Goal: Task Accomplishment & Management: Manage account settings

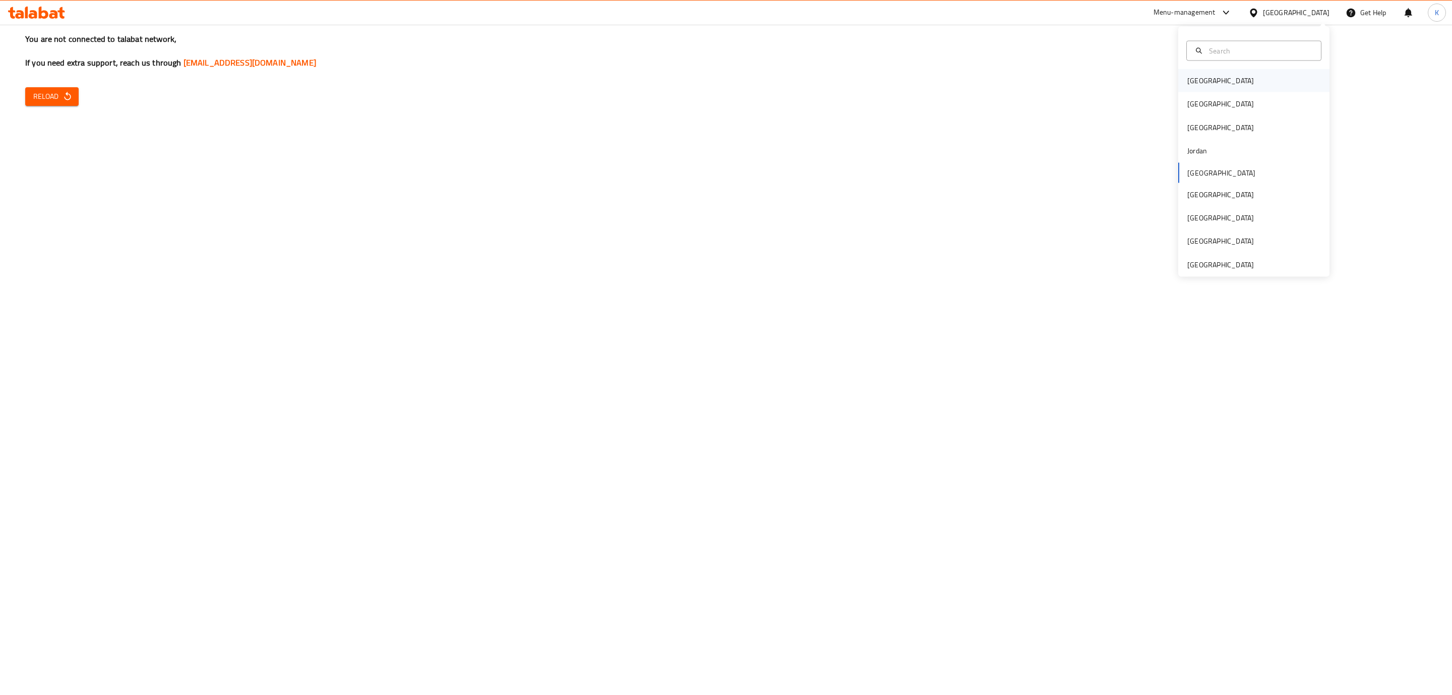
click at [1198, 78] on div "Bahrain" at bounding box center [1221, 80] width 67 height 11
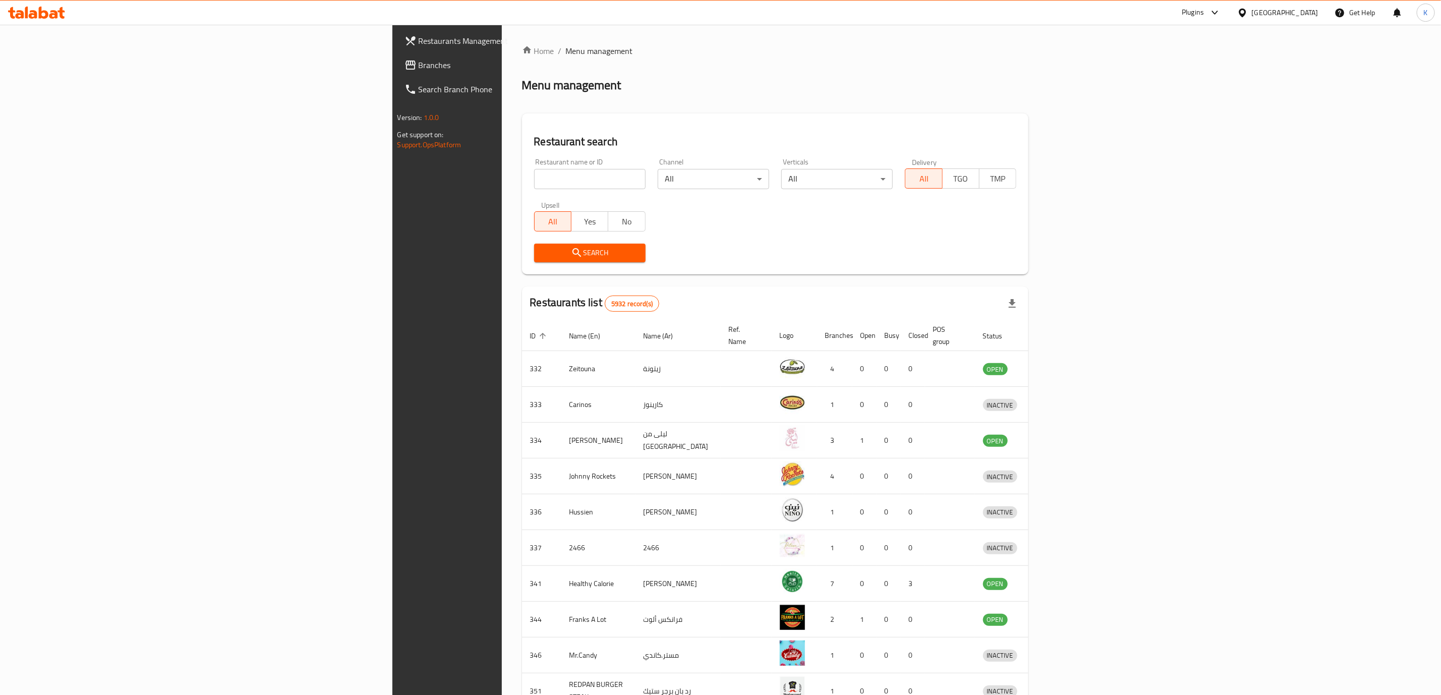
click at [419, 67] on span "Branches" at bounding box center [522, 65] width 206 height 12
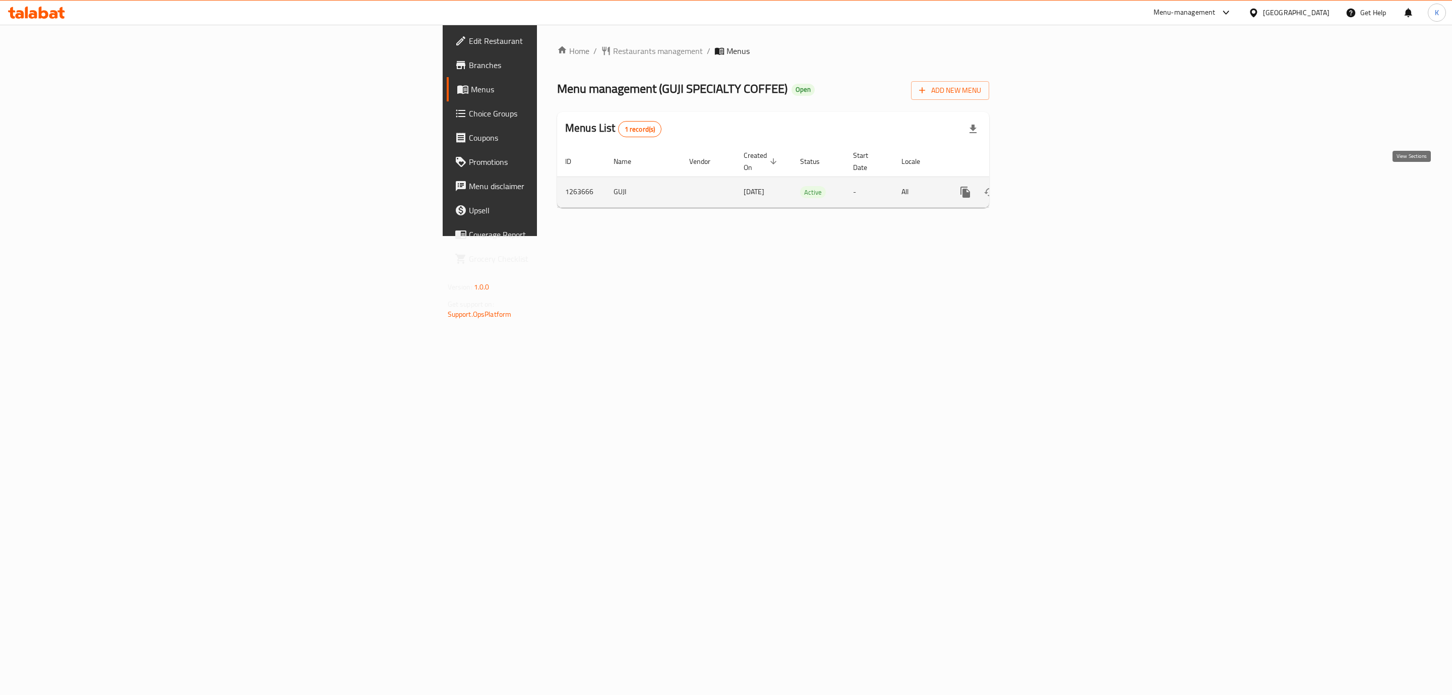
click at [1044, 186] on icon "enhanced table" at bounding box center [1038, 192] width 12 height 12
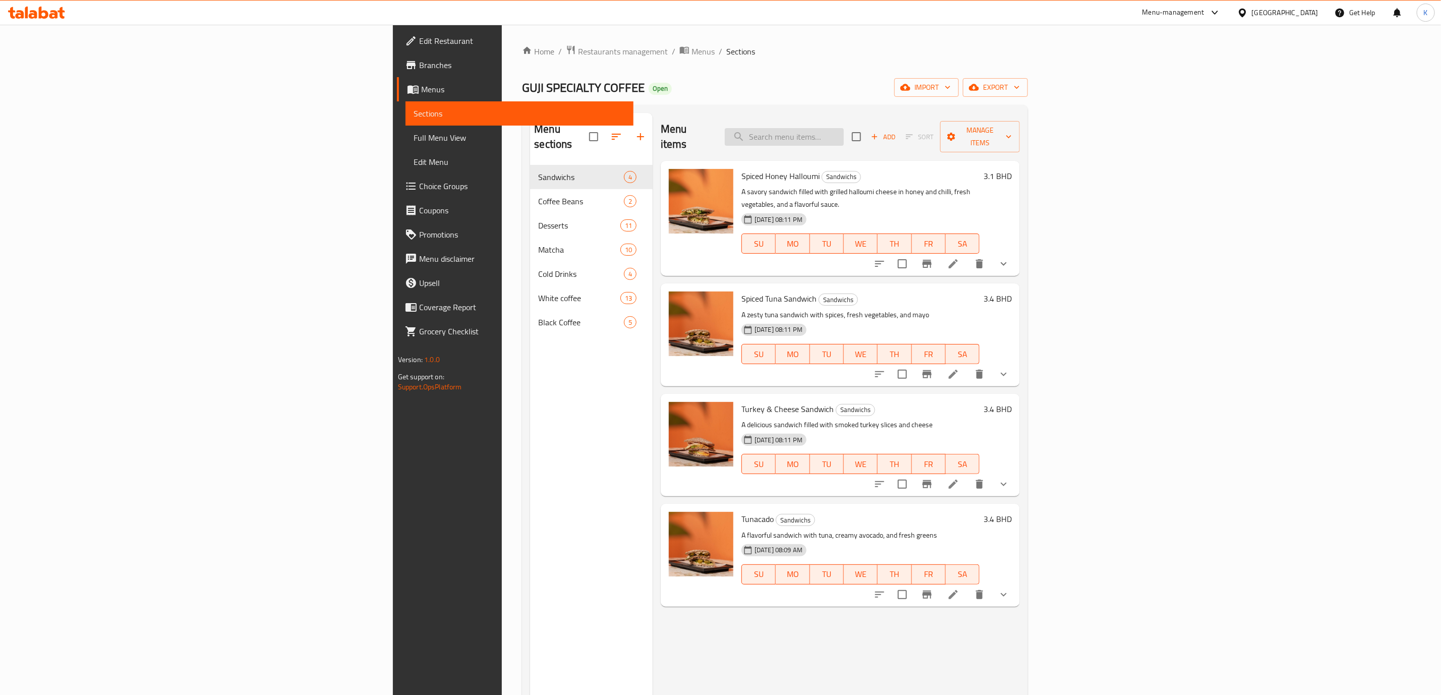
click at [844, 131] on input "search" at bounding box center [784, 137] width 119 height 18
paste input "V60"
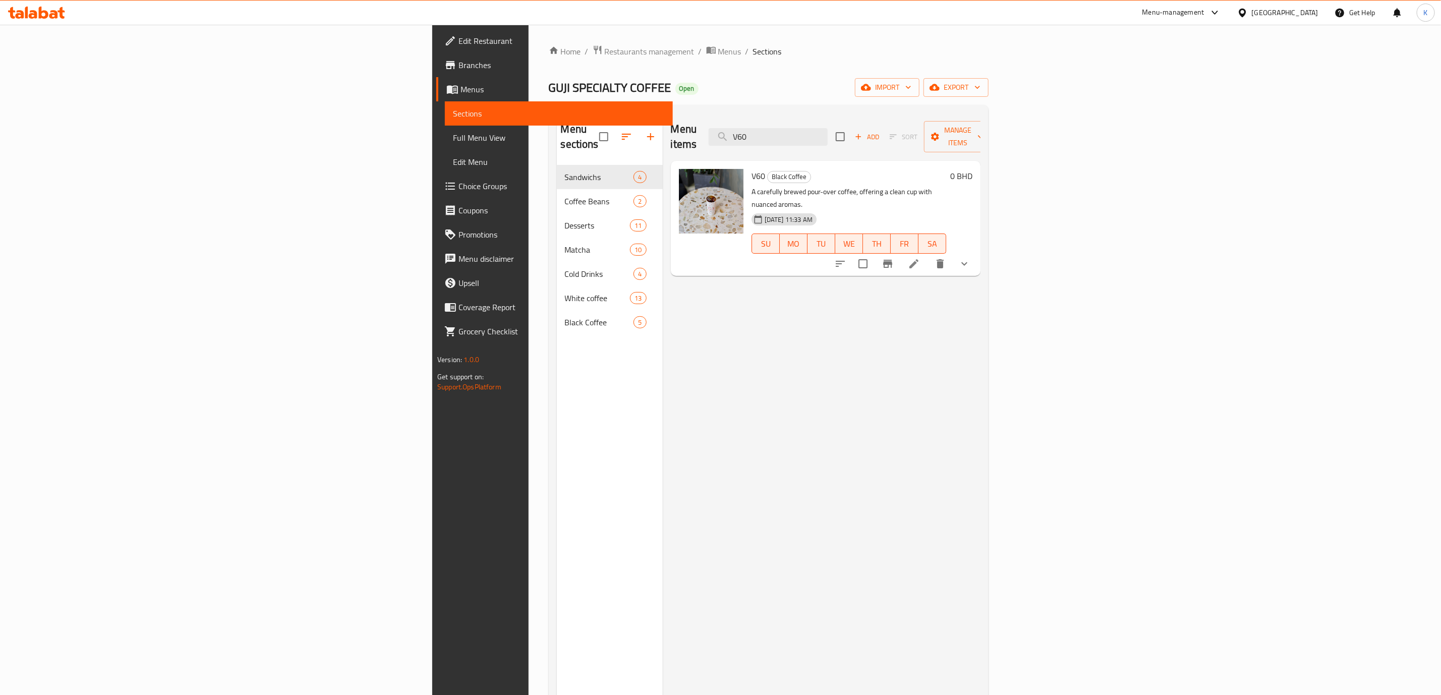
type input "V60"
click at [918, 259] on icon at bounding box center [913, 263] width 9 height 9
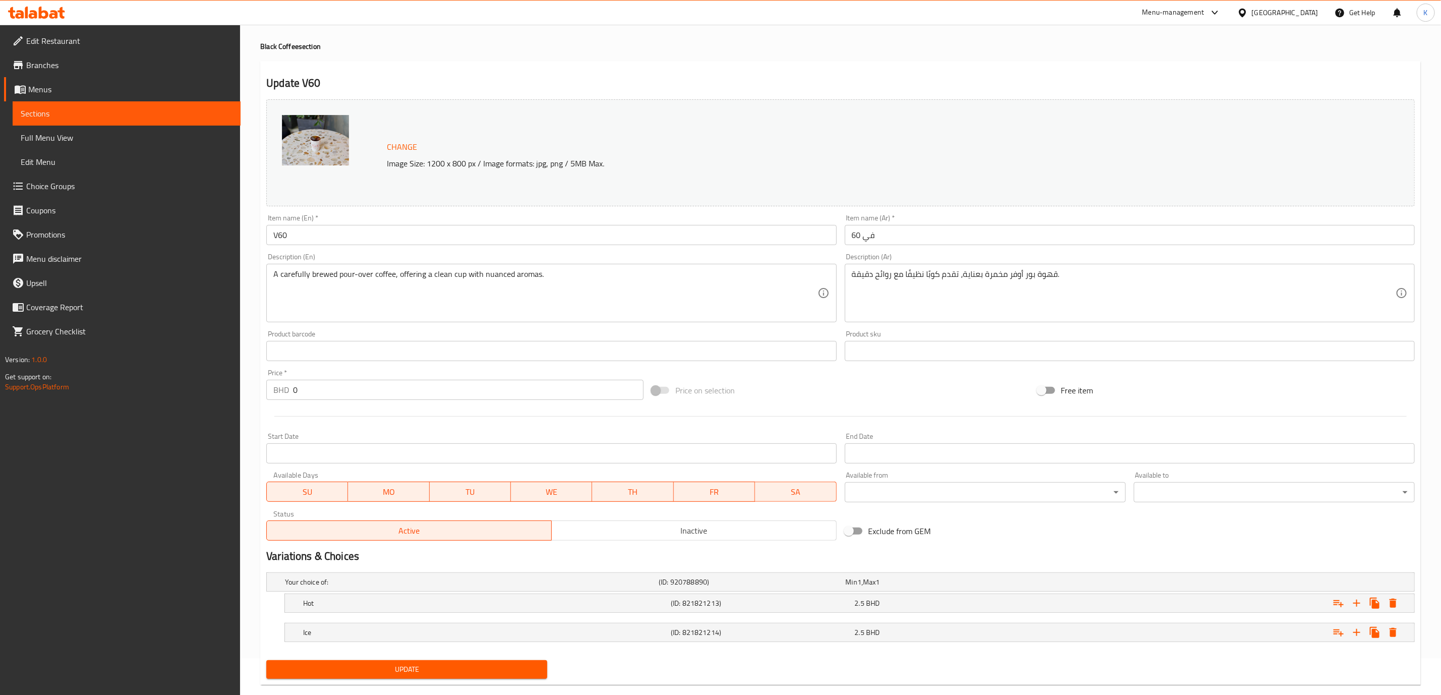
scroll to position [56, 0]
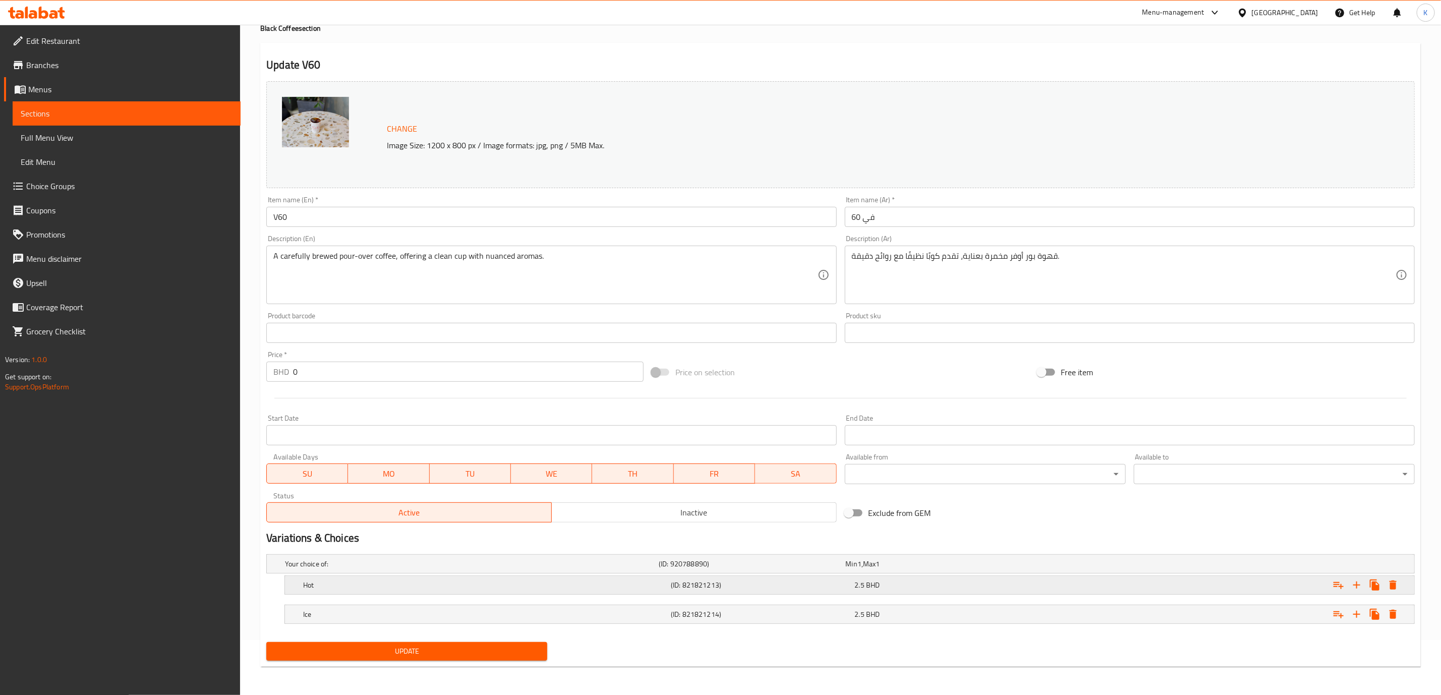
click at [921, 569] on div "2.5 BHD" at bounding box center [937, 564] width 183 height 10
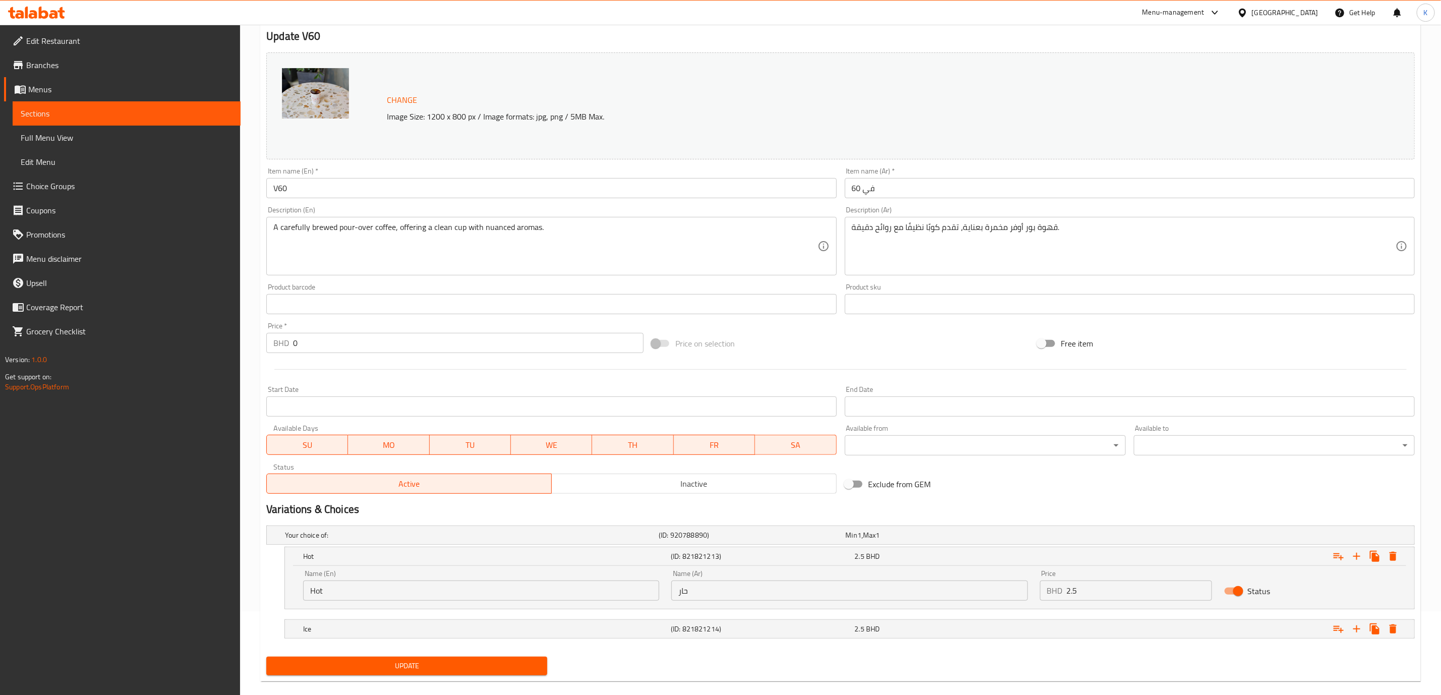
scroll to position [99, 0]
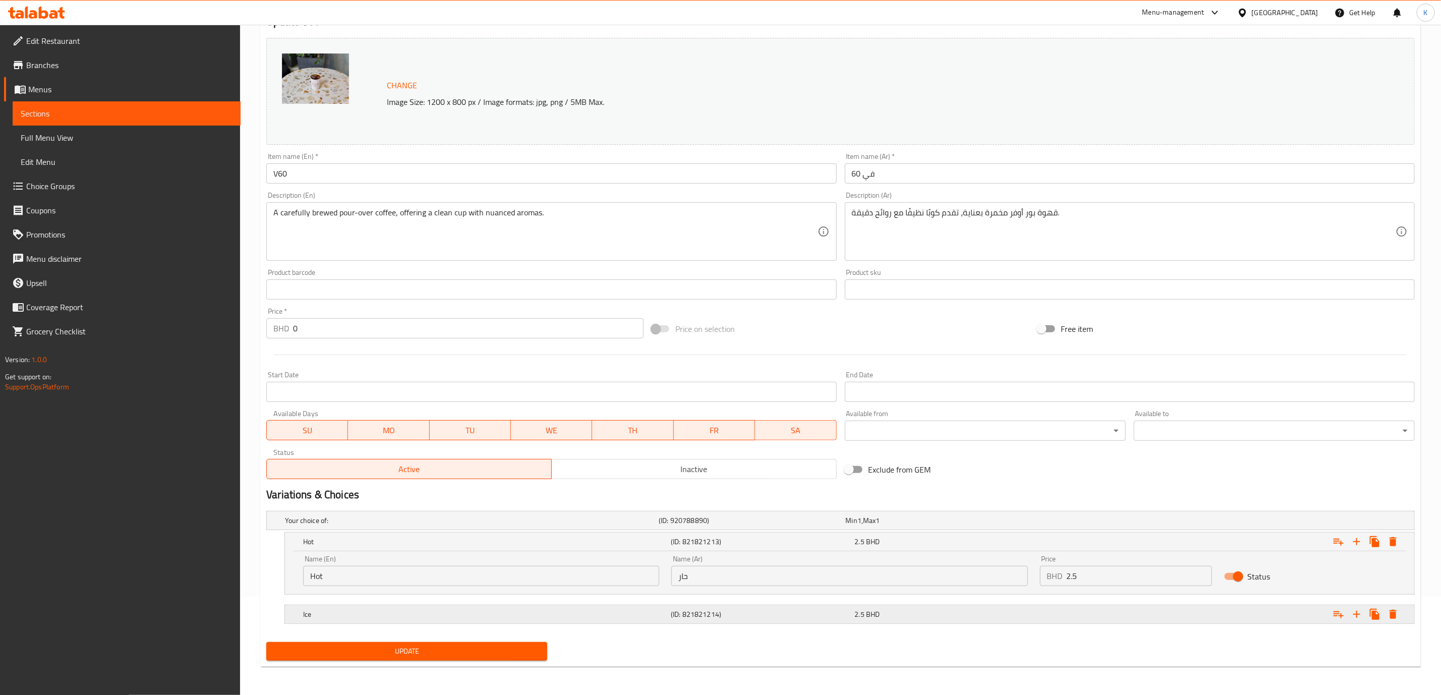
click at [929, 525] on div "2.5 BHD" at bounding box center [937, 520] width 183 height 10
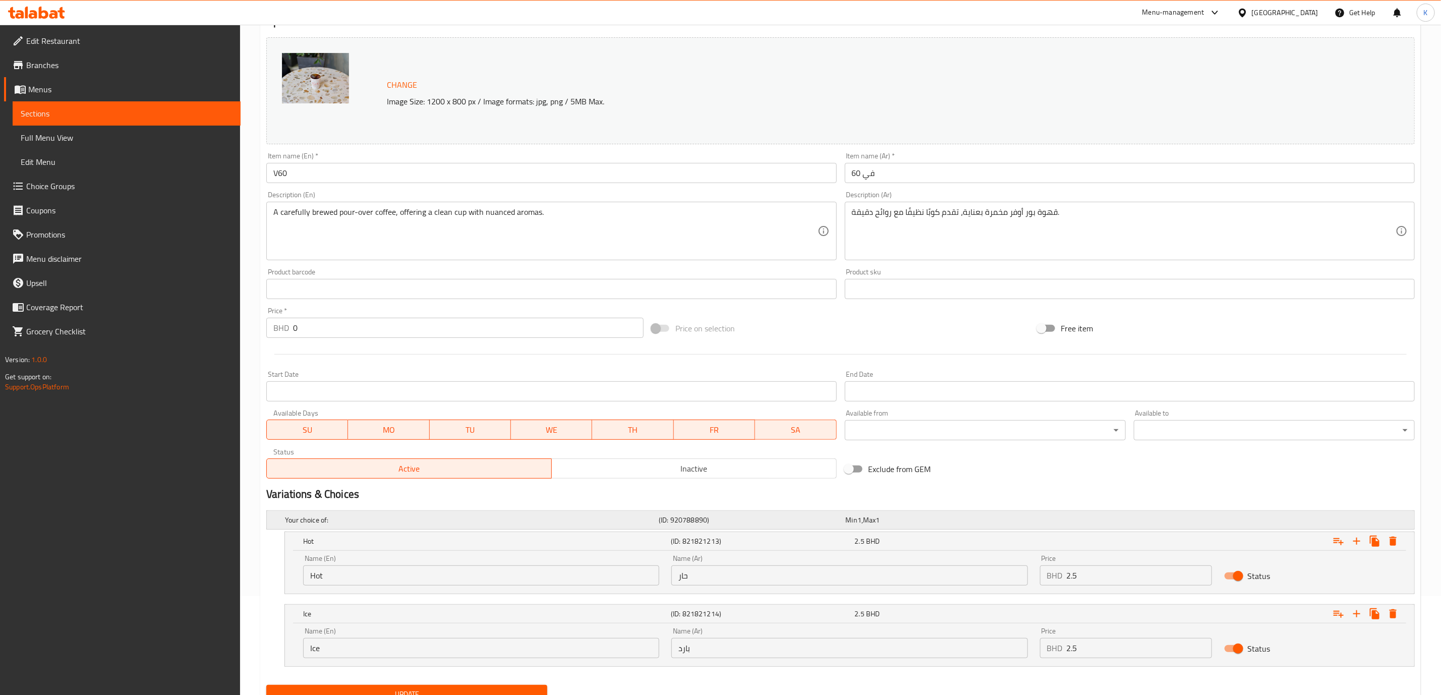
click at [938, 522] on div "Min 1 , Max 1" at bounding box center [937, 520] width 183 height 10
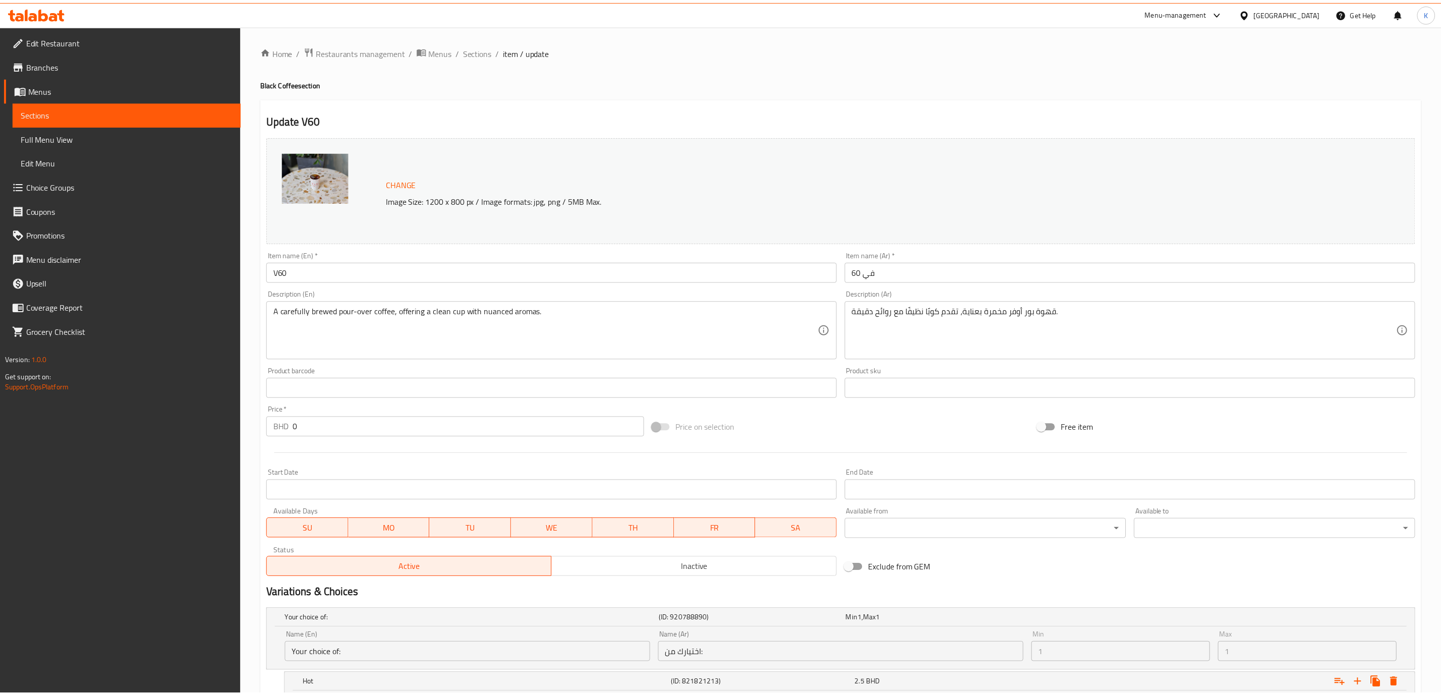
scroll to position [186, 0]
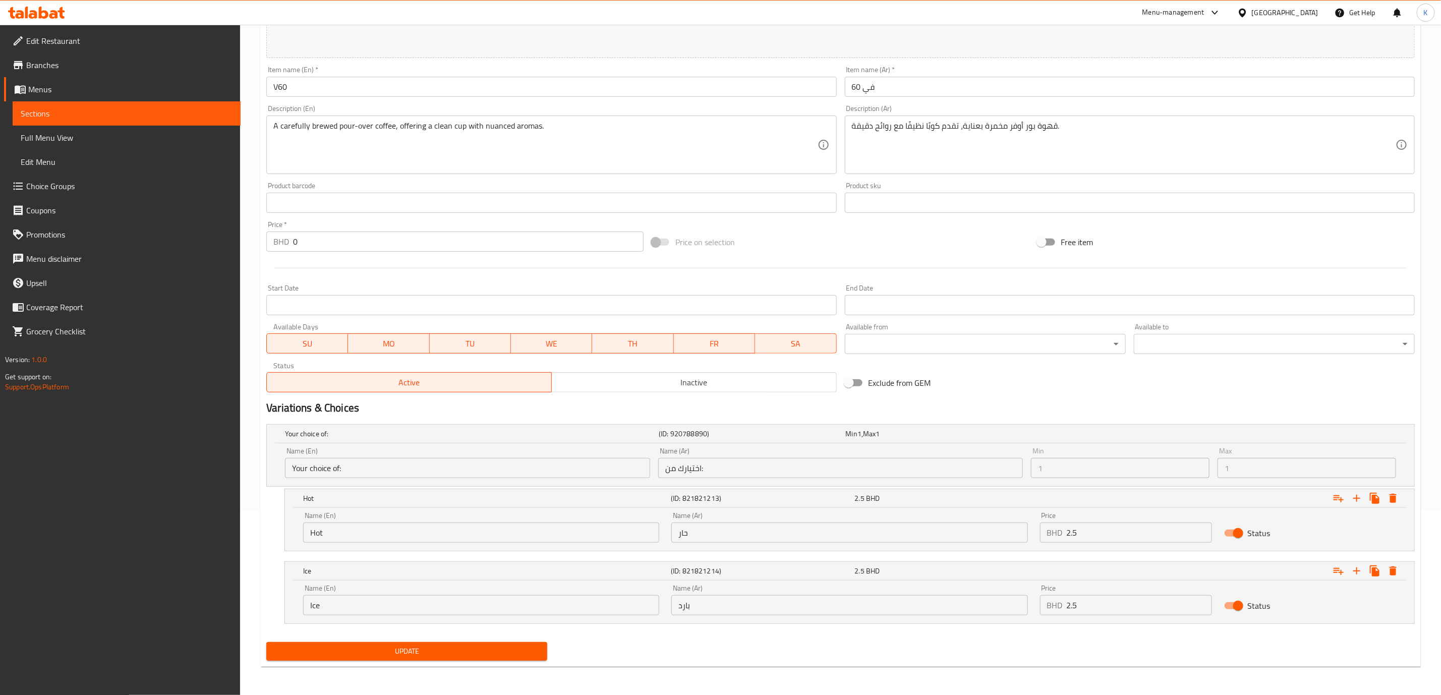
click at [684, 604] on input "بارد" at bounding box center [849, 605] width 356 height 20
type input "ثلج"
click at [414, 650] on span "Update" at bounding box center [406, 651] width 265 height 13
click at [81, 108] on span "Sections" at bounding box center [127, 113] width 212 height 12
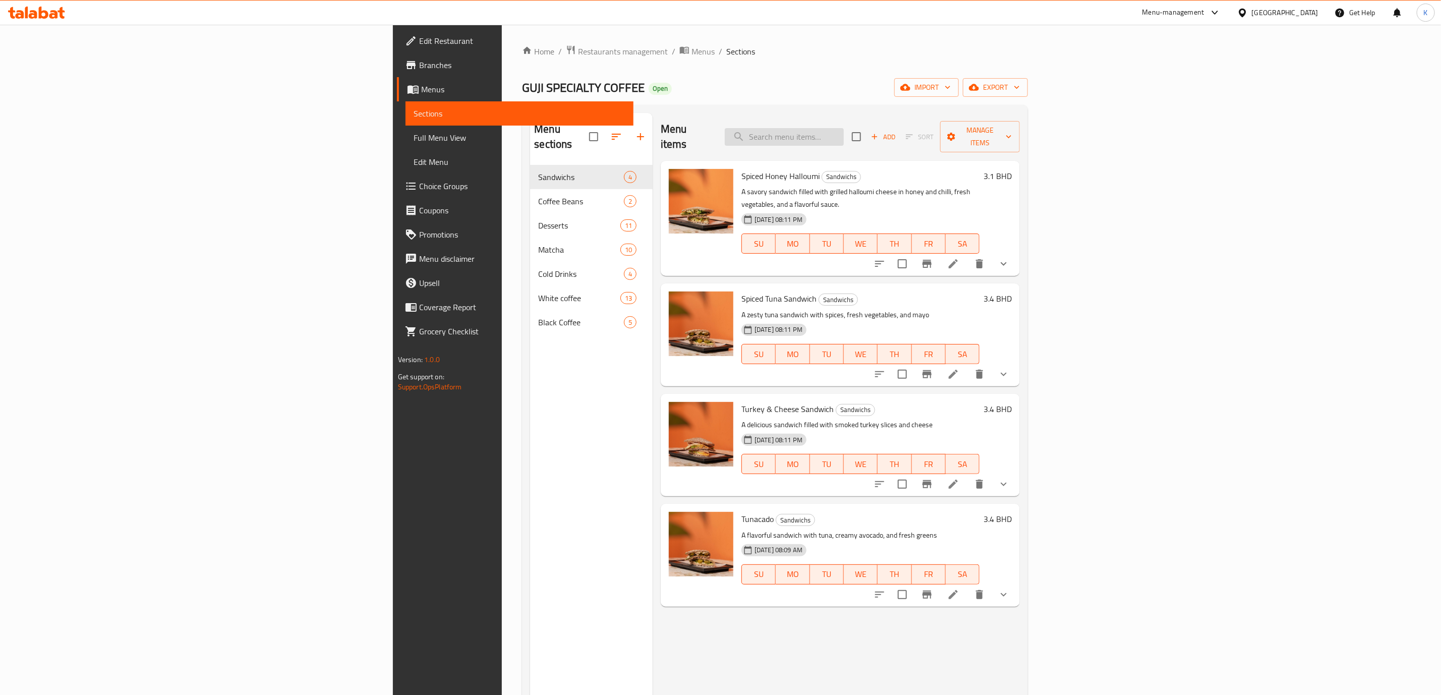
click at [844, 133] on input "search" at bounding box center [784, 137] width 119 height 18
paste input "V60"
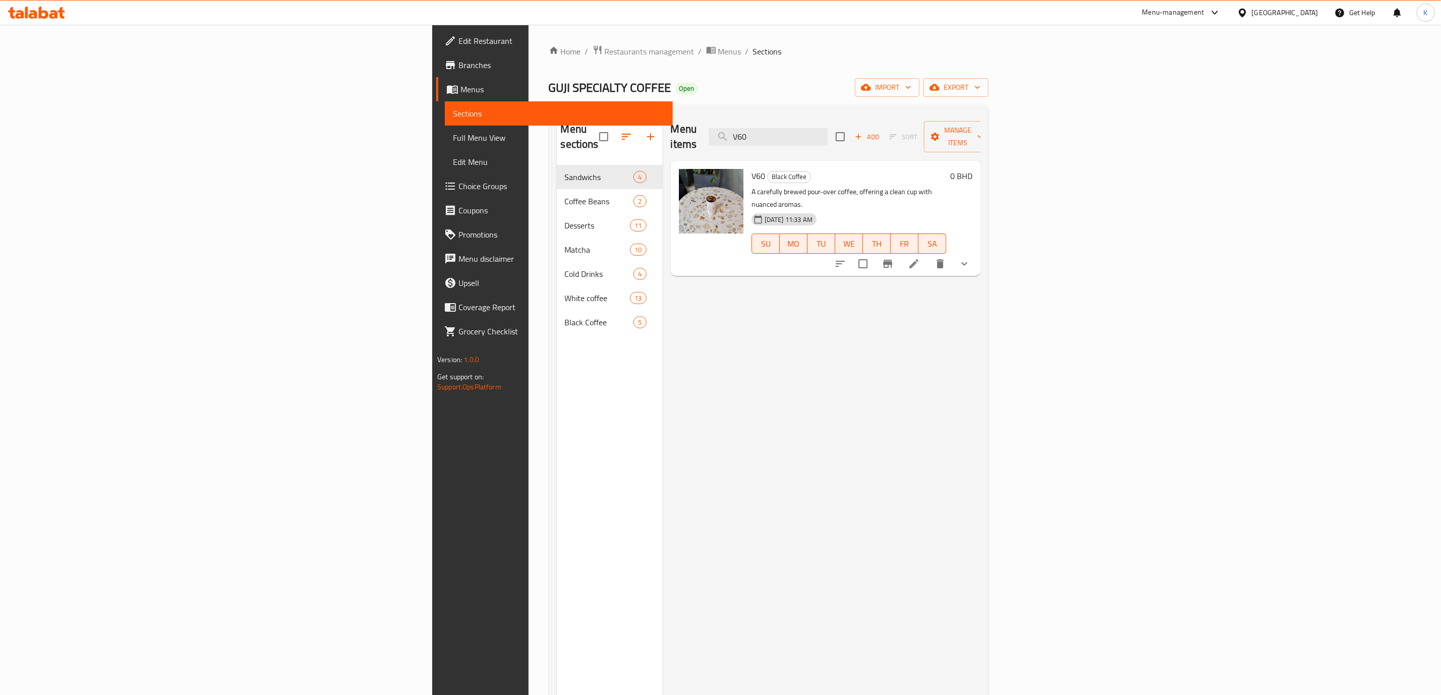
type input "V60"
click at [920, 258] on icon at bounding box center [914, 264] width 12 height 12
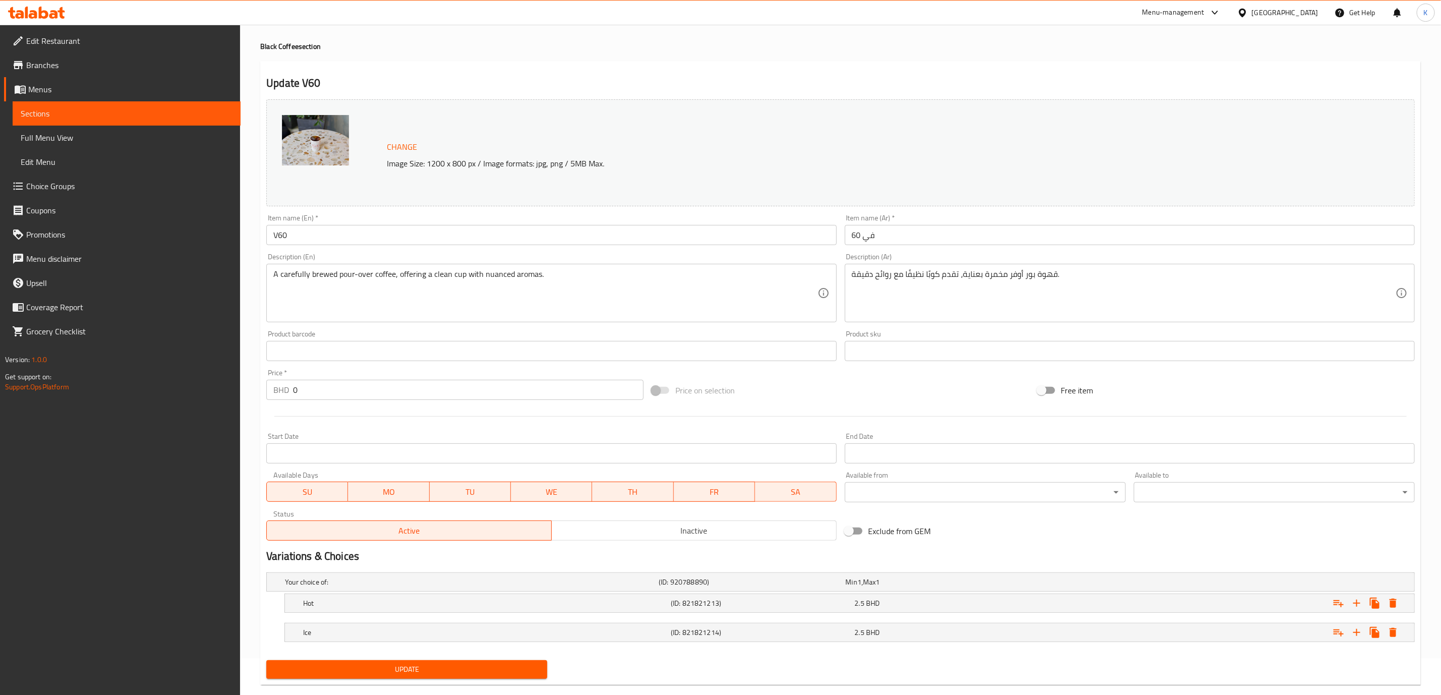
scroll to position [56, 0]
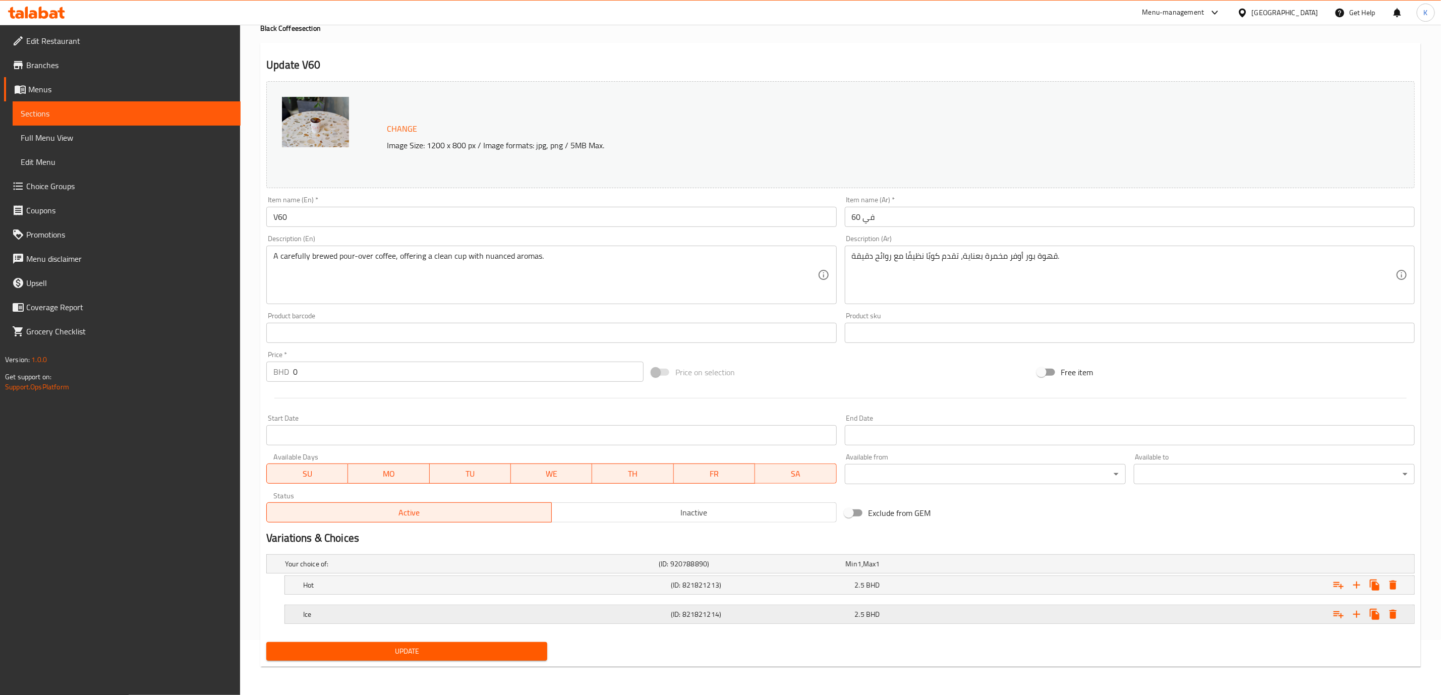
click at [439, 569] on h5 "Ice" at bounding box center [470, 564] width 370 height 10
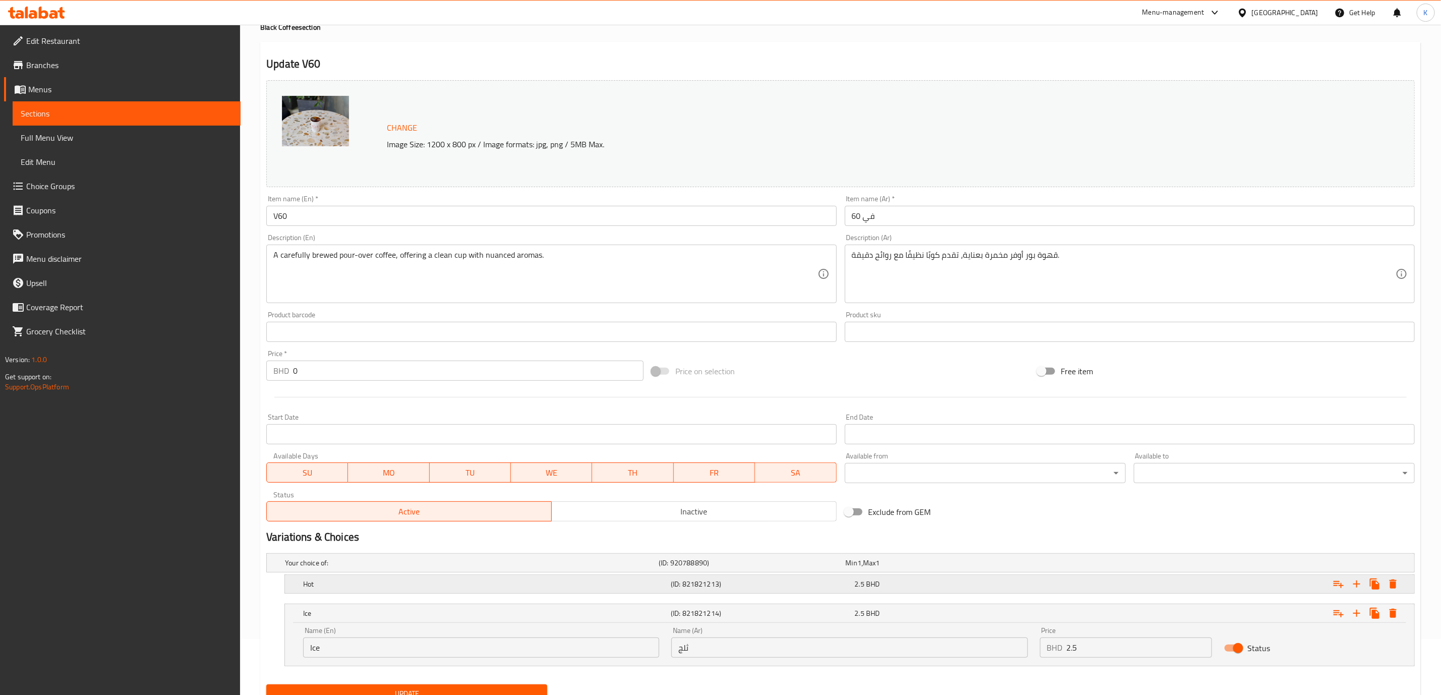
click at [597, 570] on div "Hot" at bounding box center [470, 563] width 374 height 14
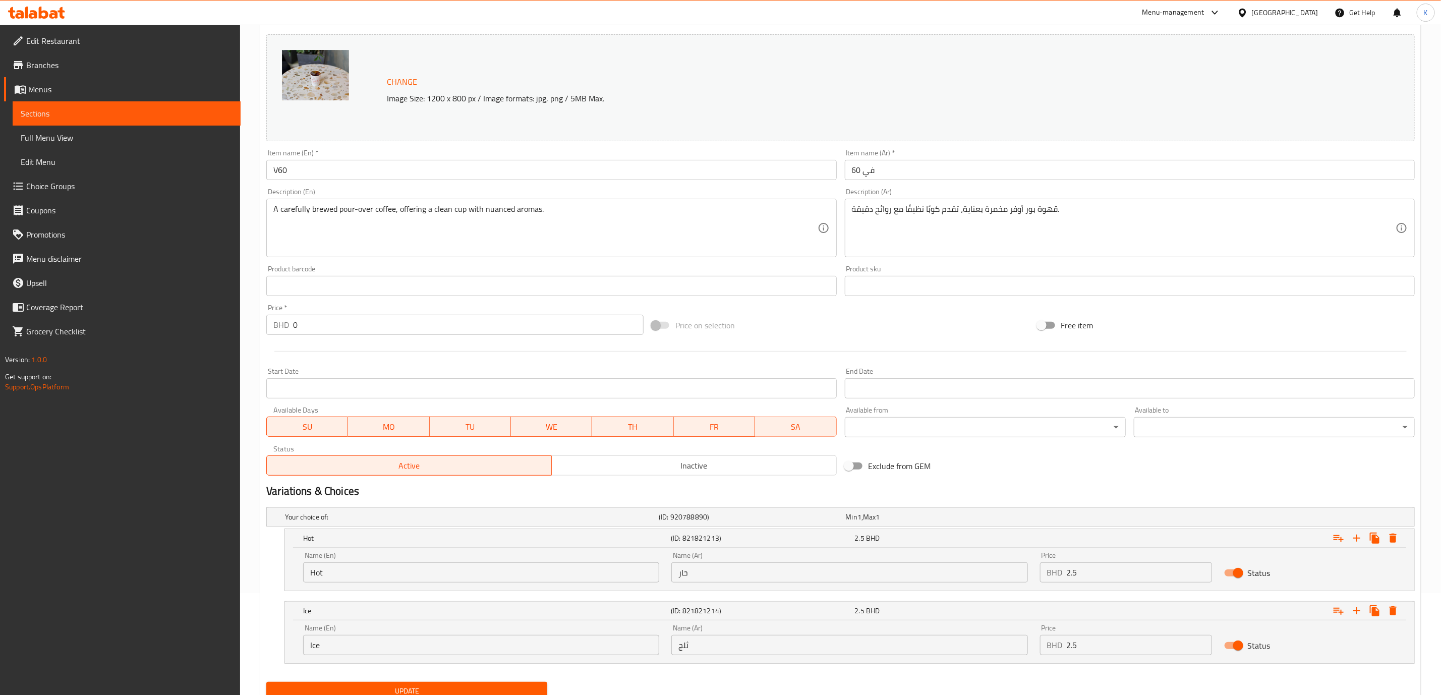
scroll to position [143, 0]
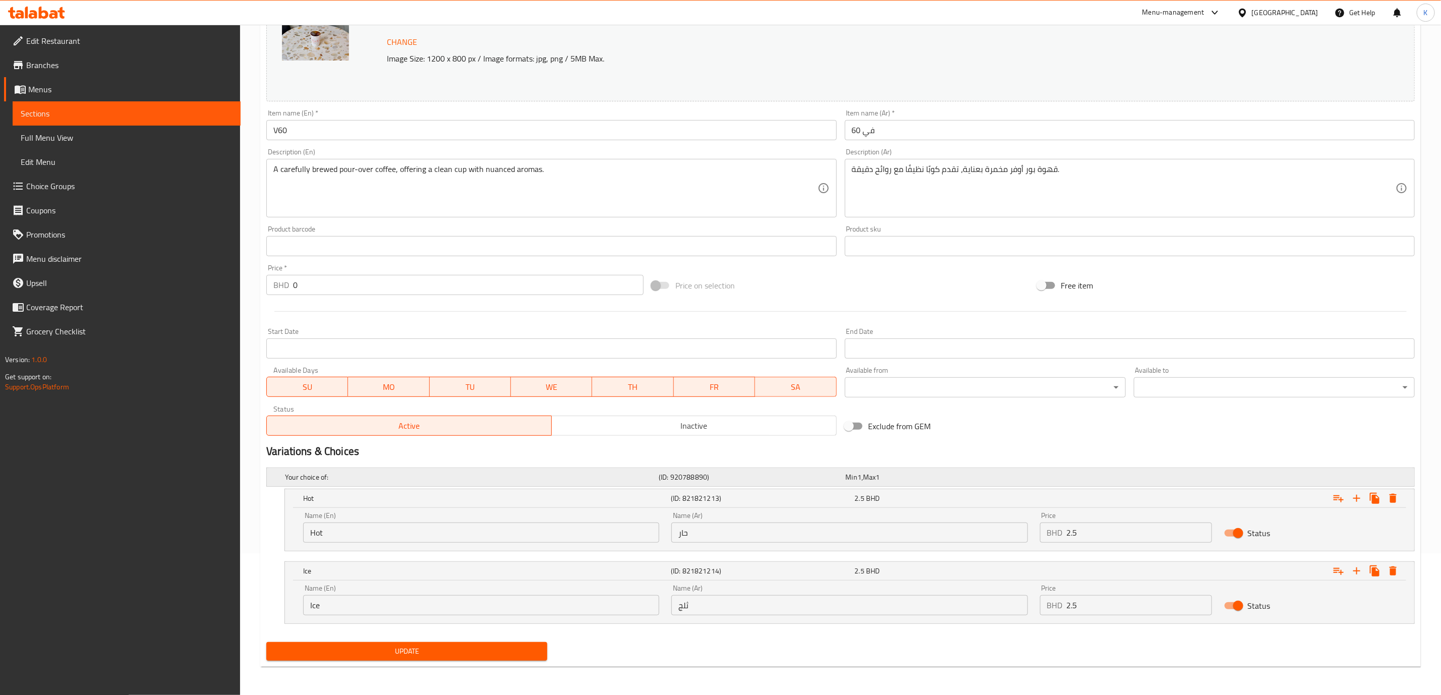
click at [1060, 475] on div "Expand" at bounding box center [1217, 477] width 374 height 4
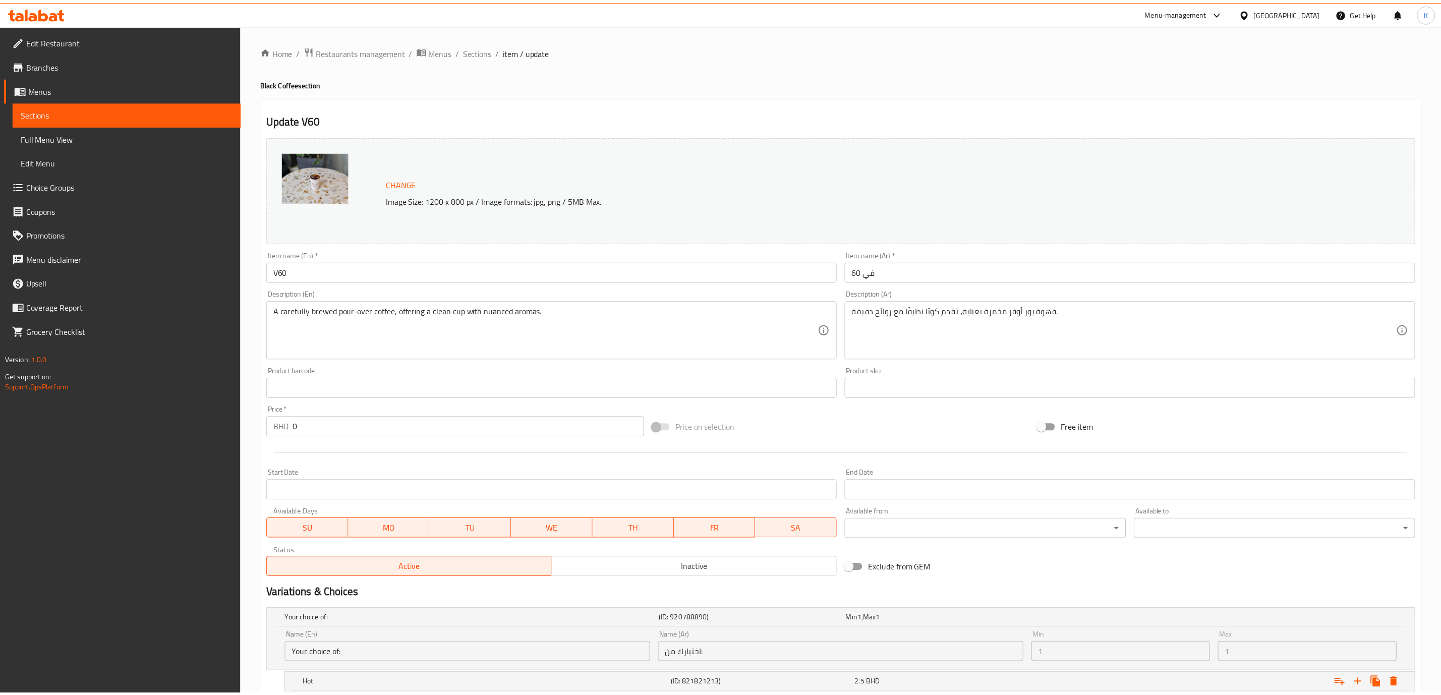
scroll to position [186, 0]
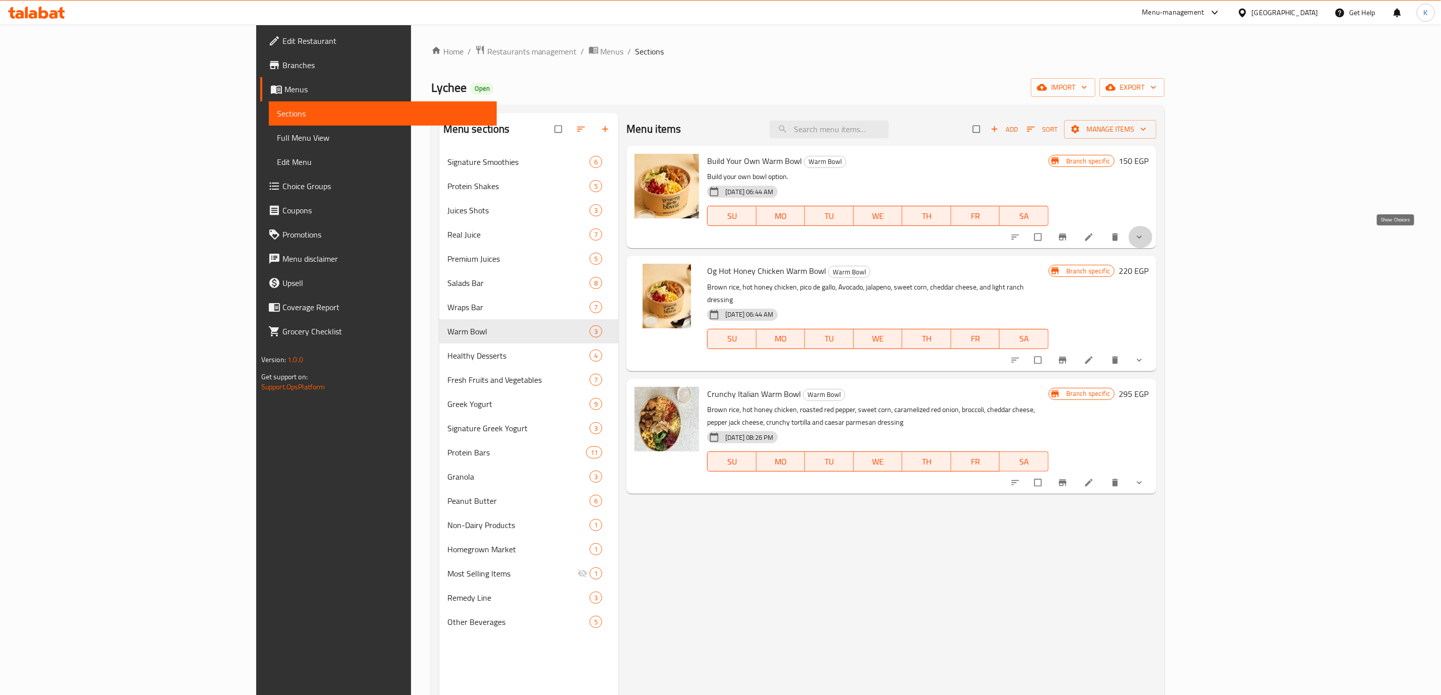
click at [1144, 238] on icon "show more" at bounding box center [1139, 237] width 10 height 10
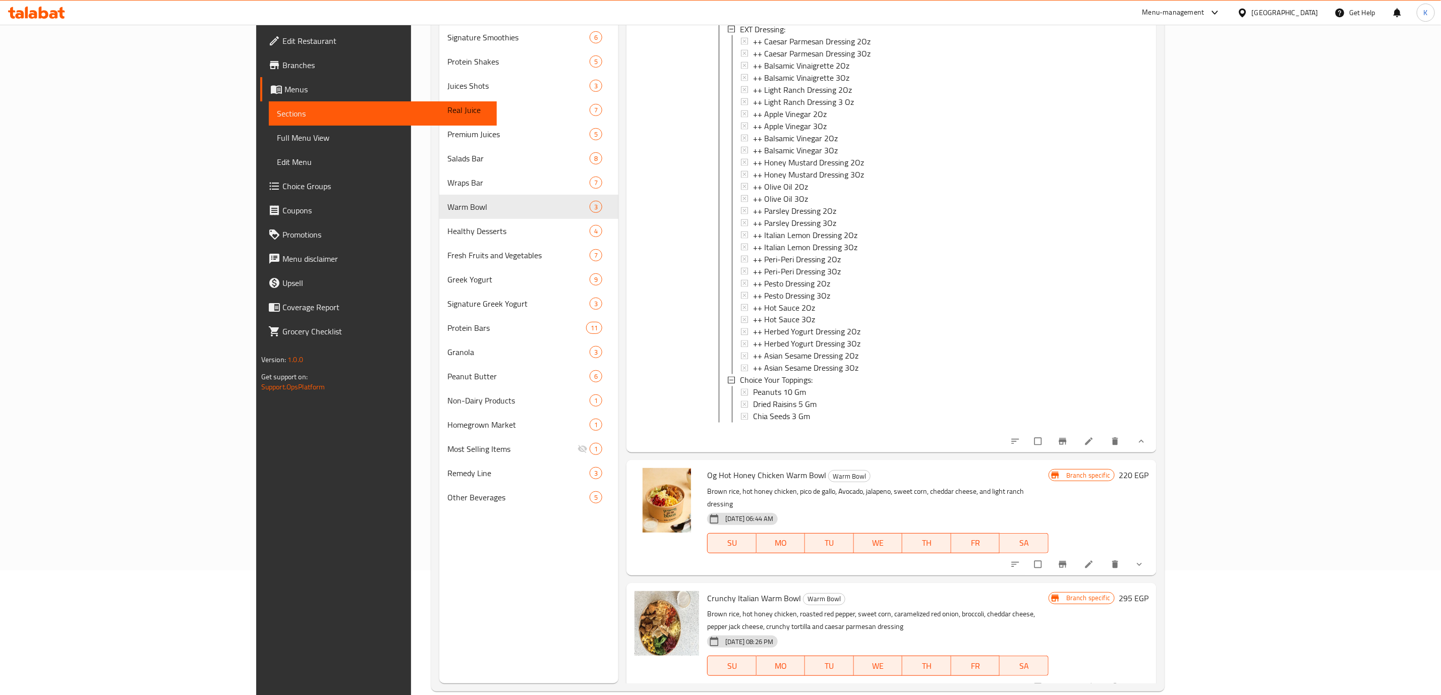
scroll to position [141, 0]
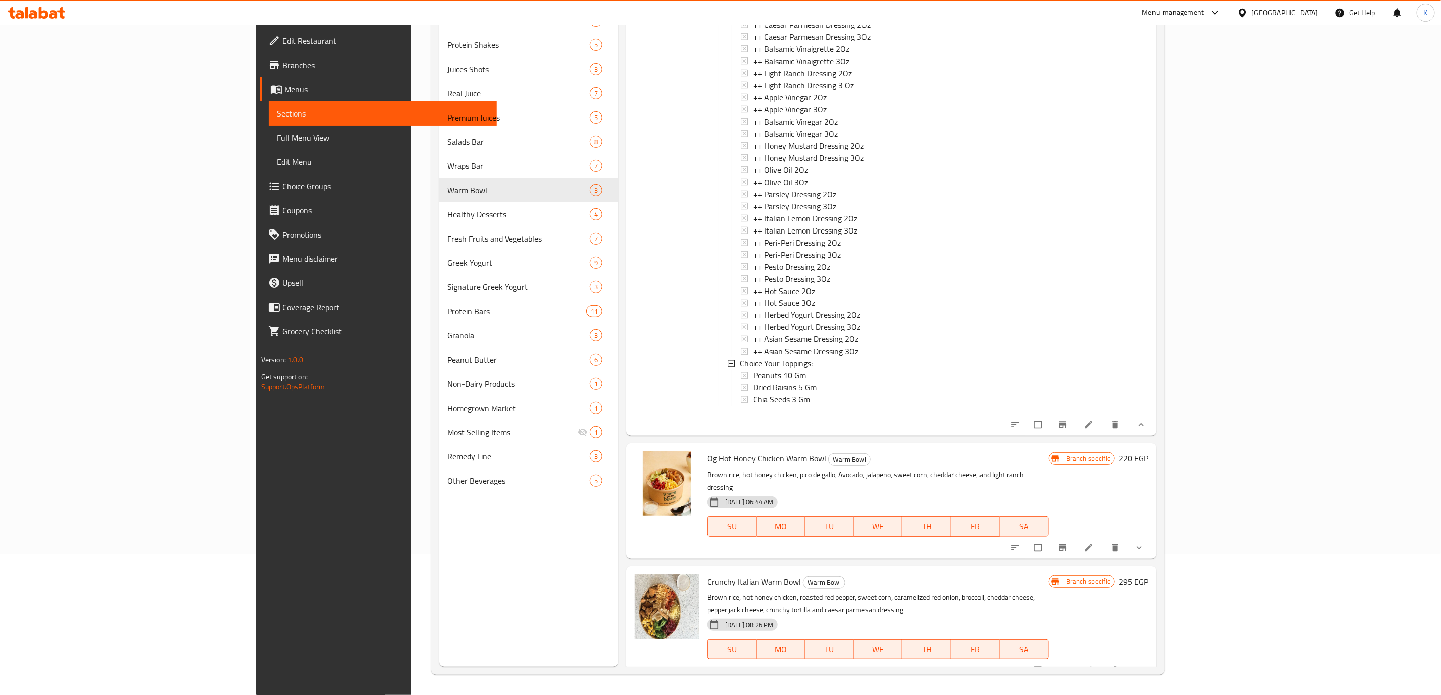
click at [1144, 543] on icon "show more" at bounding box center [1139, 548] width 10 height 10
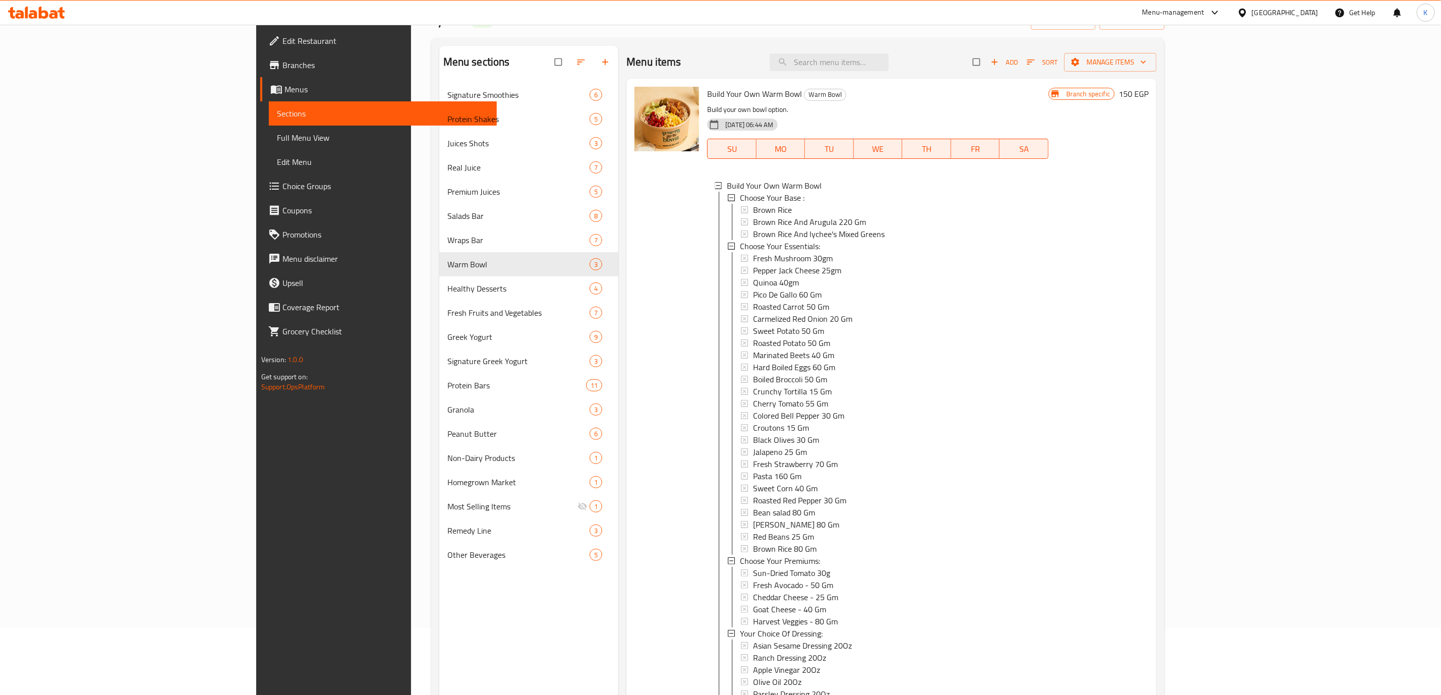
scroll to position [66, 0]
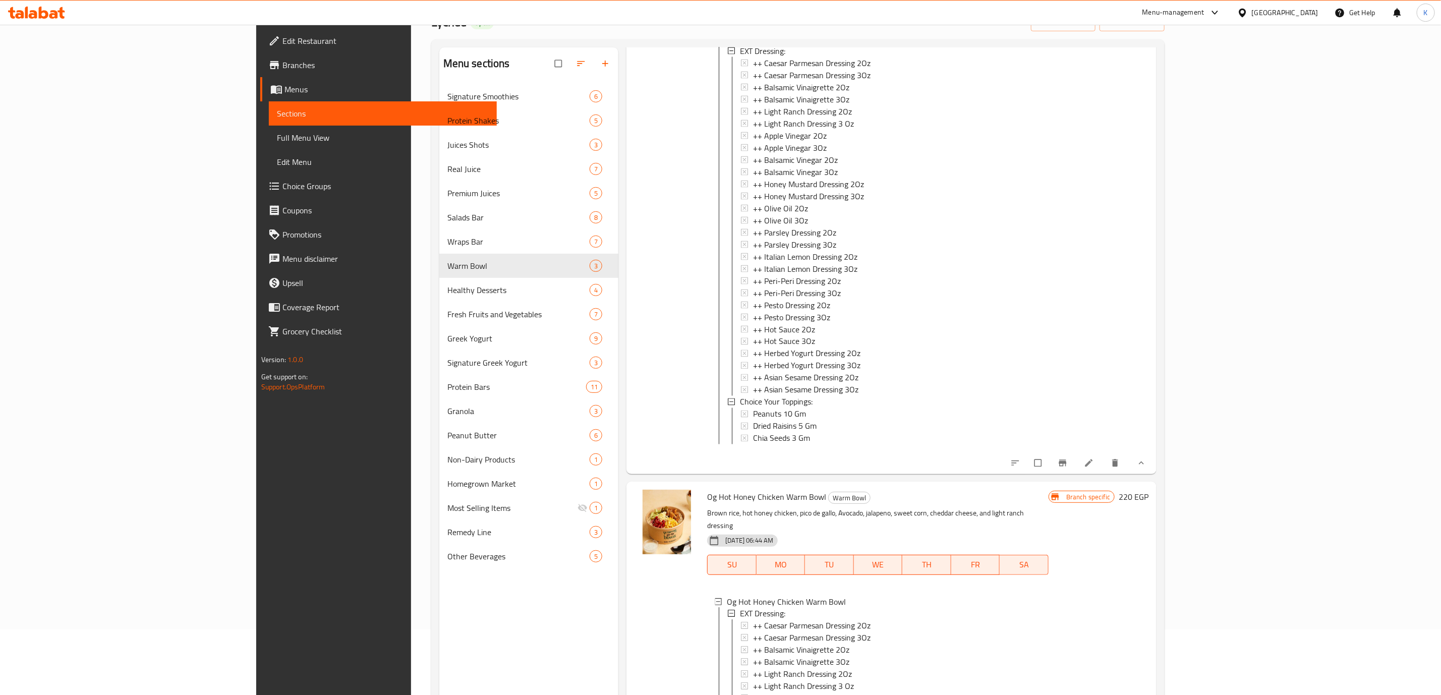
scroll to position [1664, 0]
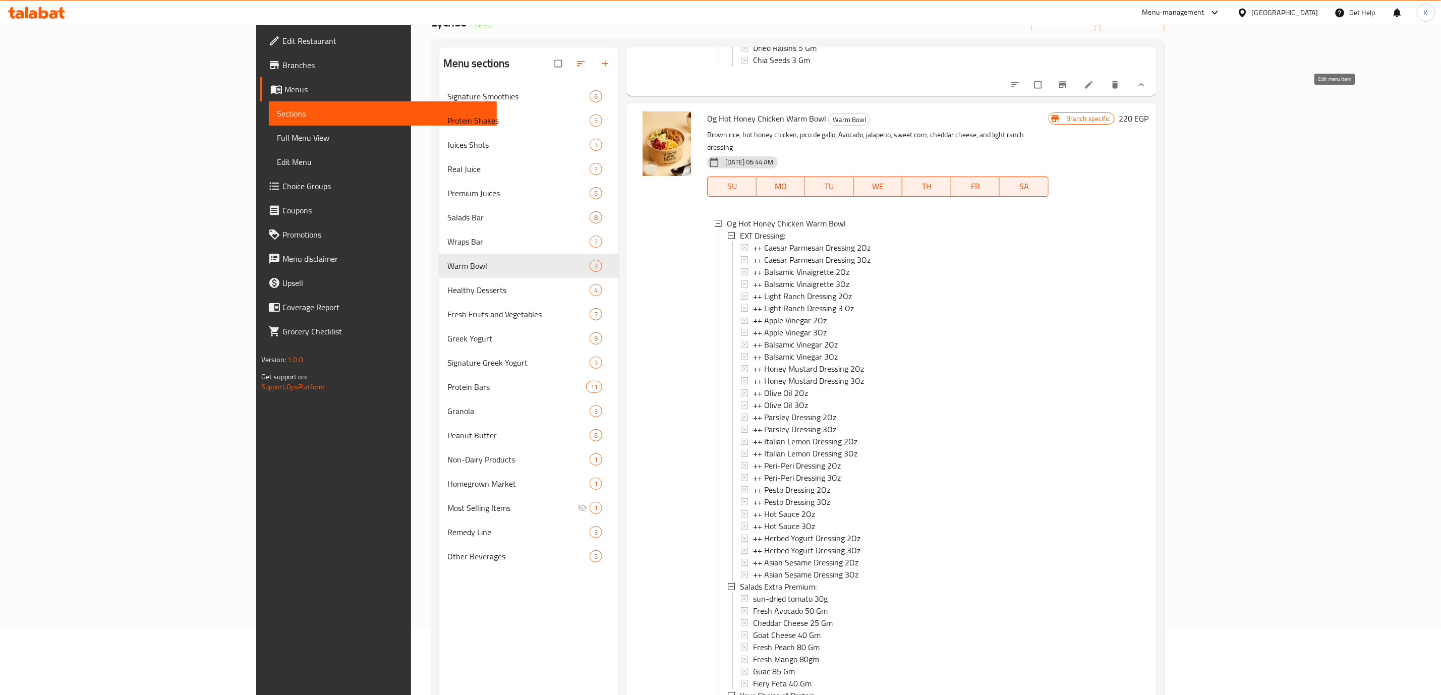
click at [1093, 89] on icon at bounding box center [1089, 85] width 8 height 8
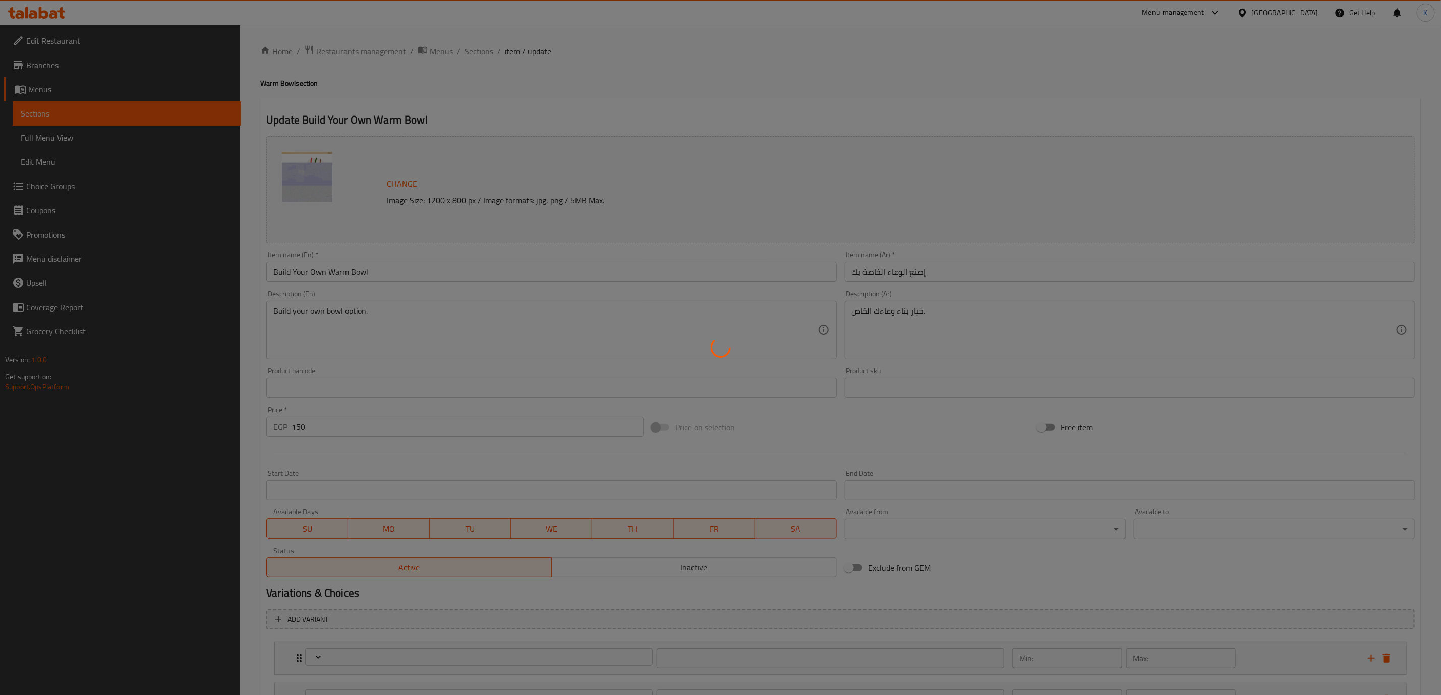
type input "اختر قاعدتك:"
type input "1"
type input "اختر الأساسيات الخاصة بك:"
type input "1"
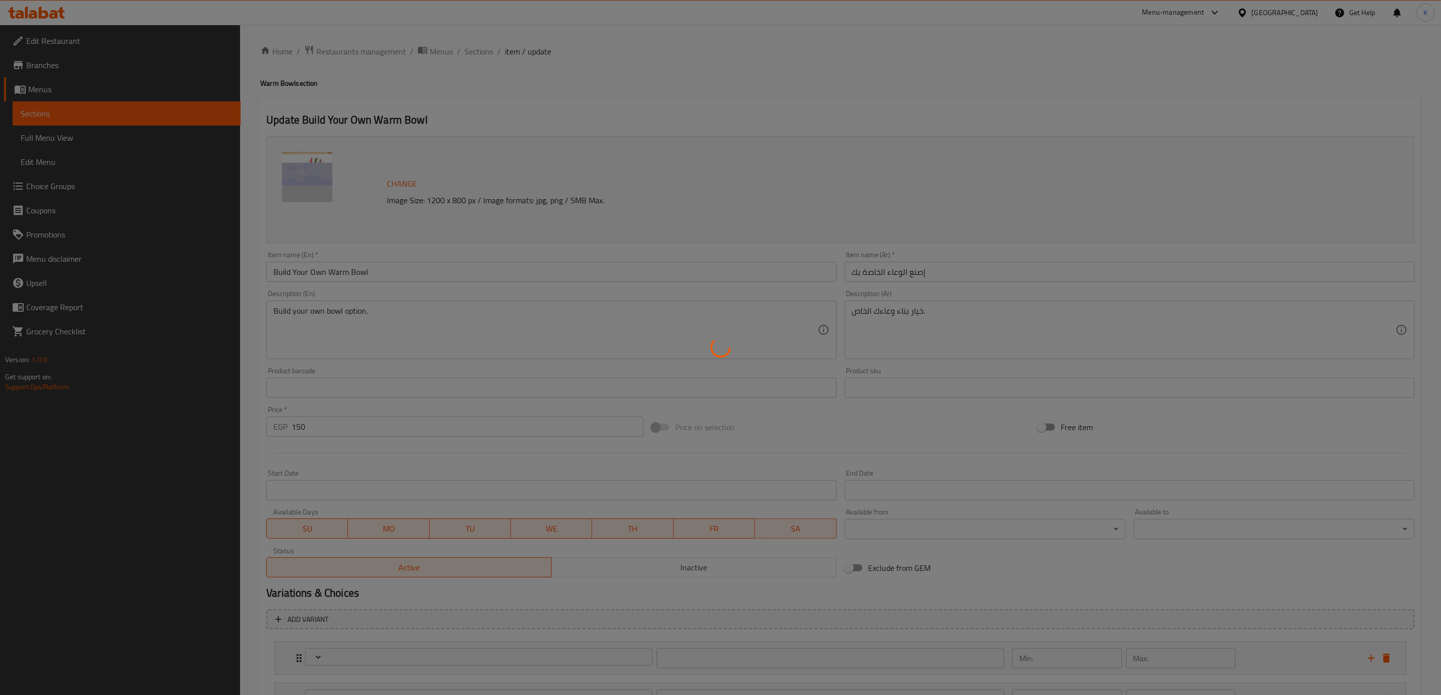
type input "6"
type input ":اختيارك من بريميمز"
type input "1"
type input "إختيارك من الدريسينج:"
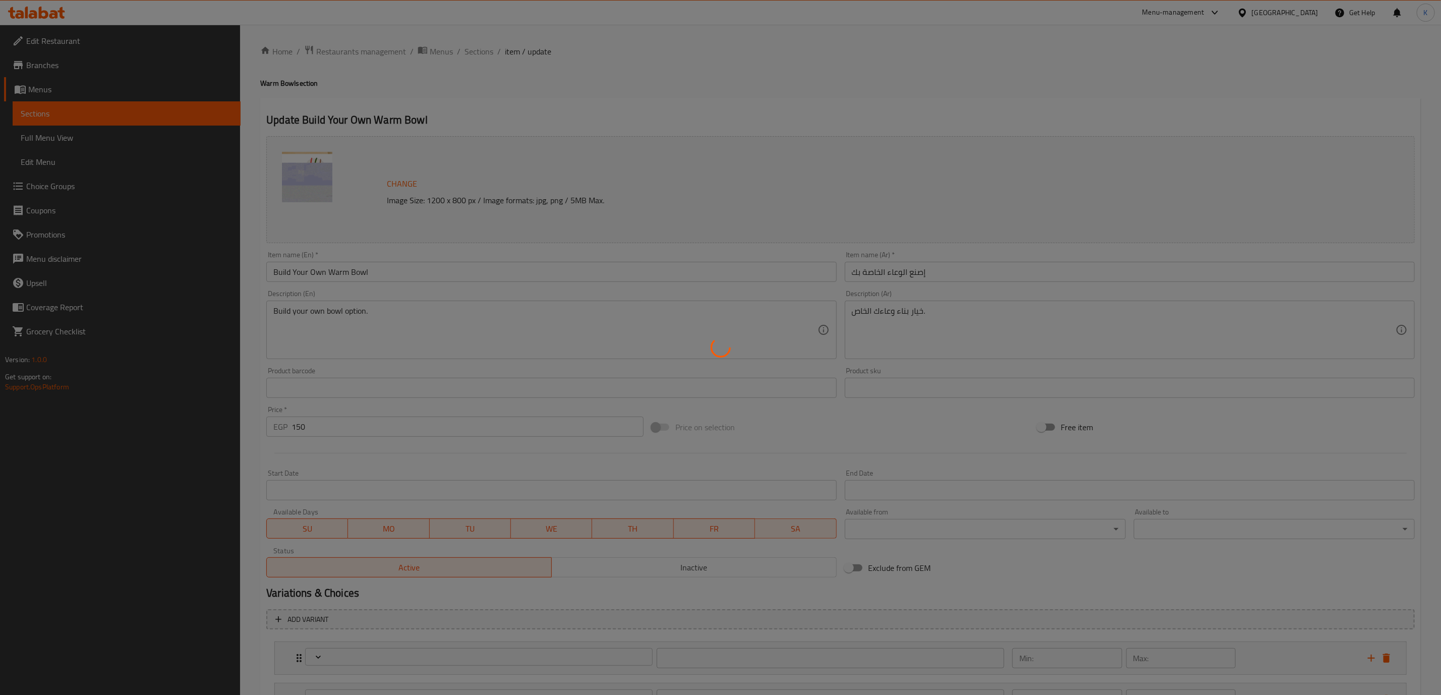
type input "1"
type input "اختيارك من البروتين:"
type input "0"
type input "2"
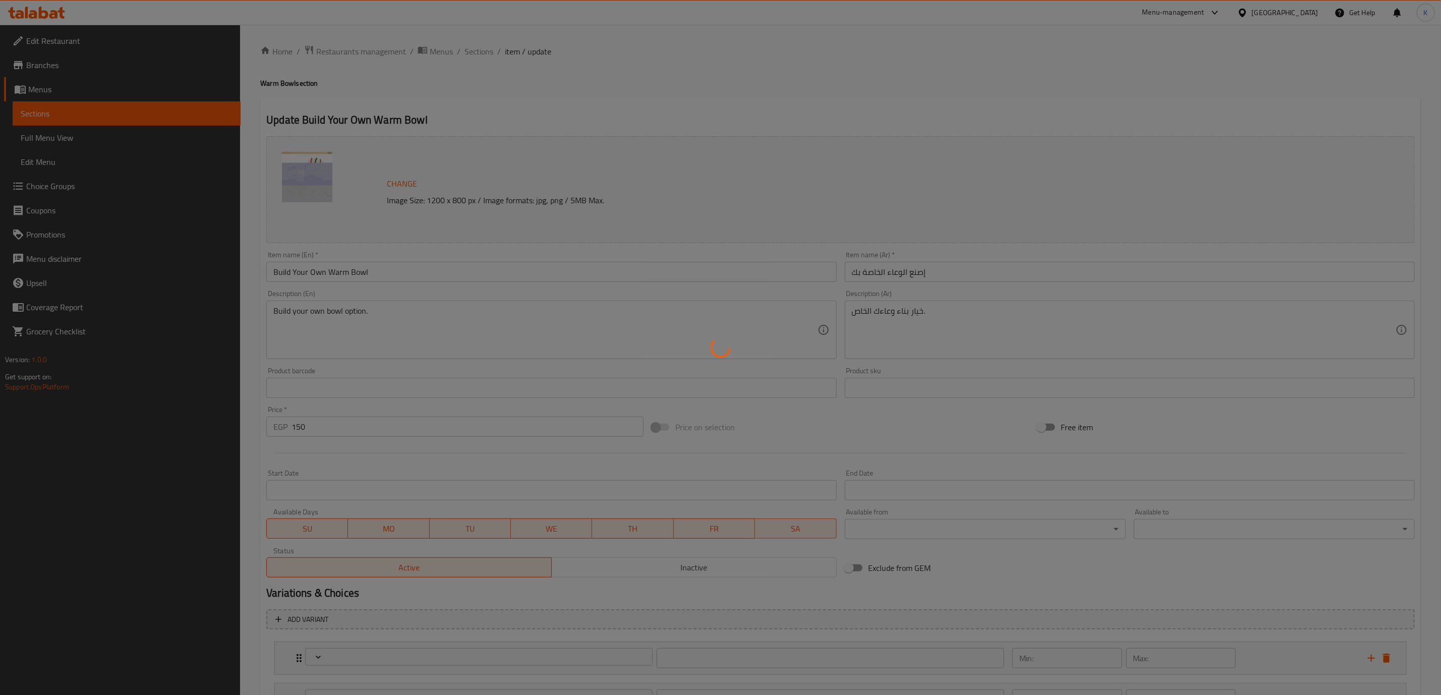
type input "اختر أساسياتك الإضافية"
type input "0"
type input "2"
type input ":اختيارك من إضافة بريميمز"
type input "0"
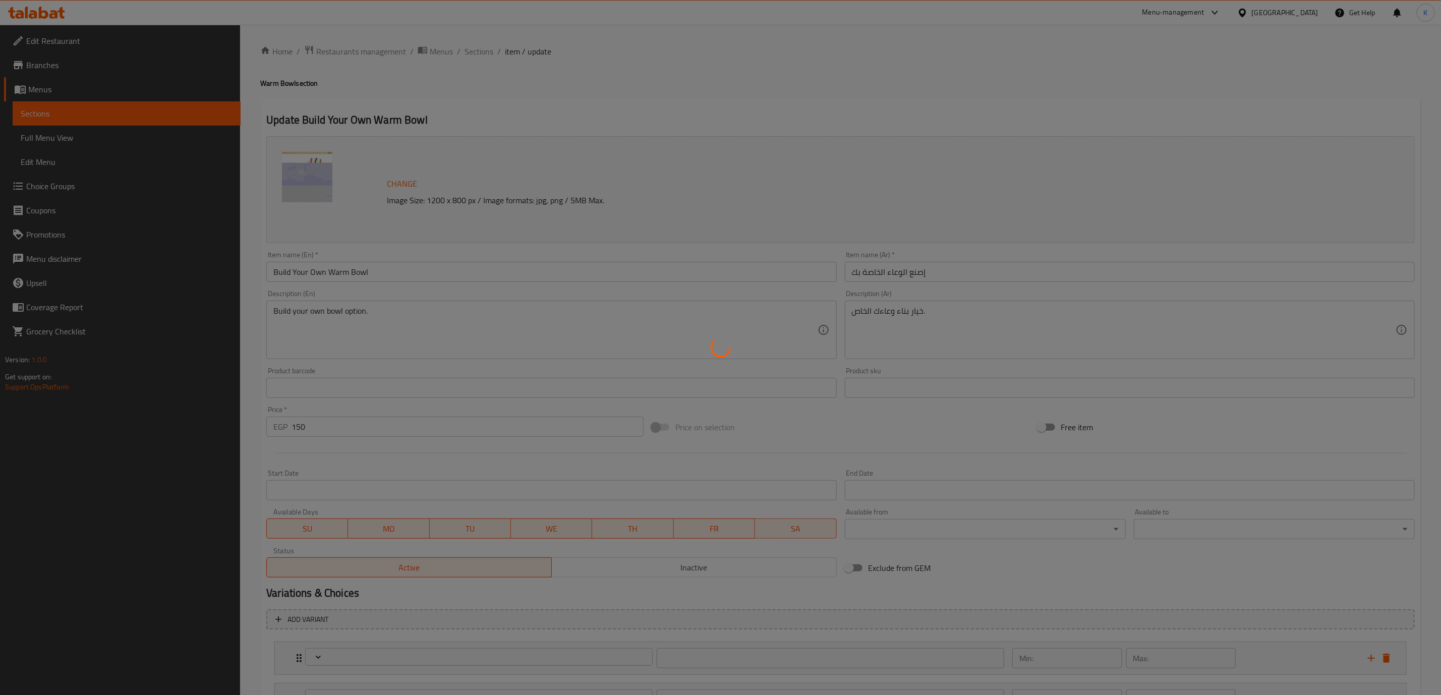
type input "3"
type input "اكسترا درسينج:"
type input "0"
type input "1"
type input "اختر الطباضافات الخاصة بك:"
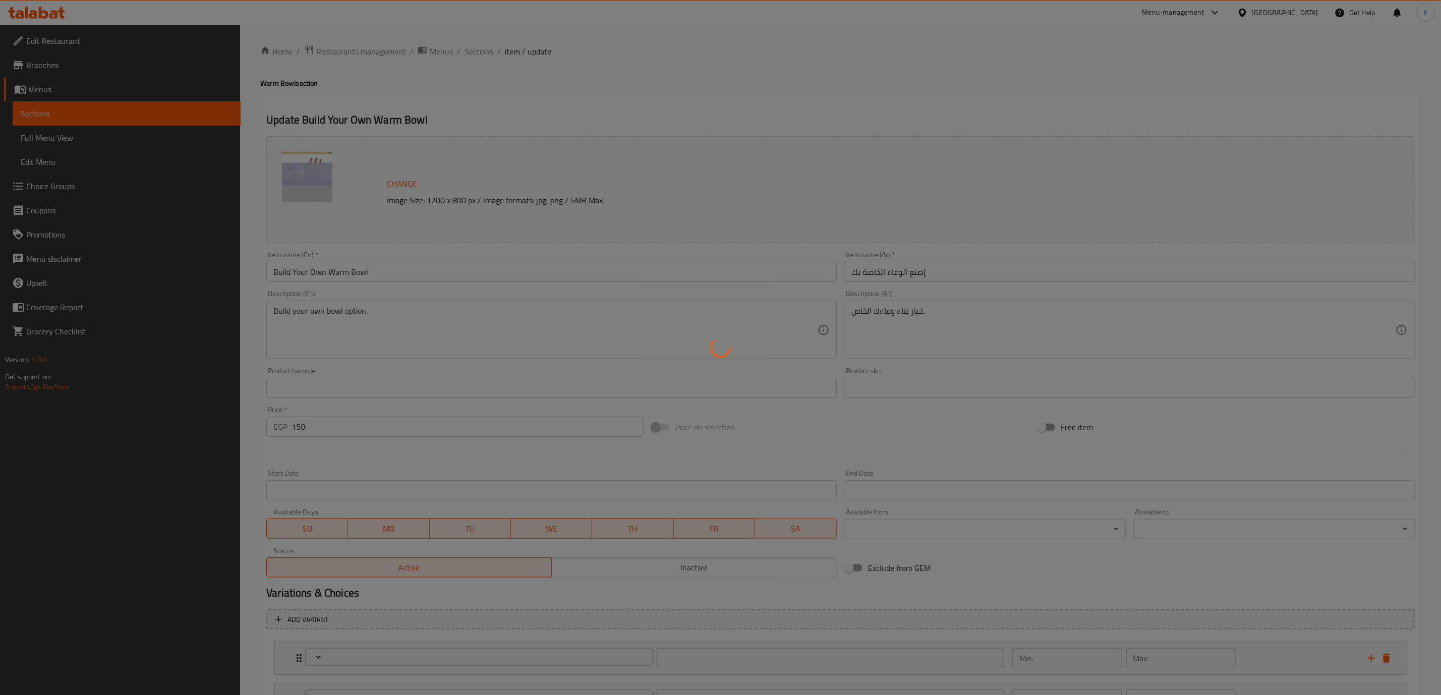
type input "0"
type input "2"
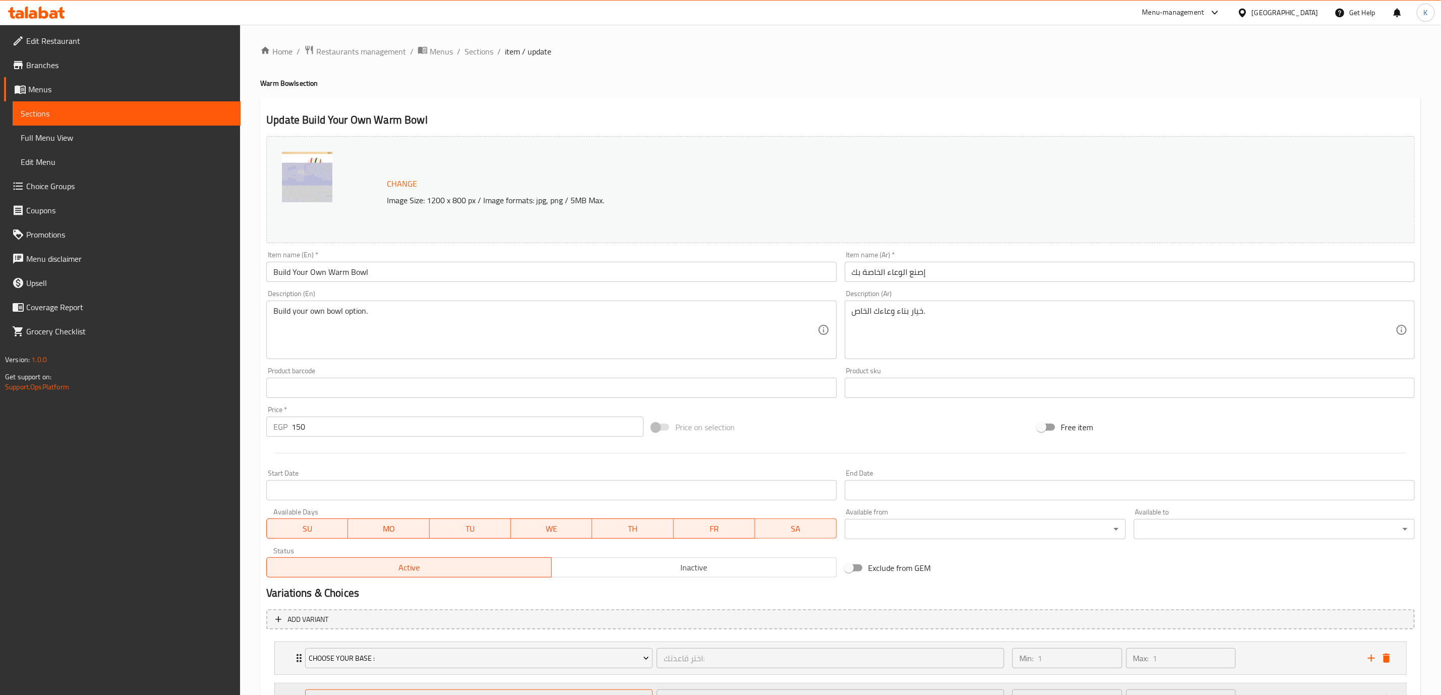
scroll to position [383, 0]
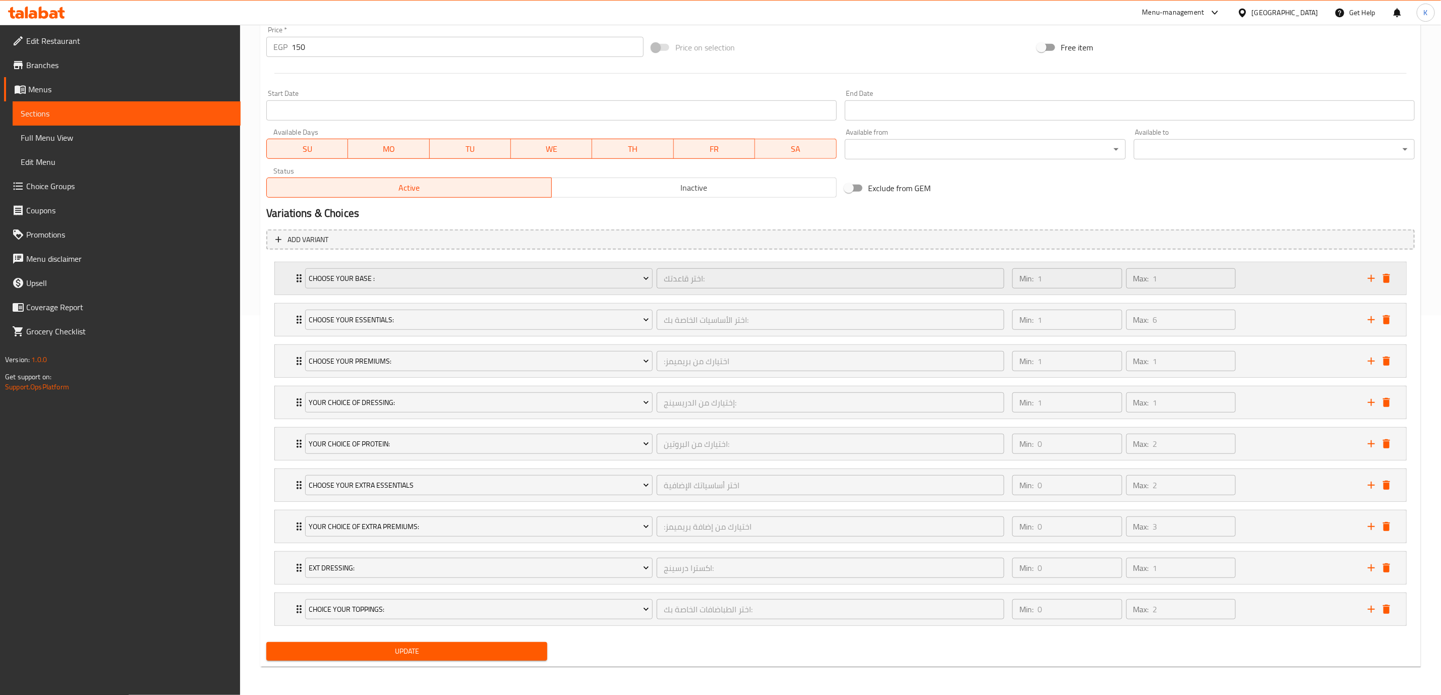
click at [1279, 277] on div "Min: 1 ​ Max: 1 ​" at bounding box center [1184, 278] width 356 height 32
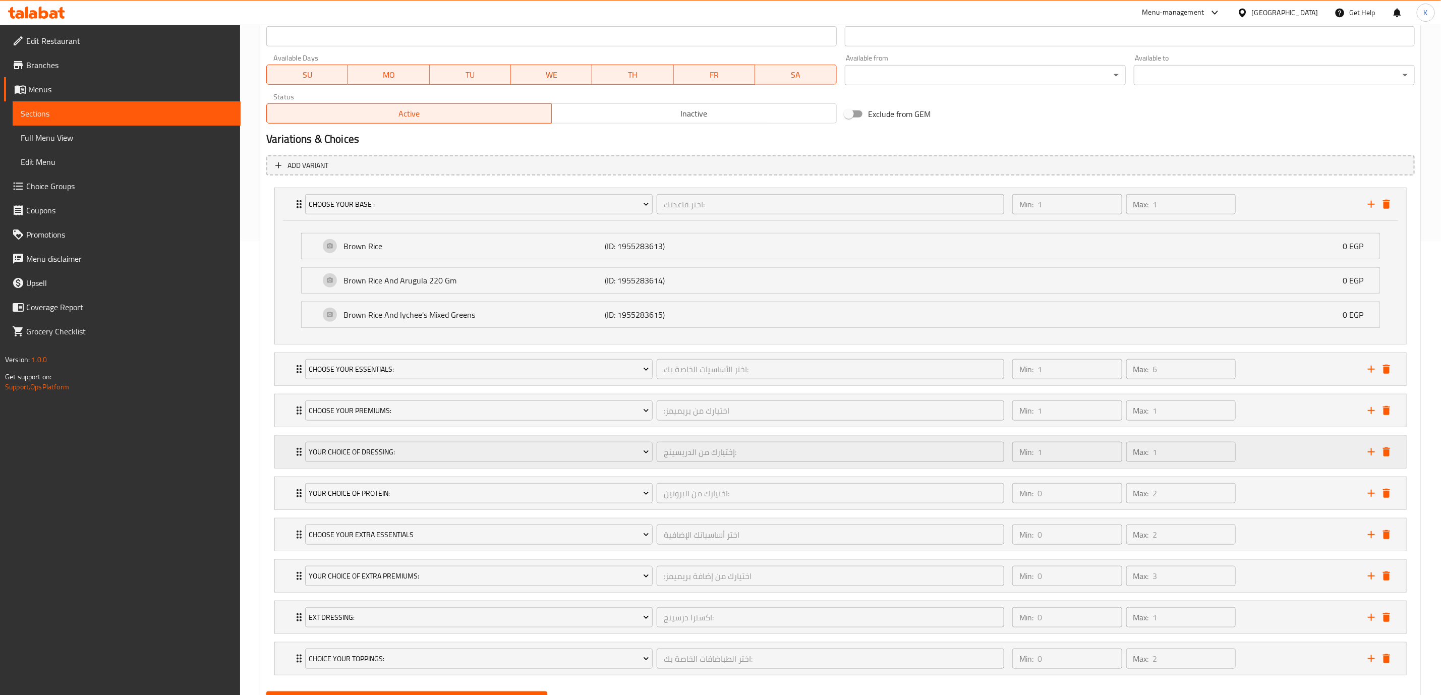
scroll to position [512, 0]
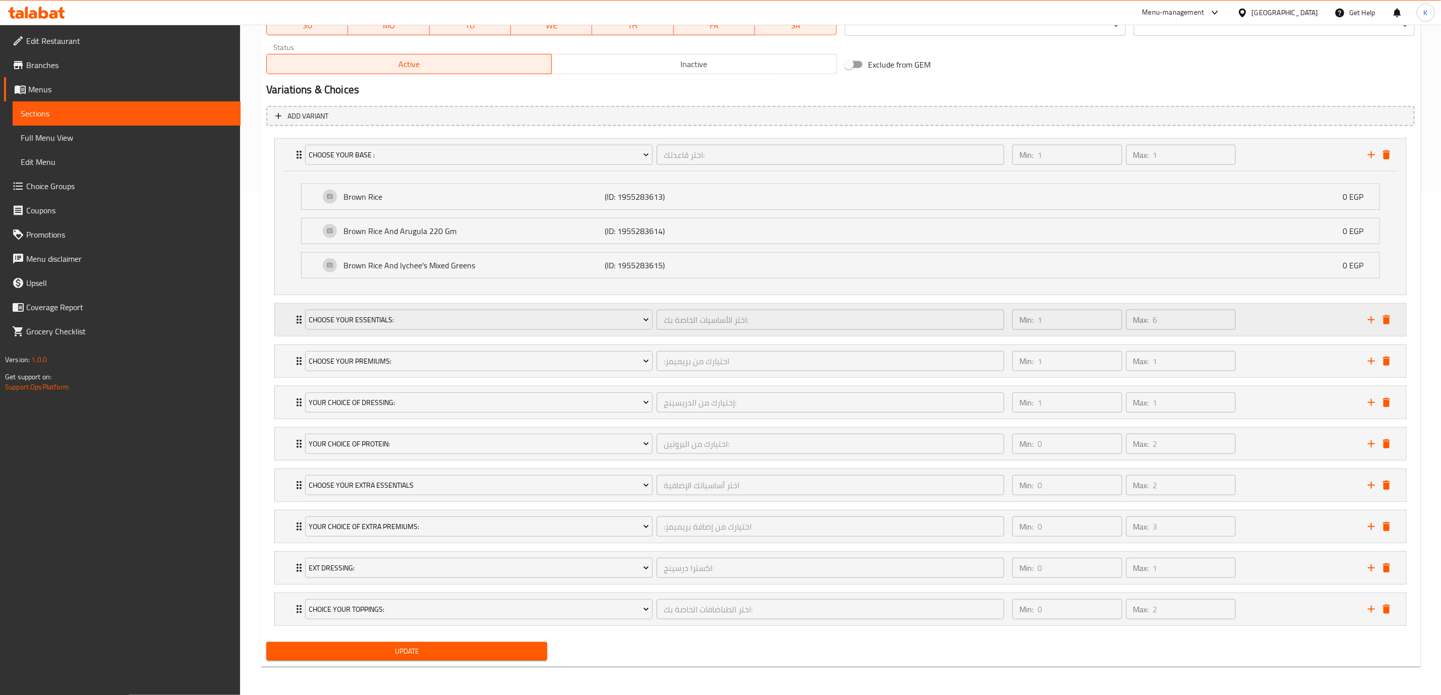
click at [1265, 316] on div "Min: 1 ​ Max: 6 ​" at bounding box center [1184, 320] width 356 height 32
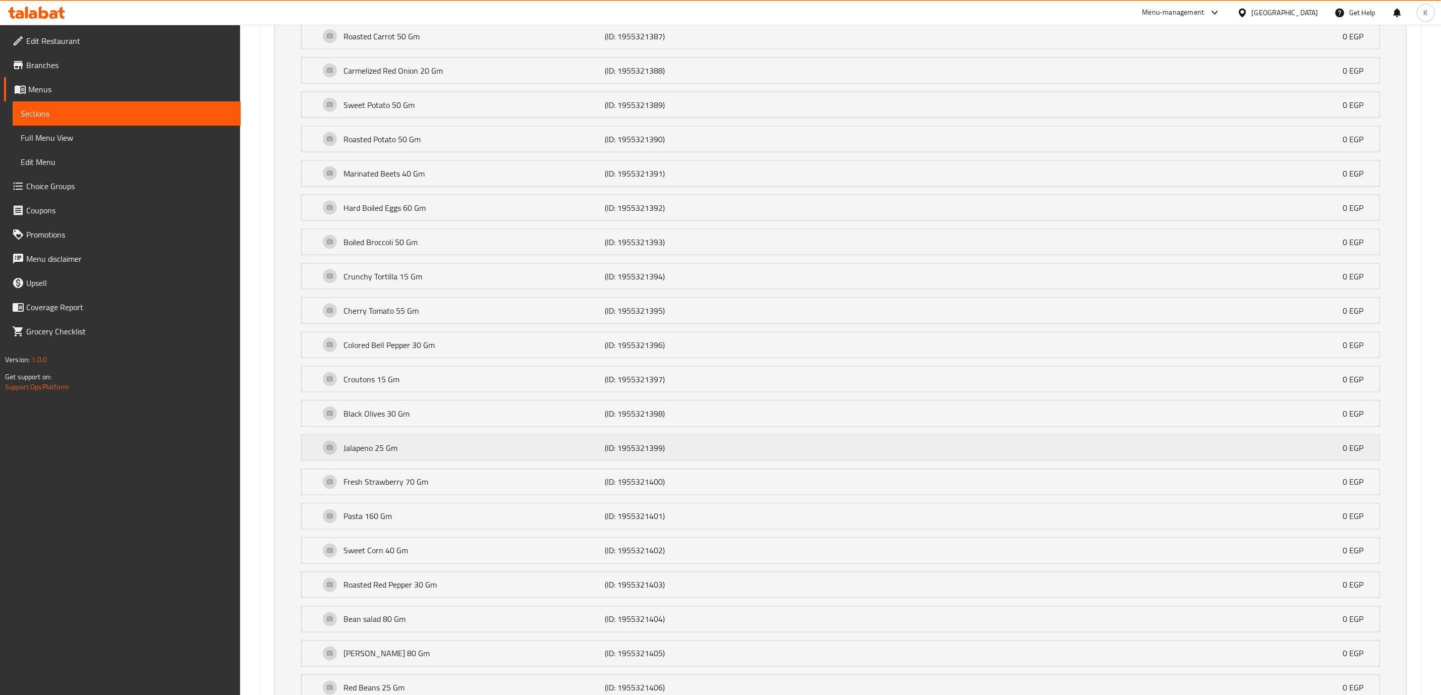
scroll to position [1344, 0]
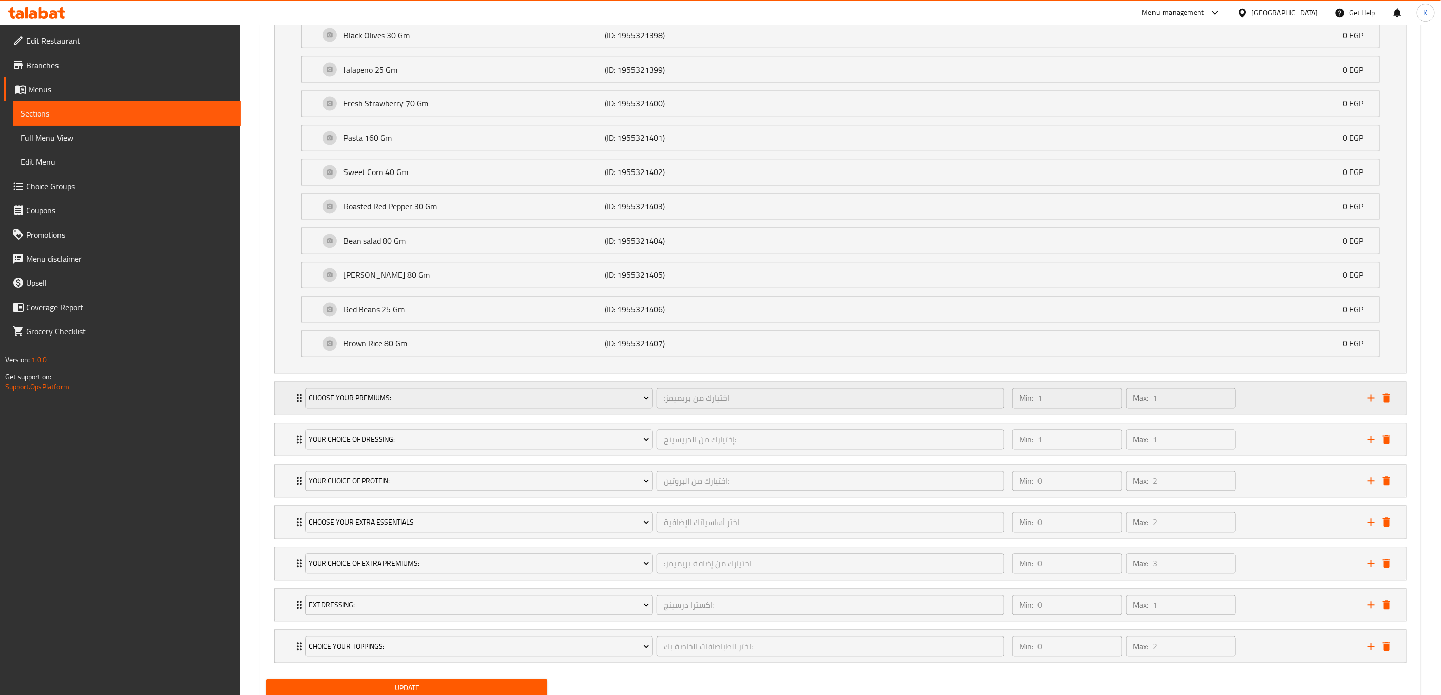
click at [1271, 403] on div "Min: 1 ​ Max: 1 ​" at bounding box center [1184, 398] width 356 height 32
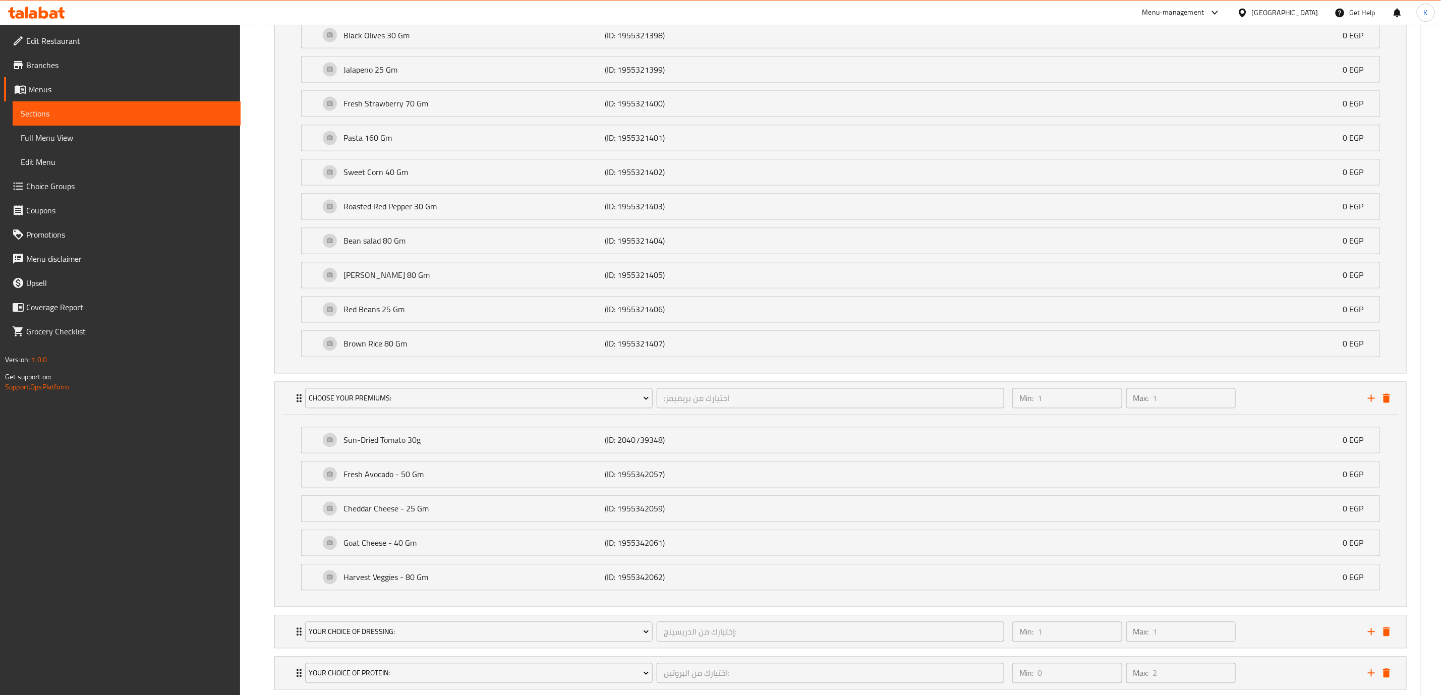
scroll to position [1597, 0]
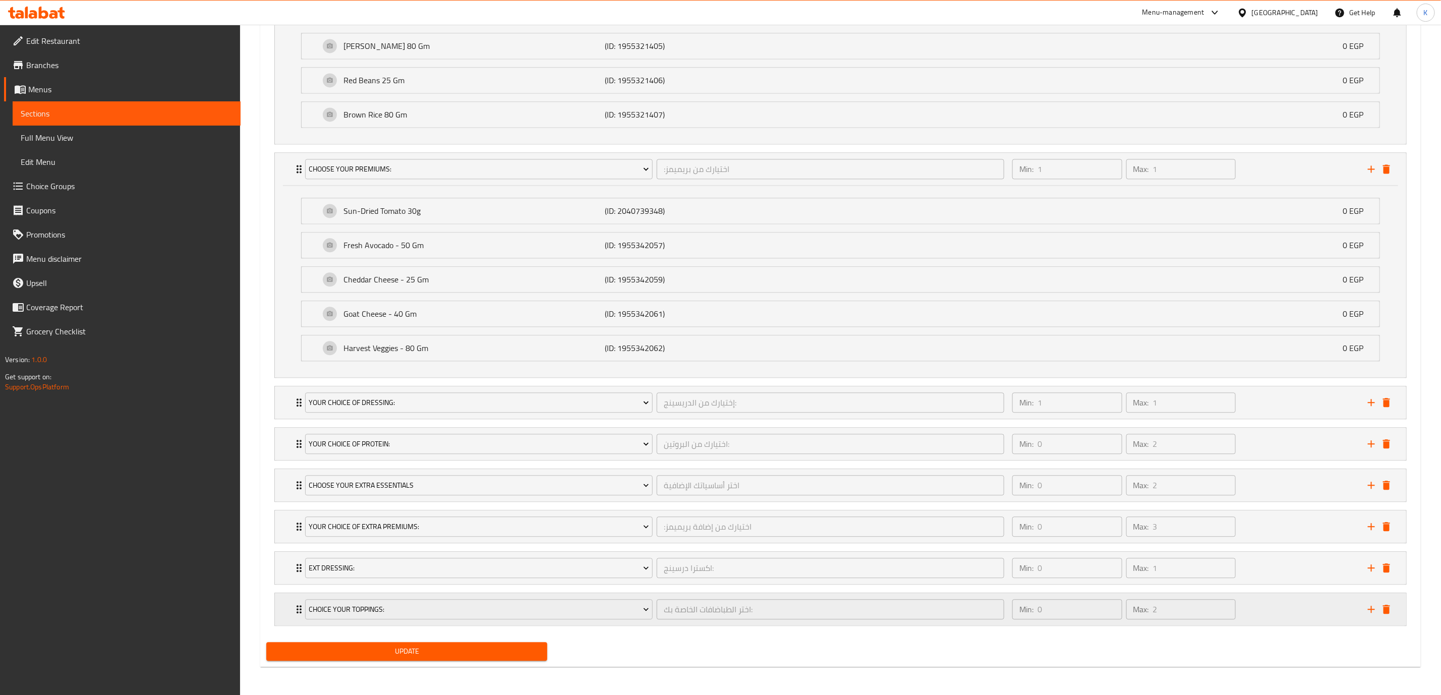
click at [1295, 614] on div "Min: 0 ​ Max: 2 ​" at bounding box center [1184, 609] width 356 height 32
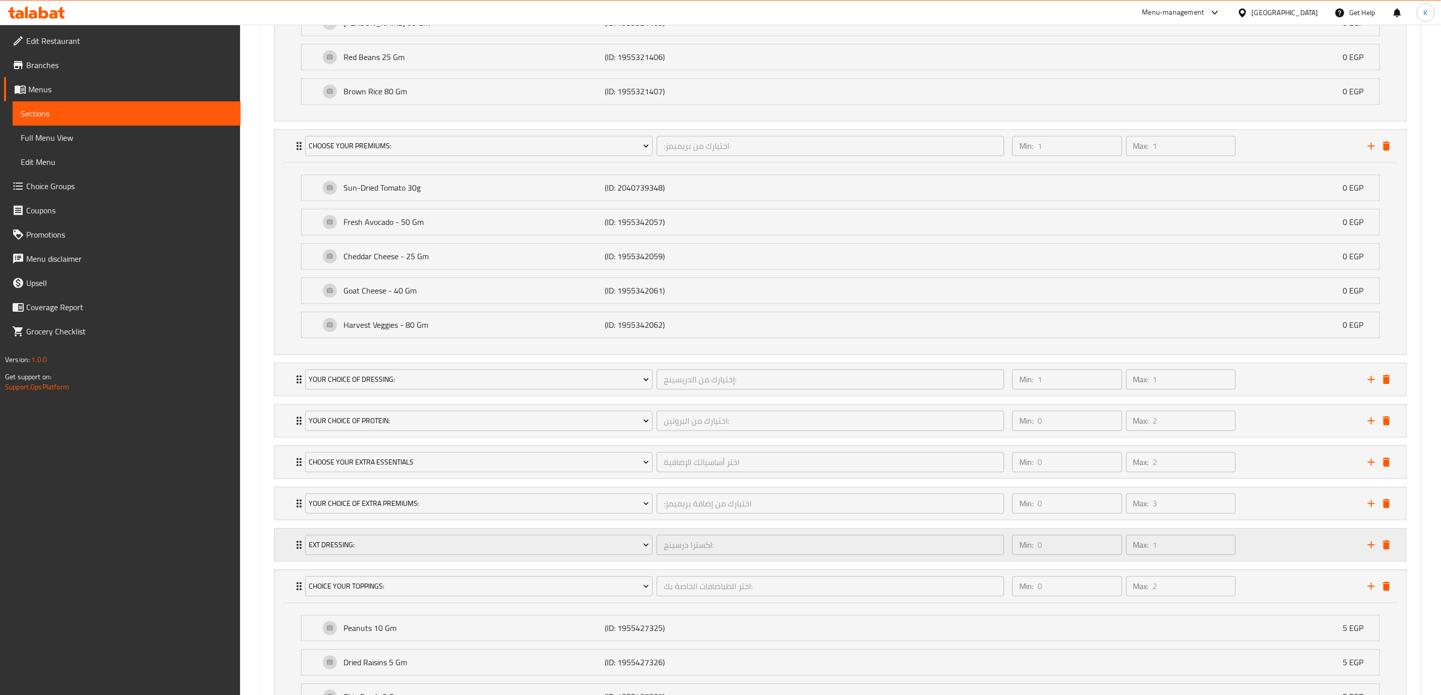
click at [1279, 561] on div "Min: 0 ​ Max: 1 ​" at bounding box center [1184, 545] width 356 height 32
click at [1277, 519] on div "Min: 0 ​ Max: 3 ​" at bounding box center [1184, 503] width 356 height 32
click at [1269, 478] on div "Min: 0 ​ Max: 2 ​" at bounding box center [1184, 462] width 356 height 32
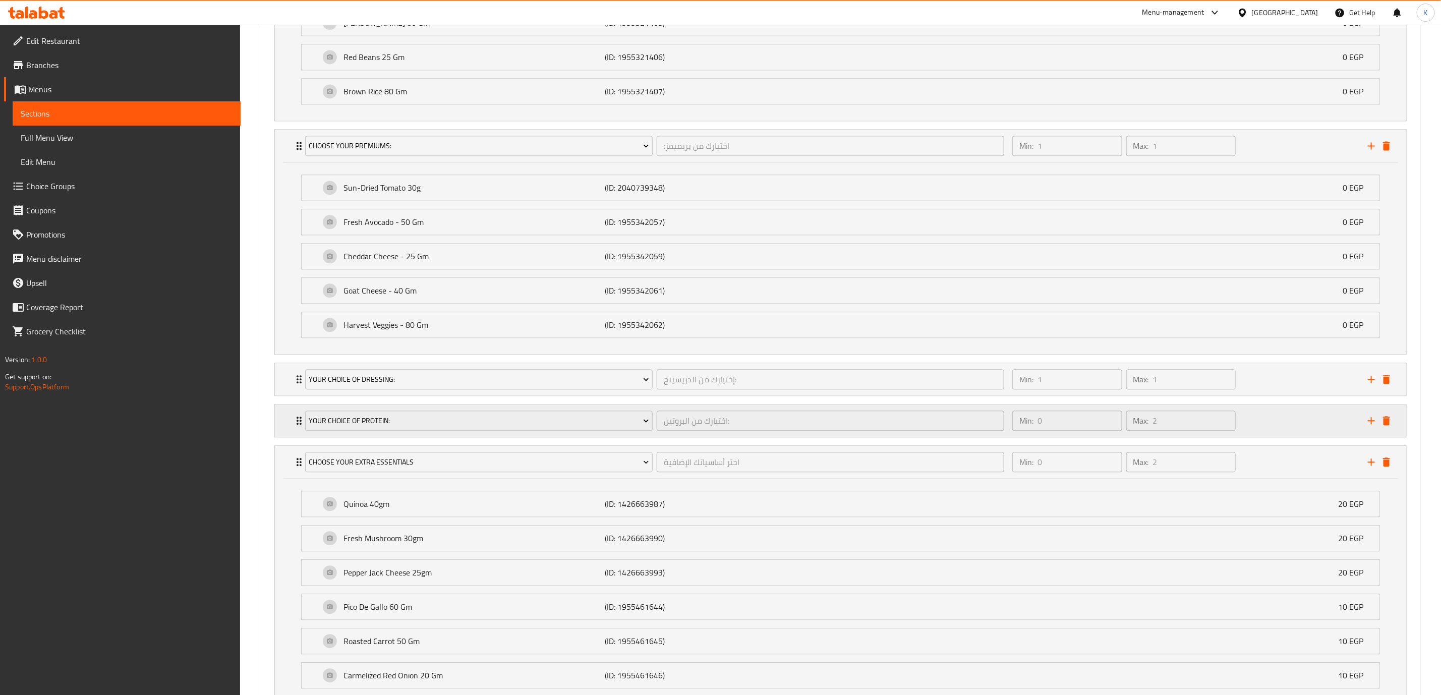
click at [1265, 437] on div "Min: 0 ​ Max: 2 ​" at bounding box center [1184, 420] width 356 height 32
click at [1261, 395] on div "Min: 1 ​ Max: 1 ​" at bounding box center [1184, 379] width 356 height 32
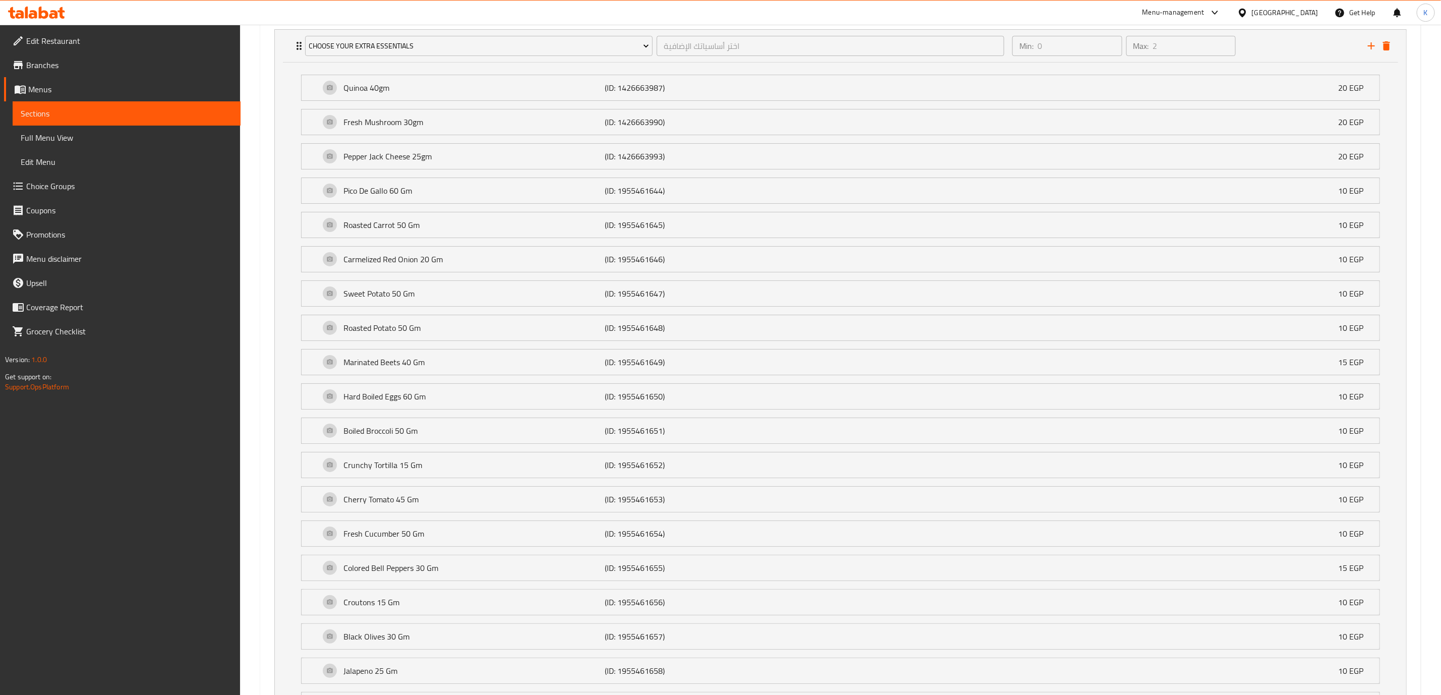
scroll to position [2678, 0]
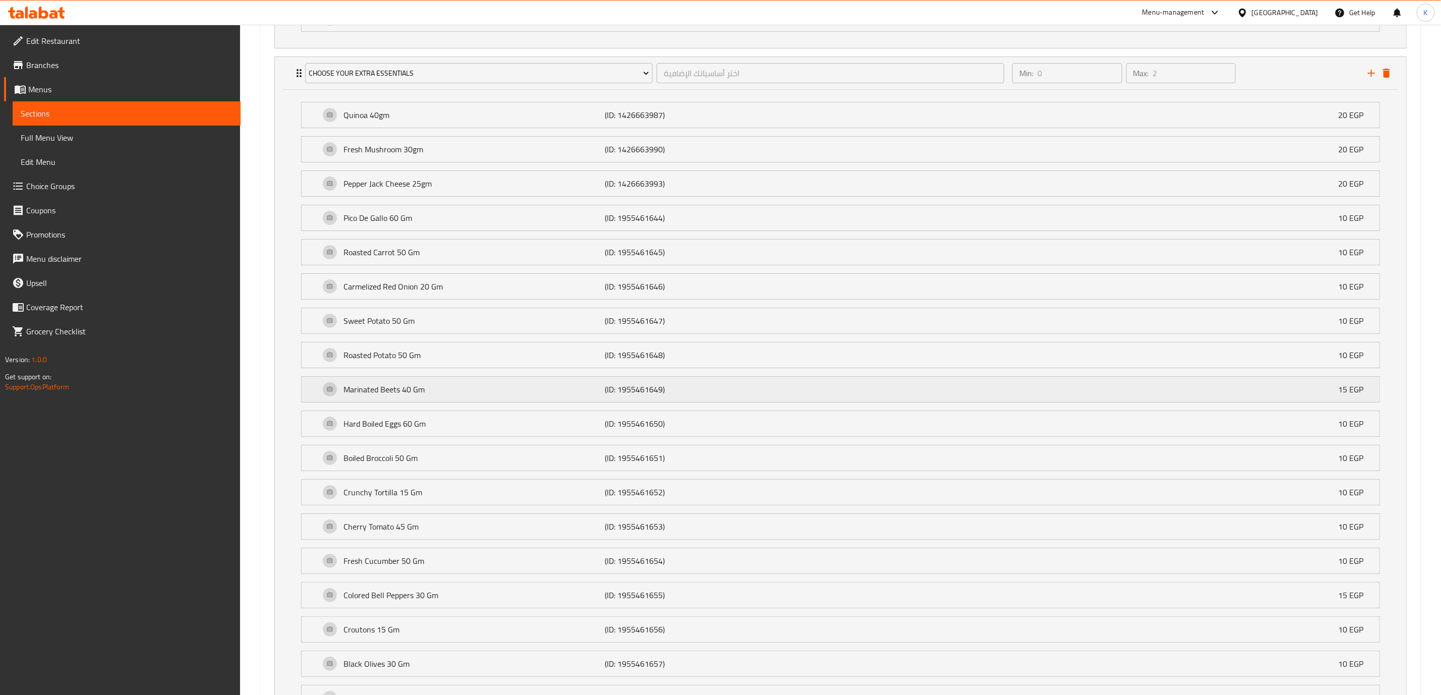
click at [522, 395] on p "Marinated Beets 40 Gm" at bounding box center [473, 389] width 261 height 12
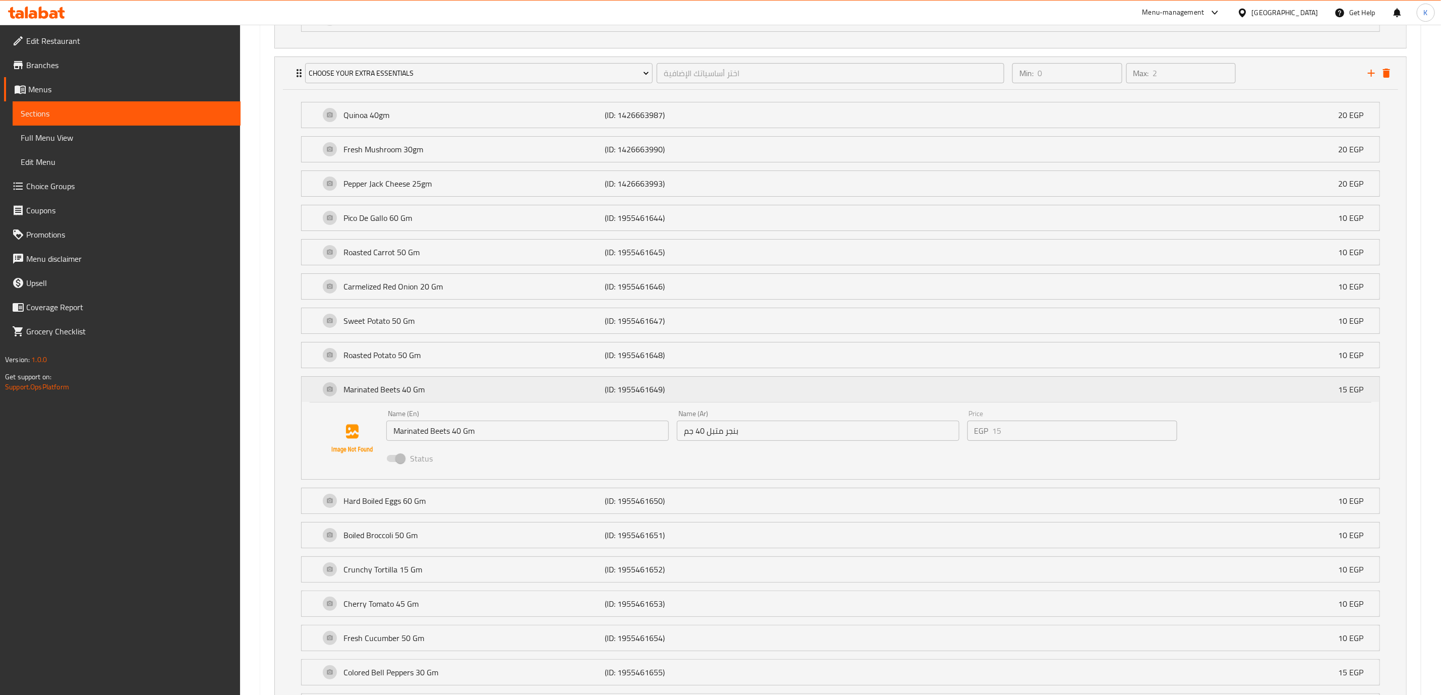
click at [471, 395] on p "Marinated Beets 40 Gm" at bounding box center [473, 389] width 261 height 12
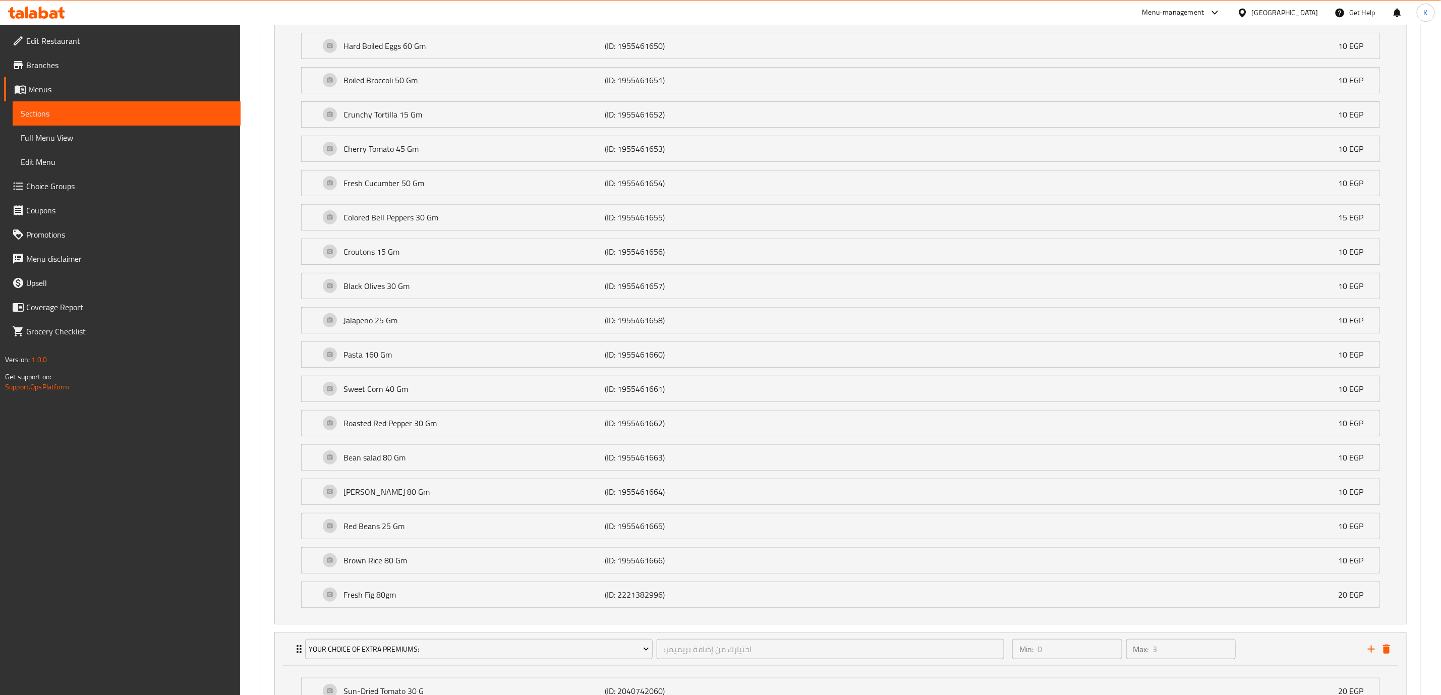
scroll to position [3057, 0]
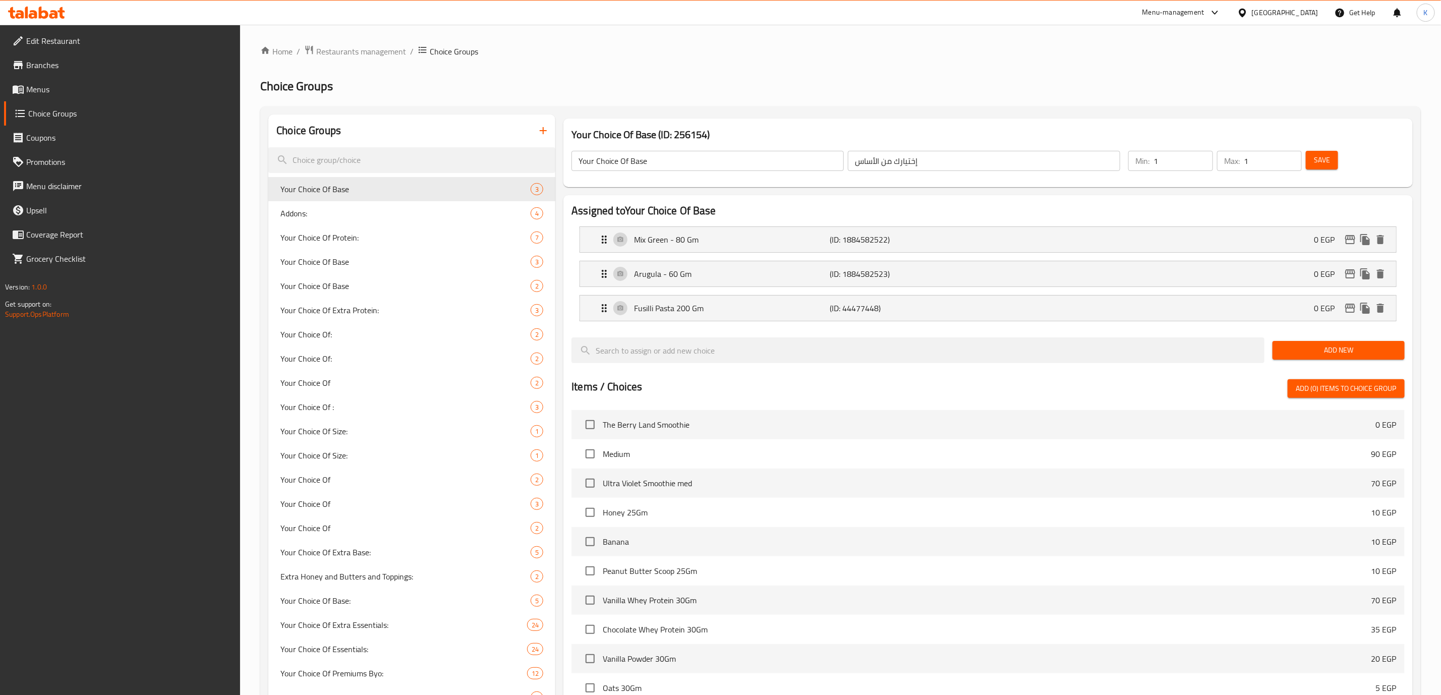
scroll to position [663, 0]
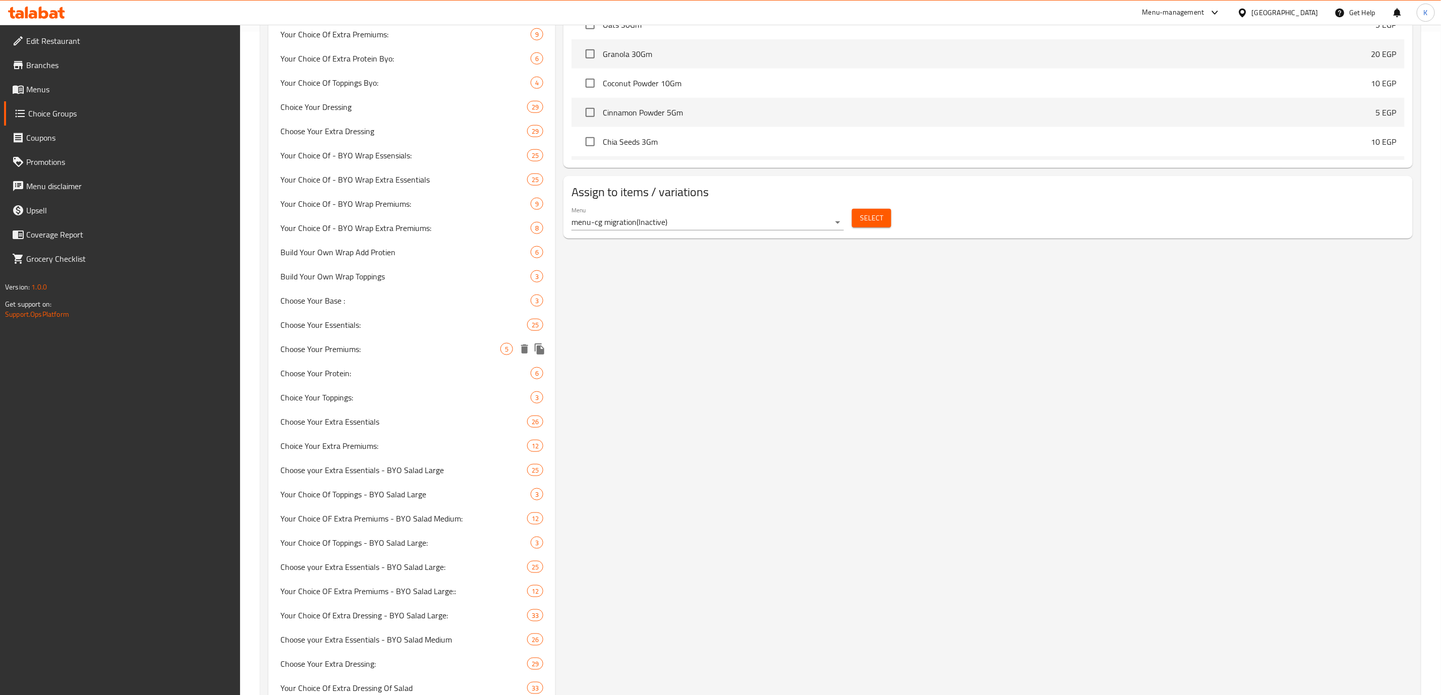
click at [380, 348] on span "Choose Your Premiums:" at bounding box center [390, 349] width 220 height 12
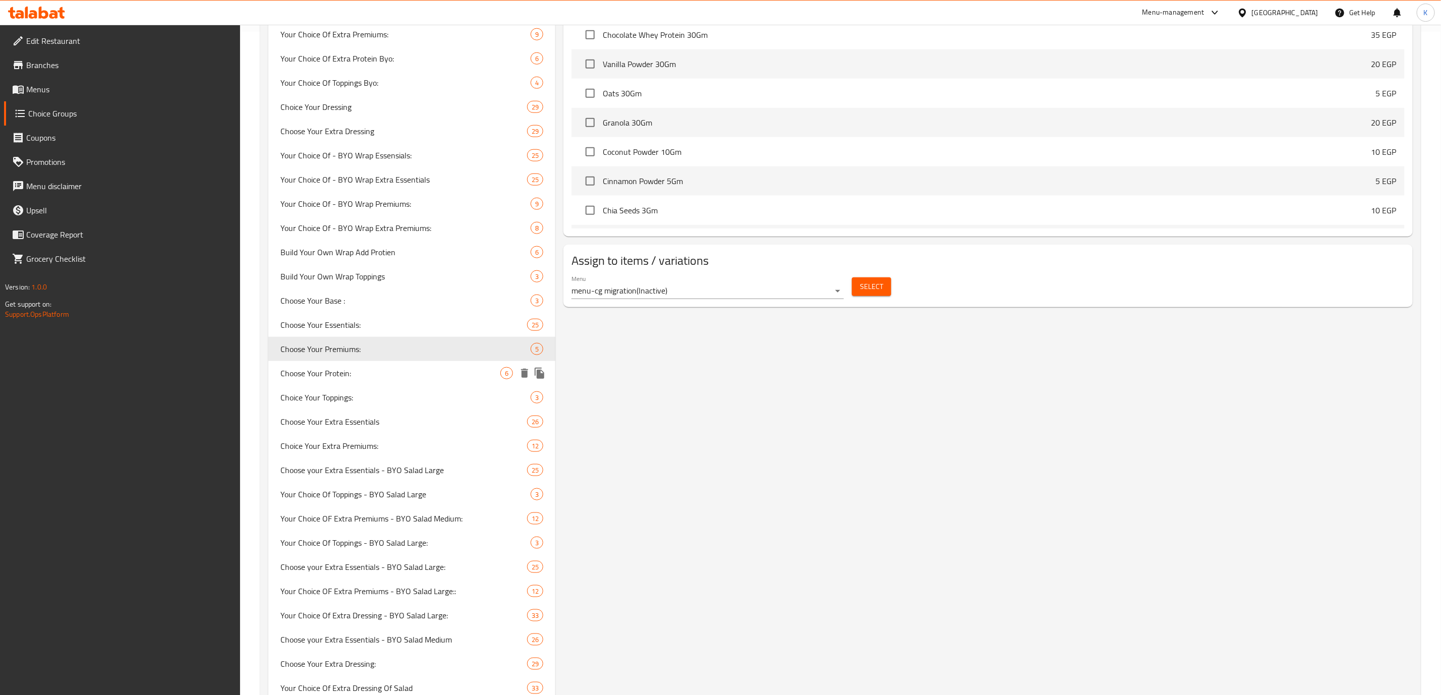
type input "Choose Your Premiums:"
type input ":اختيارك من بريميمز"
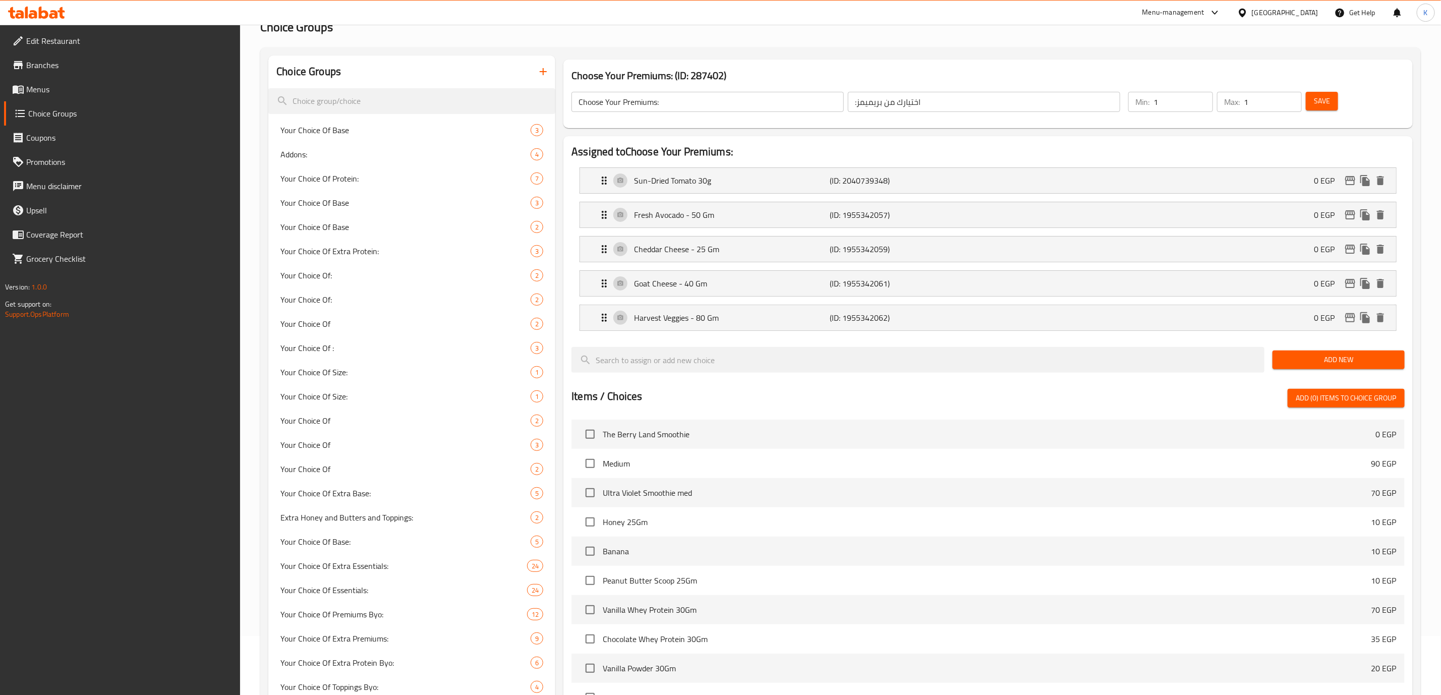
scroll to position [0, 0]
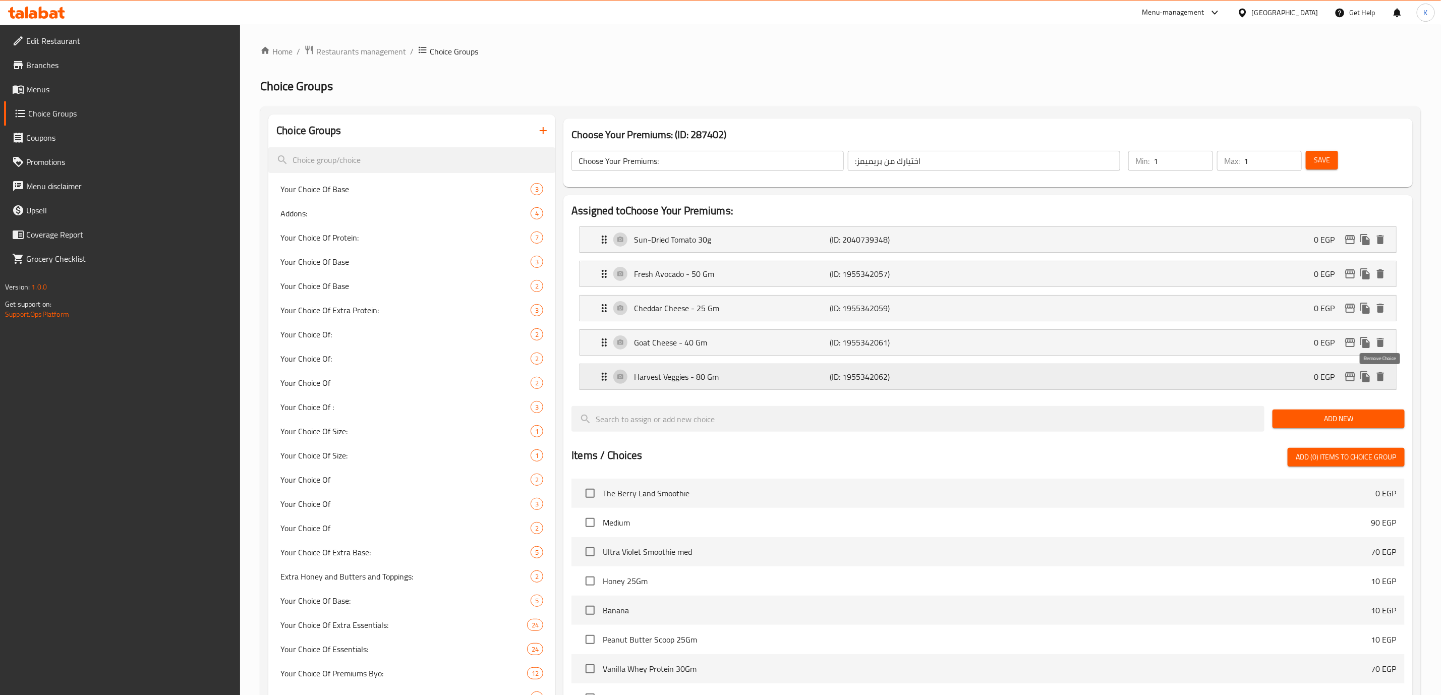
click at [1379, 380] on icon "delete" at bounding box center [1380, 376] width 7 height 9
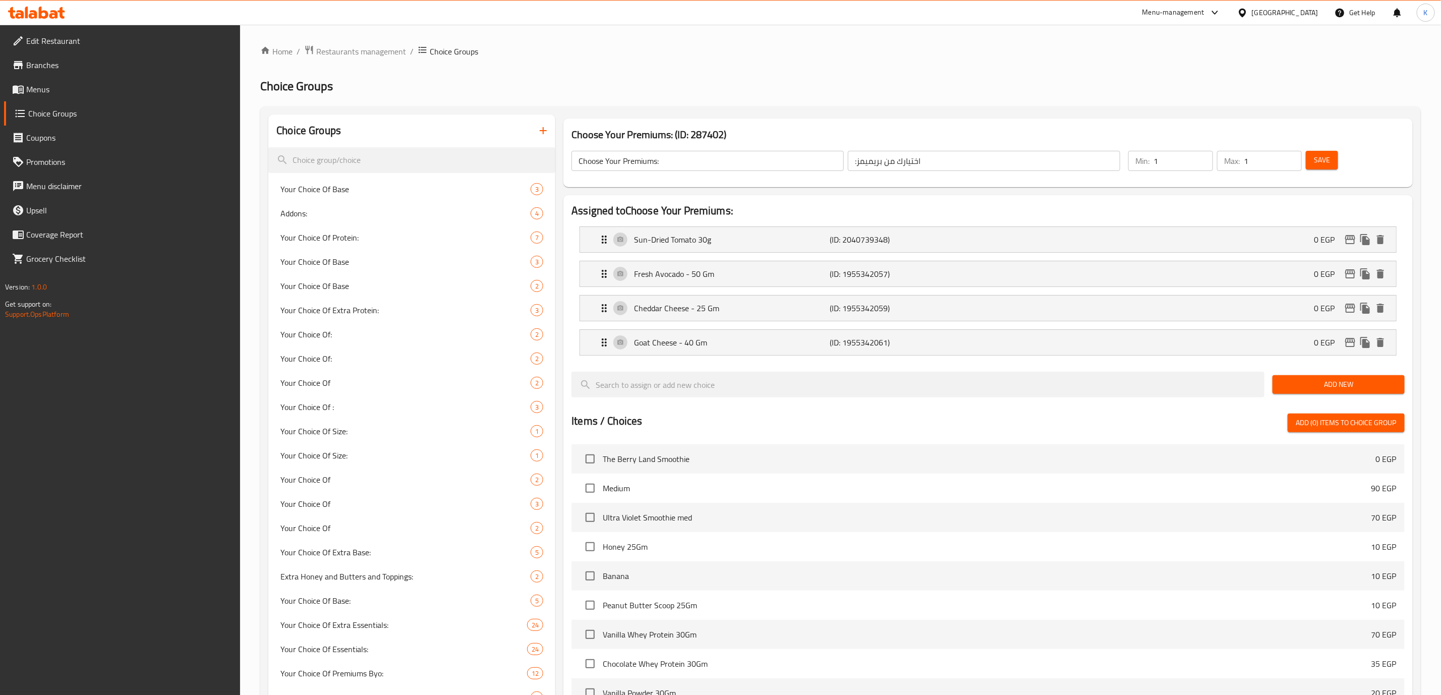
click at [1325, 162] on span "Save" at bounding box center [1322, 160] width 16 height 13
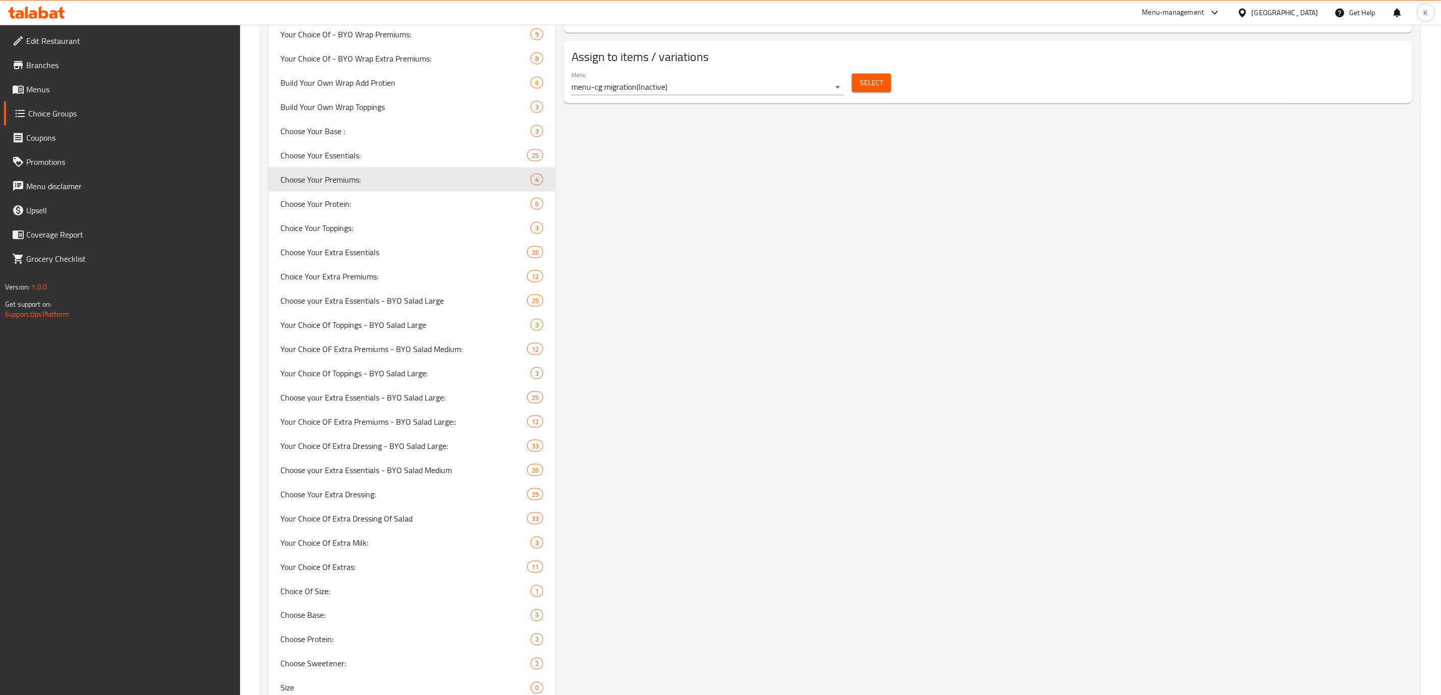
scroll to position [349, 0]
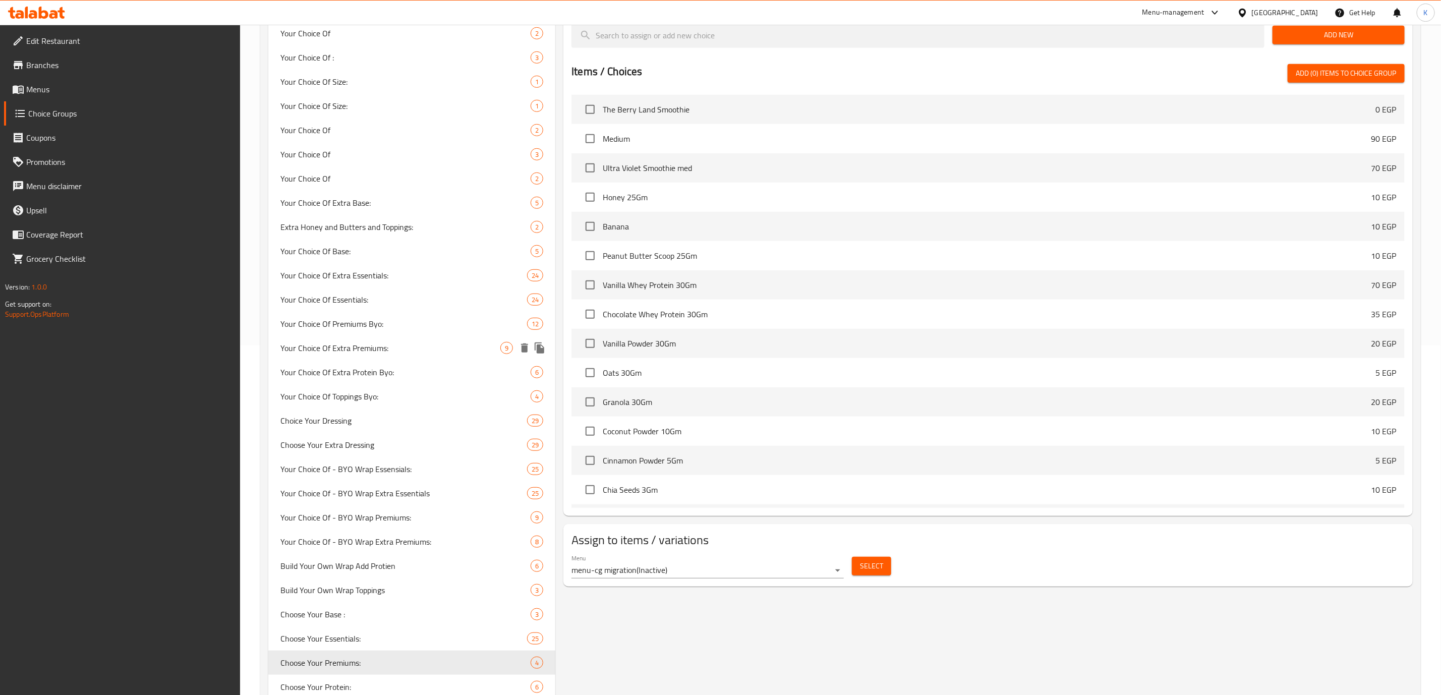
click at [365, 346] on span "Your Choice Of Extra Premiums:" at bounding box center [390, 348] width 220 height 12
type input "Your Choice Of Extra Premiums:"
type input ":اختيارك من إضافة بريميمز"
type input "0"
type input "3"
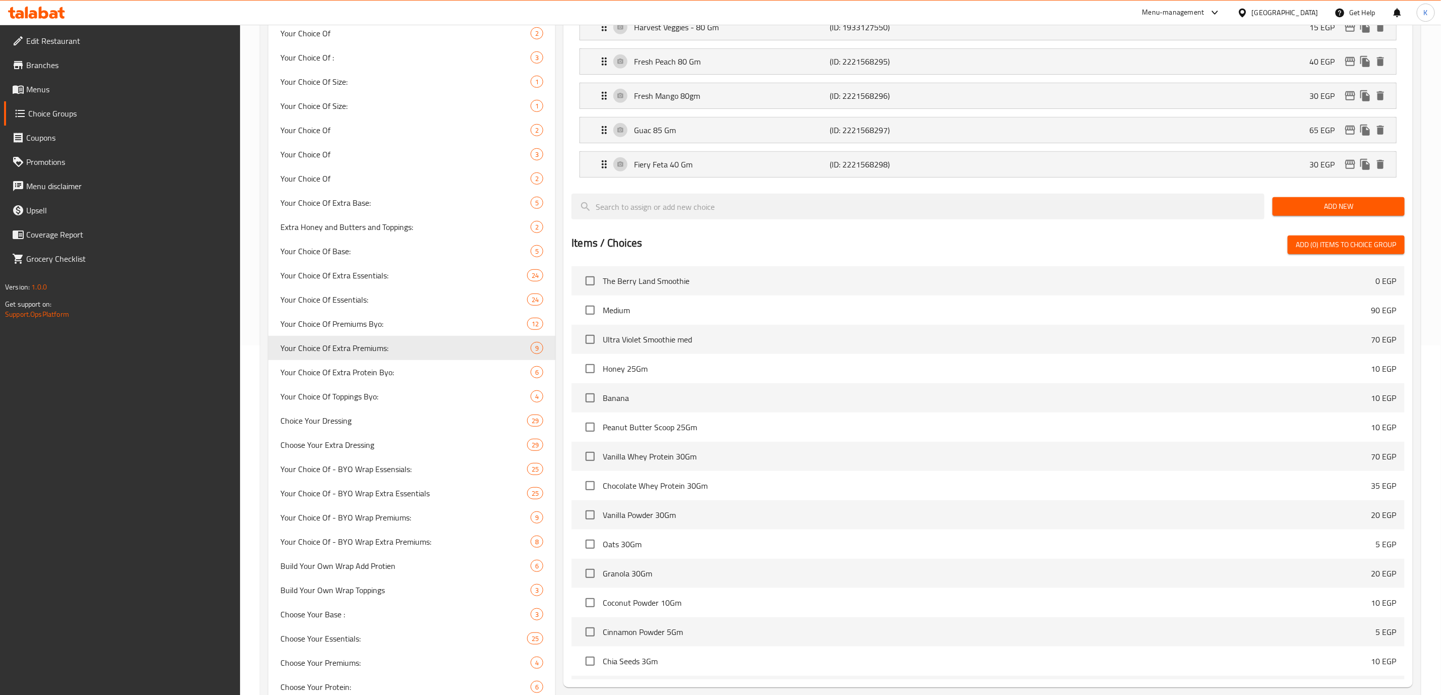
scroll to position [0, 0]
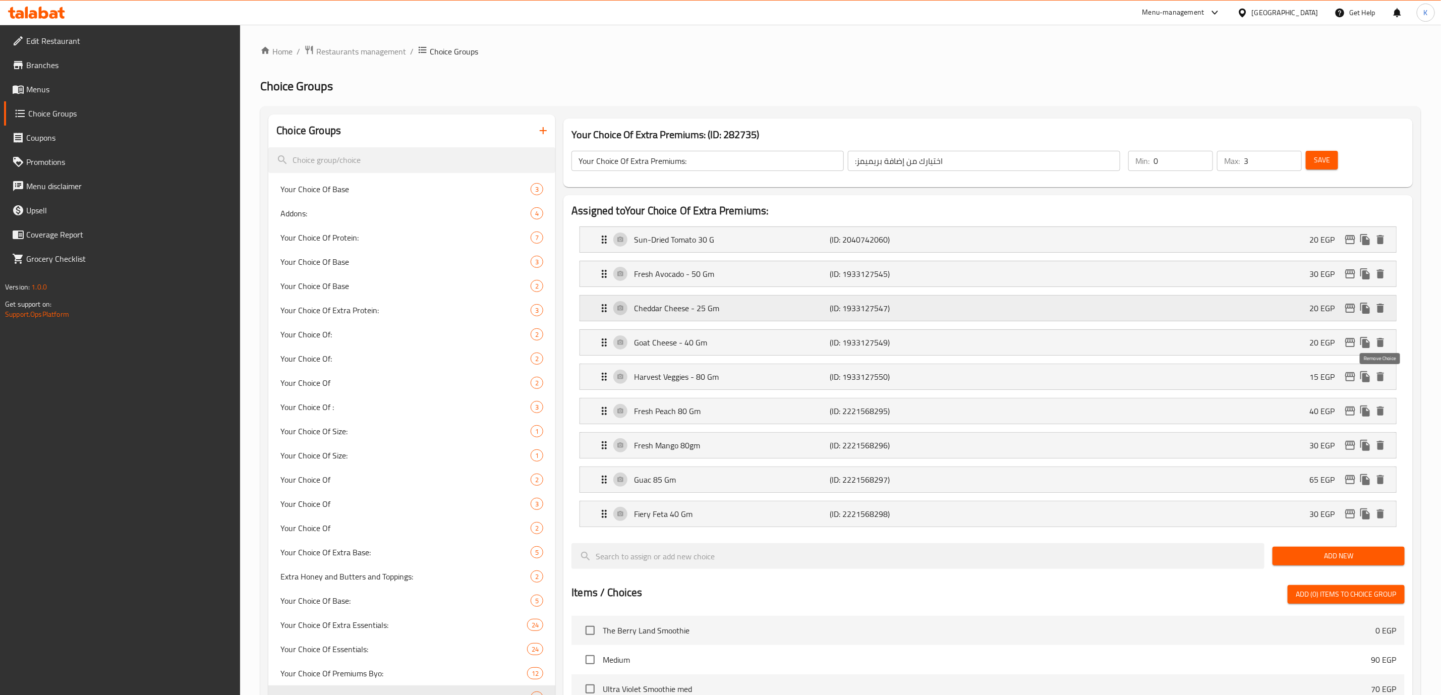
click at [1380, 377] on icon "delete" at bounding box center [1380, 376] width 7 height 9
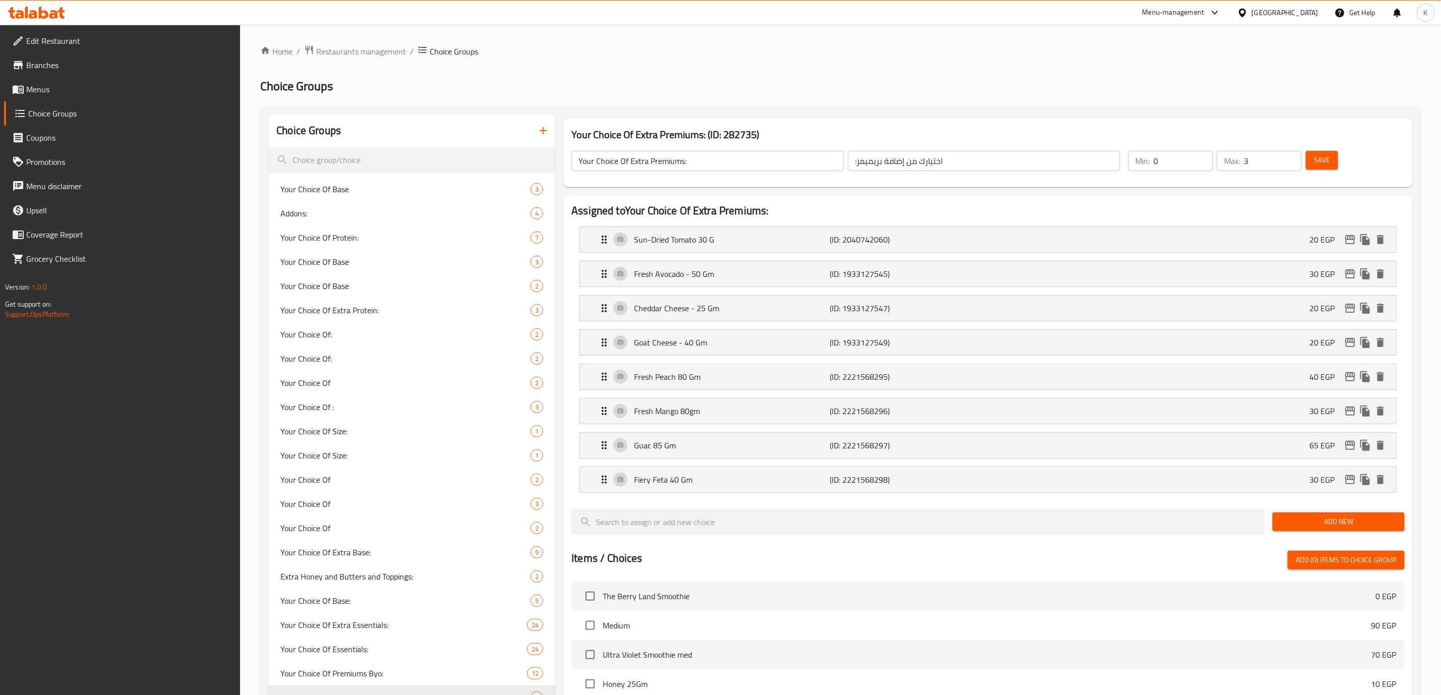
click at [1325, 159] on span "Save" at bounding box center [1322, 160] width 16 height 13
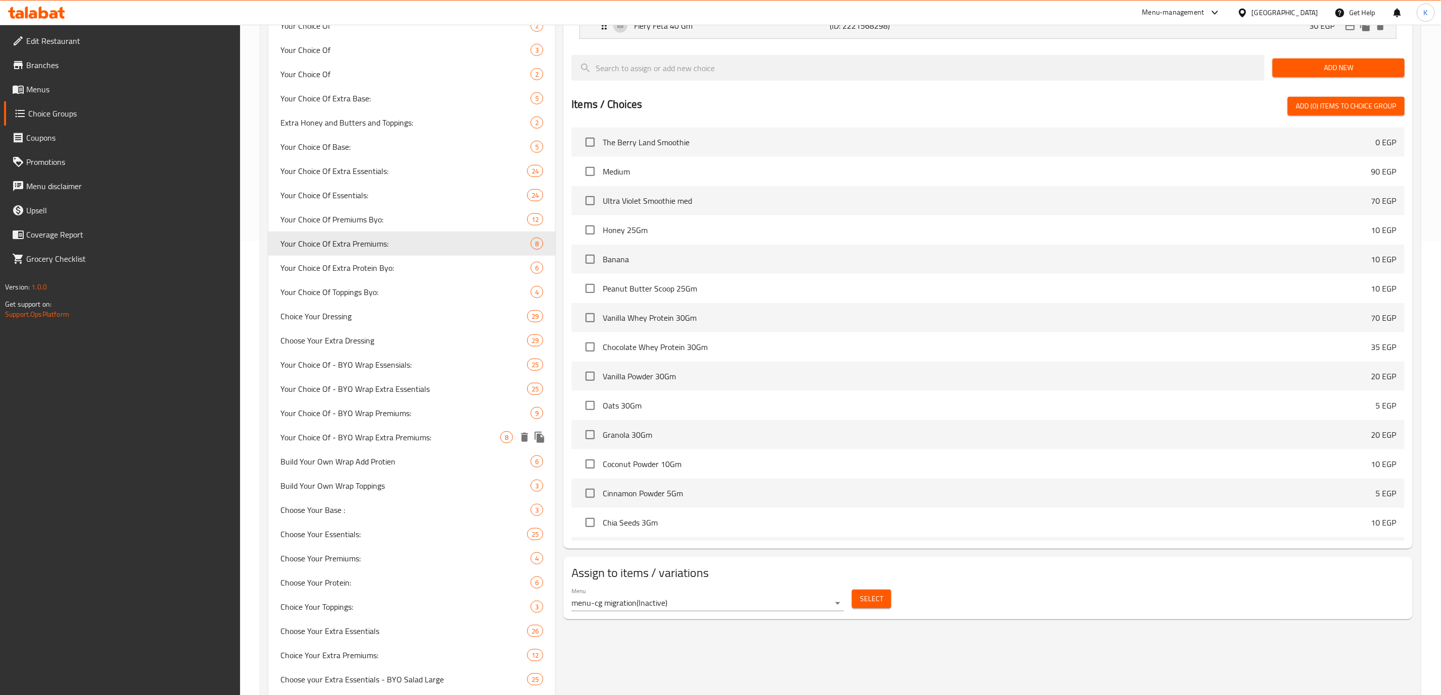
scroll to position [530, 0]
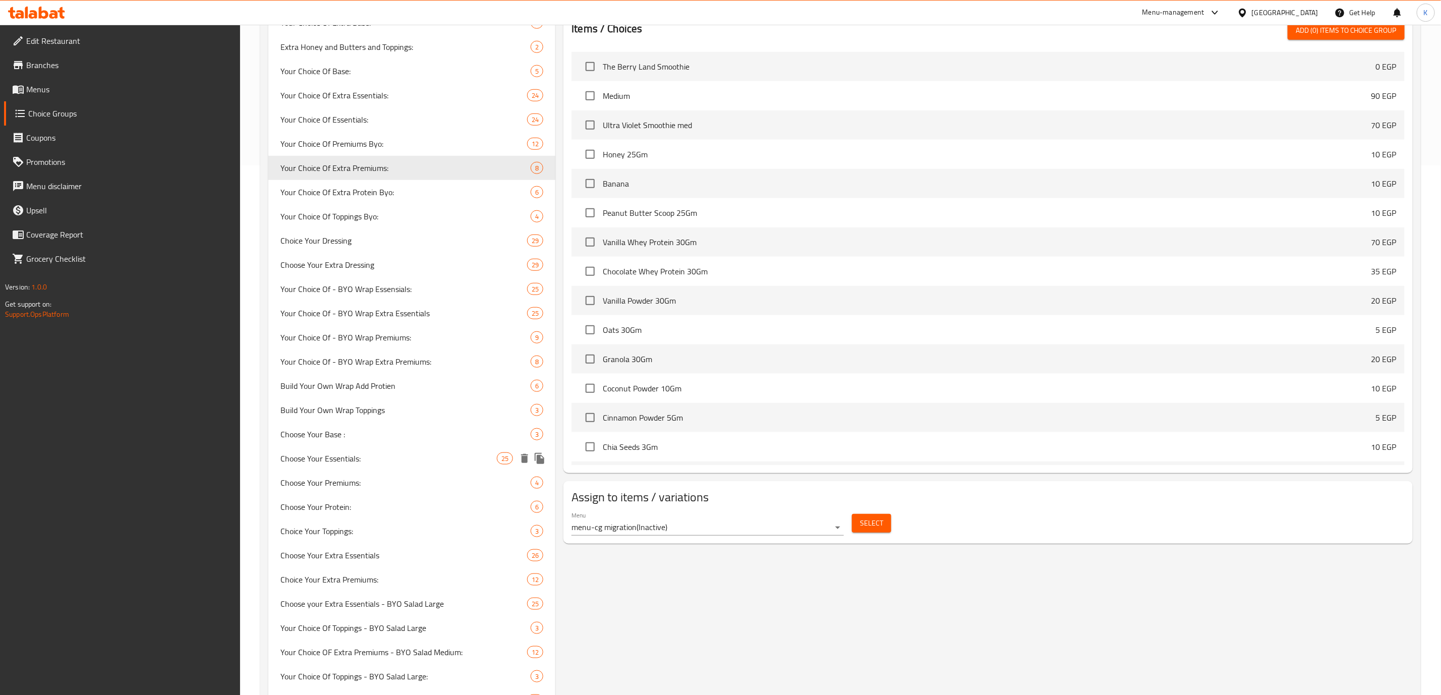
click at [374, 452] on span "Choose Your Essentials:" at bounding box center [388, 458] width 216 height 12
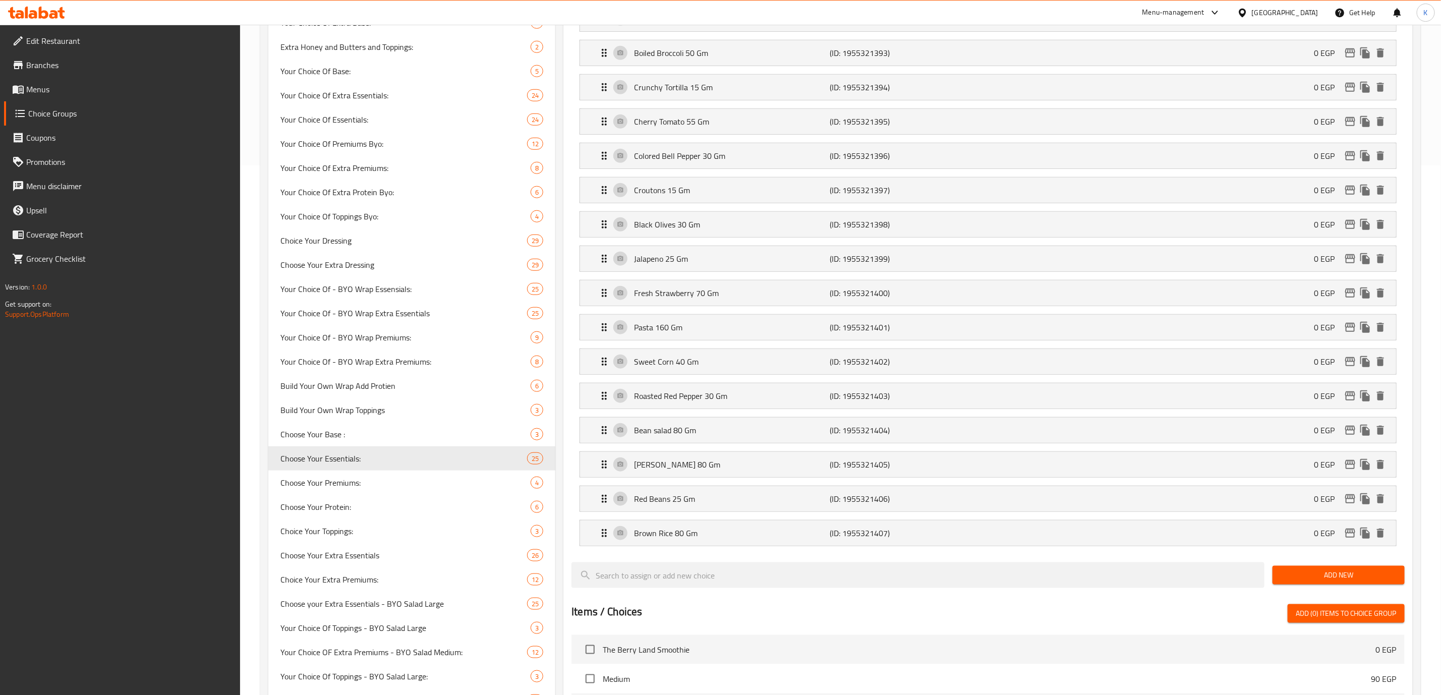
type input "Choose Your Essentials:"
type input "اختر الأساسيات الخاصة بك:"
type input "1"
type input "6"
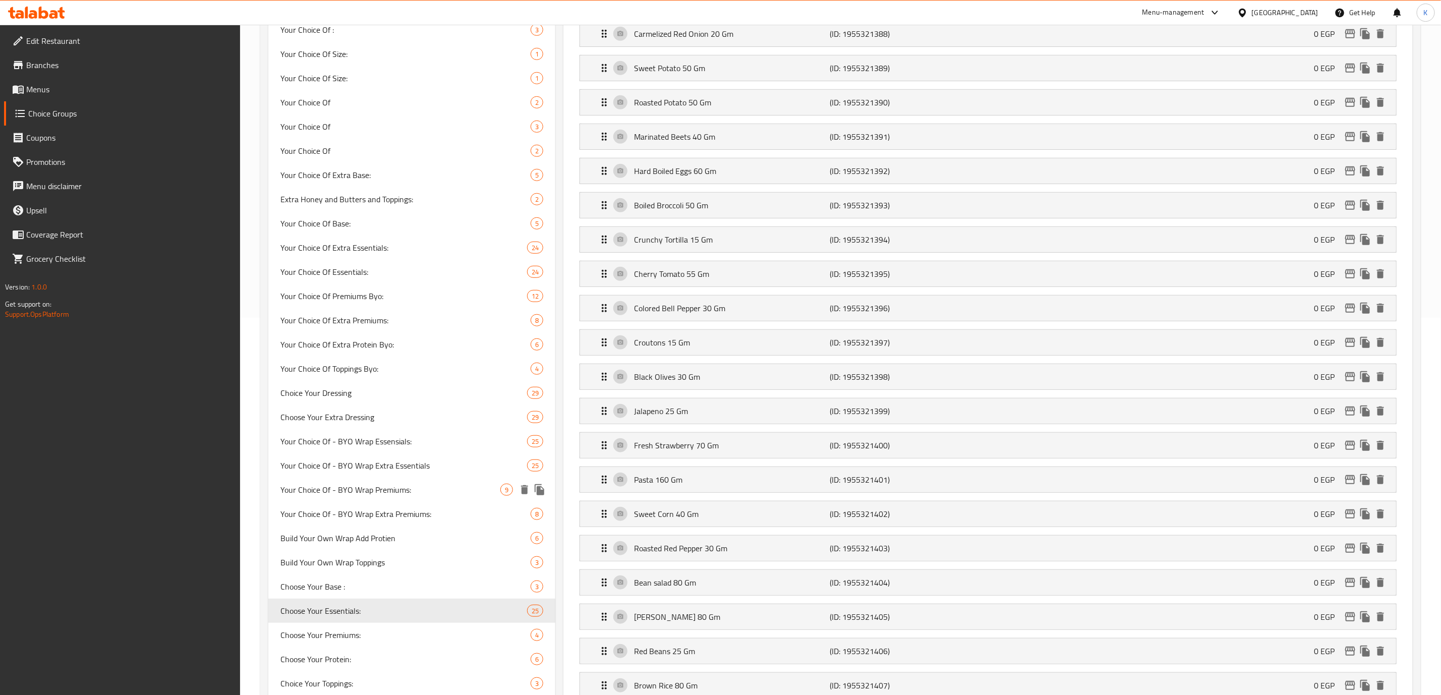
scroll to position [378, 0]
click at [391, 608] on span "Choose Your Essentials:" at bounding box center [388, 610] width 216 height 12
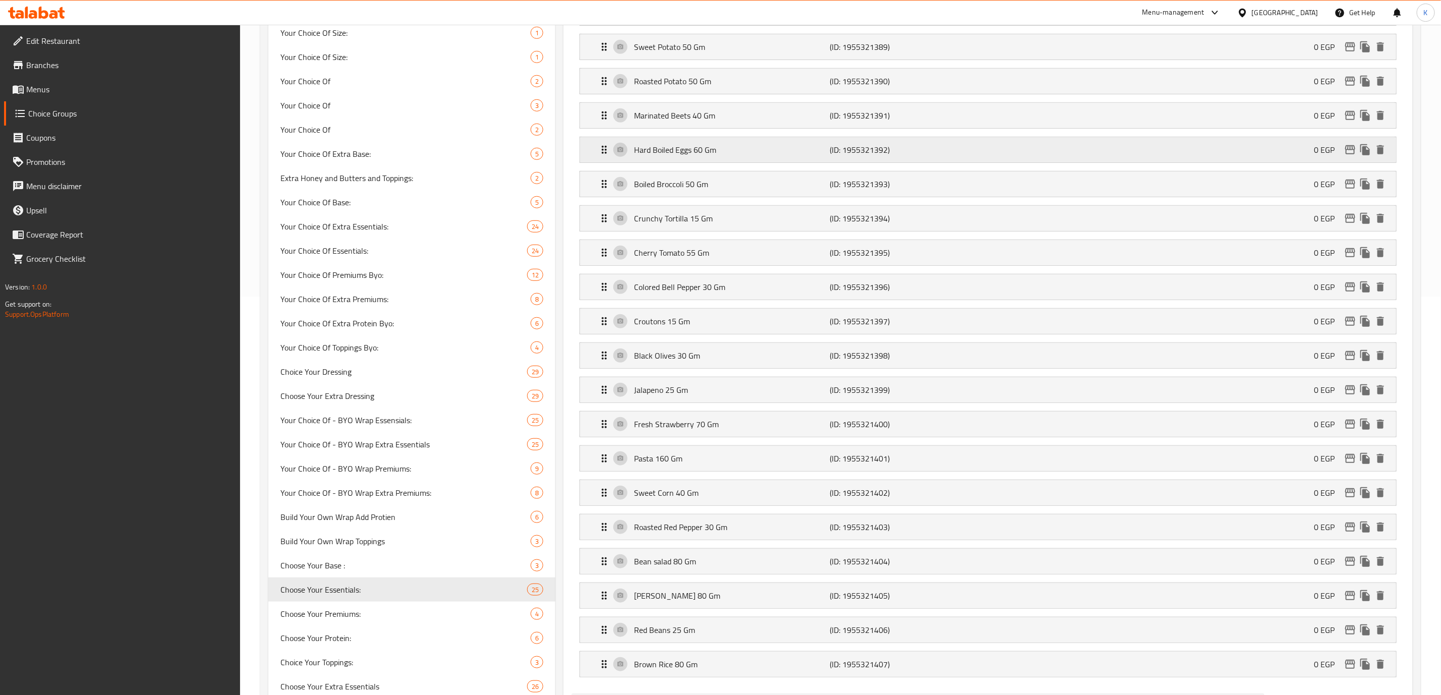
scroll to position [227, 0]
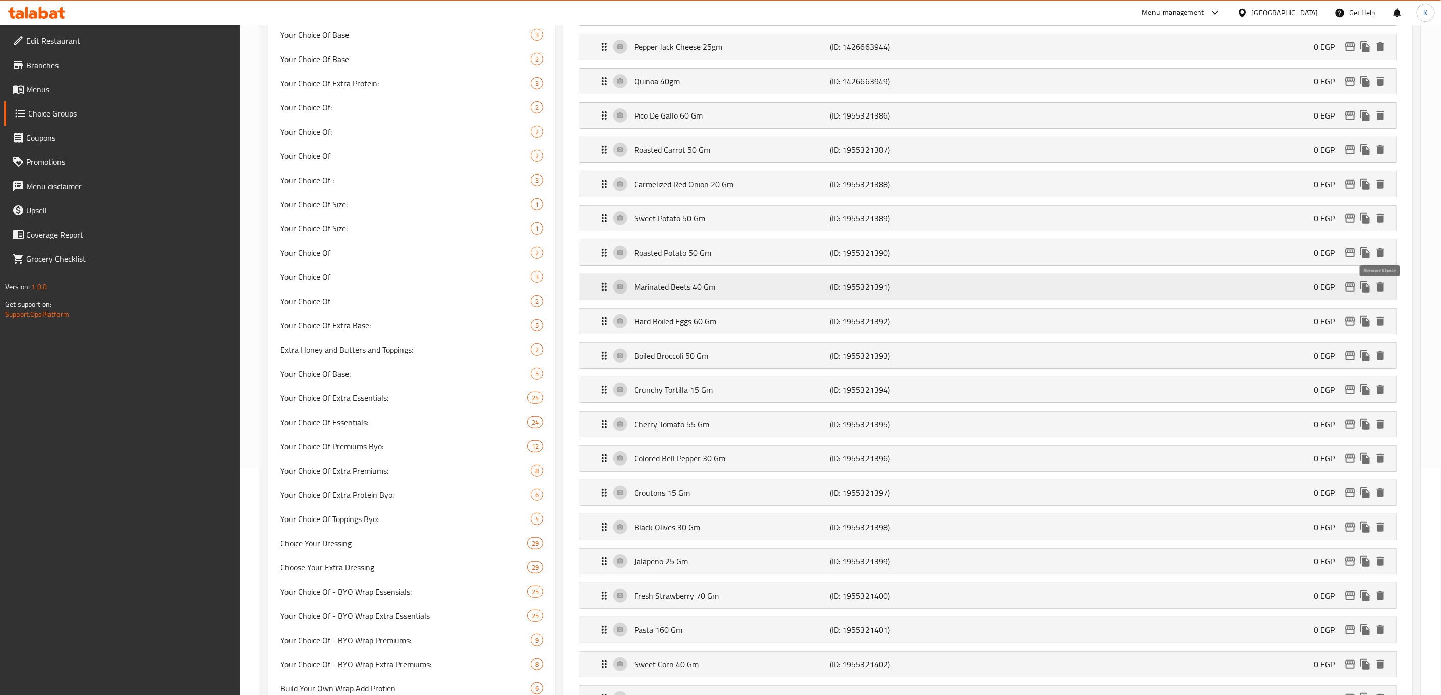
click at [1380, 291] on icon "delete" at bounding box center [1380, 286] width 7 height 9
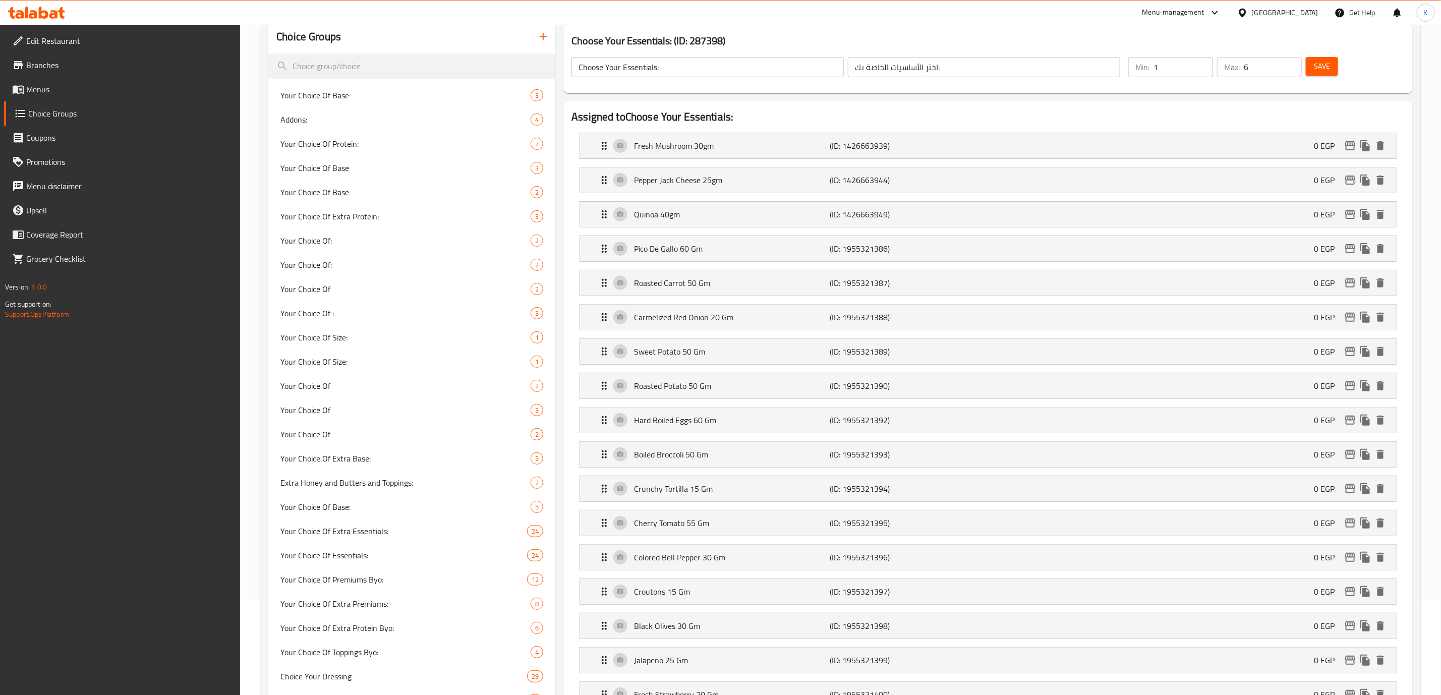
scroll to position [0, 0]
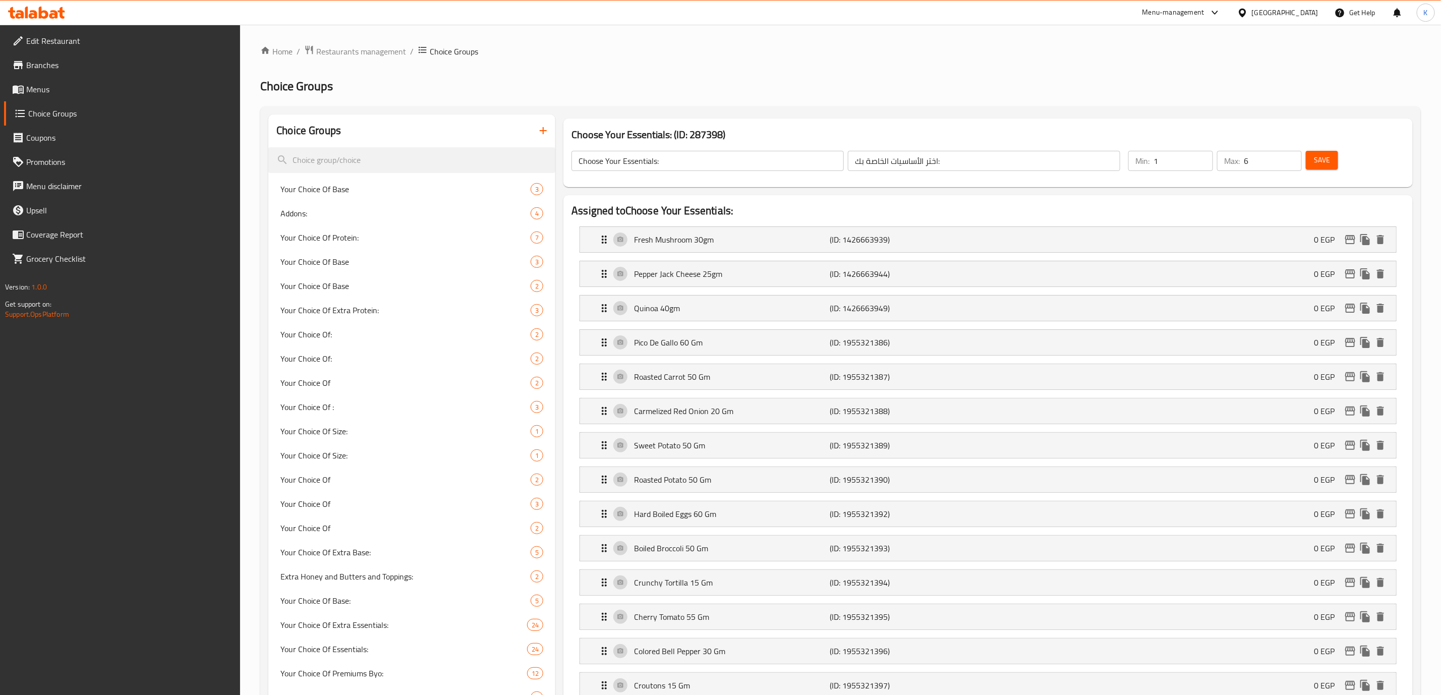
click at [1318, 156] on span "Save" at bounding box center [1322, 160] width 16 height 13
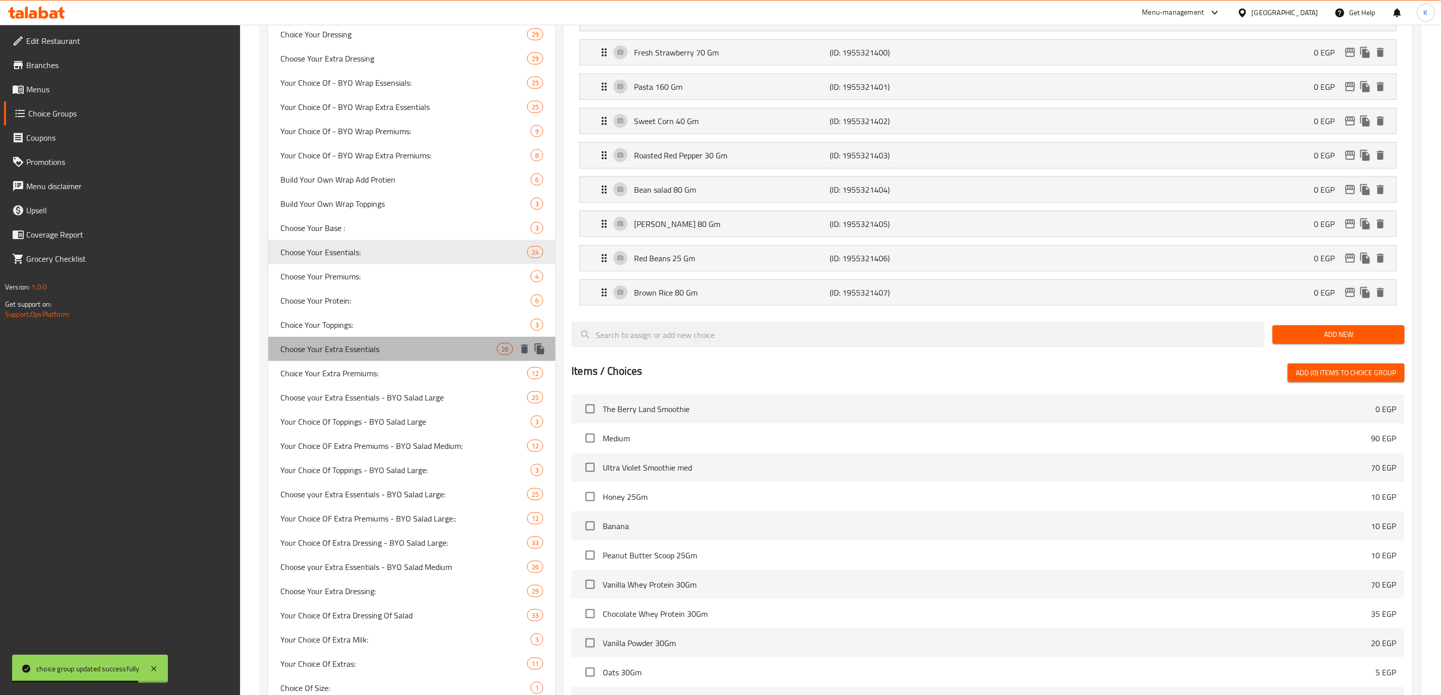
click at [355, 343] on span "Choose Your Extra Essentials" at bounding box center [388, 349] width 216 height 12
type input "Choose Your Extra Essentials"
type input "اختر أساسياتك الإضافية"
type input "0"
type input "2"
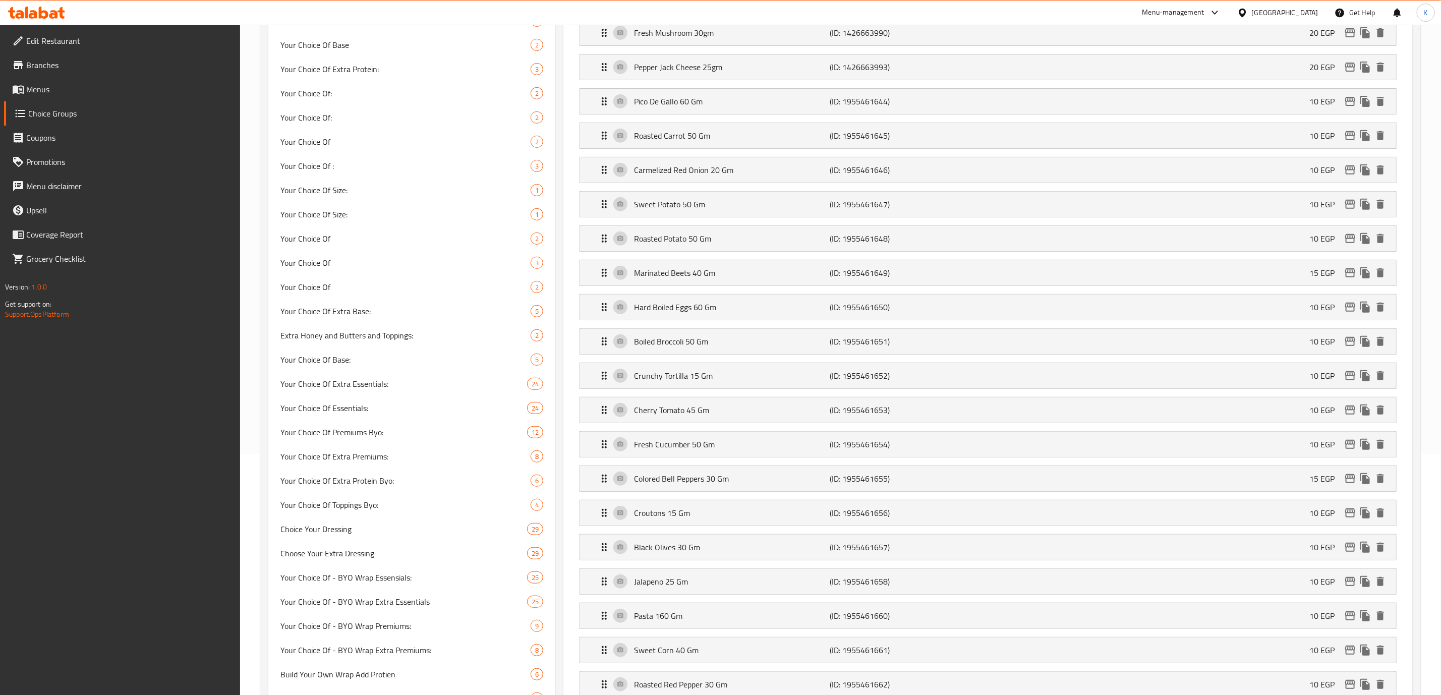
scroll to position [151, 0]
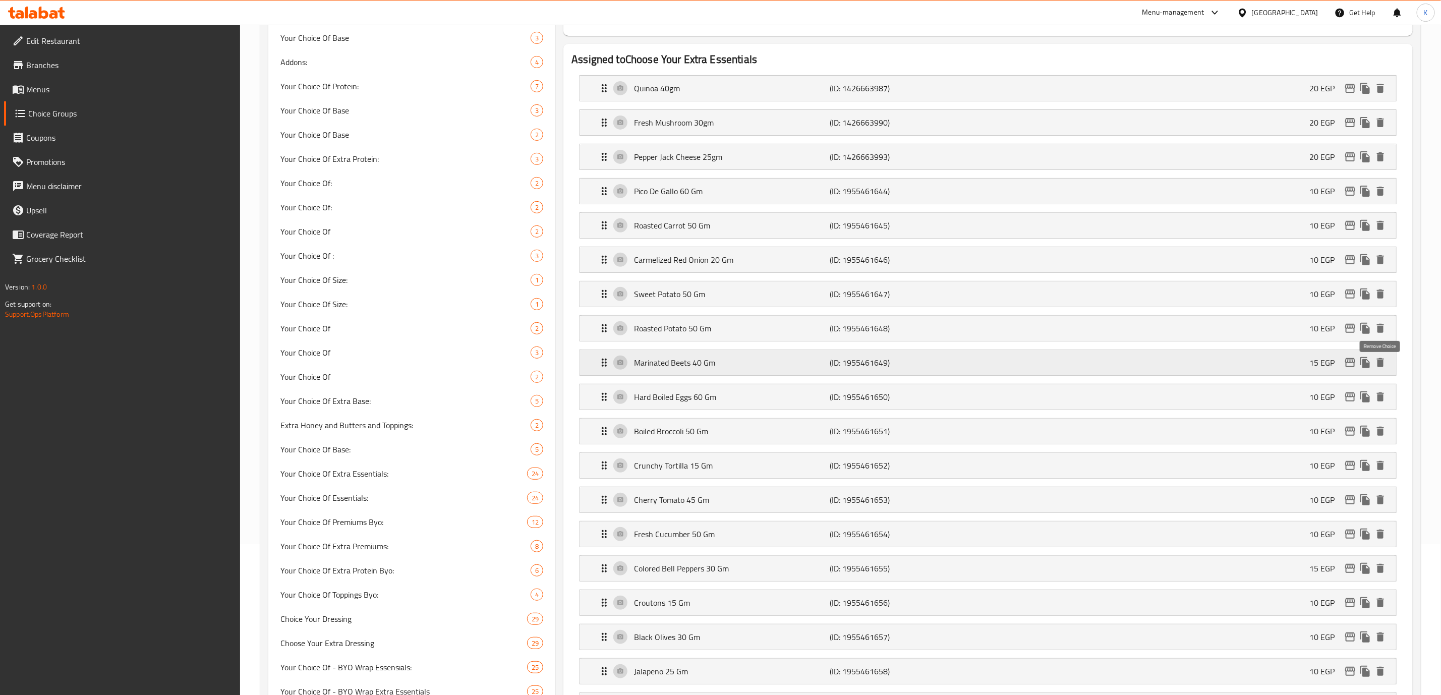
click at [1380, 364] on icon "delete" at bounding box center [1380, 363] width 12 height 12
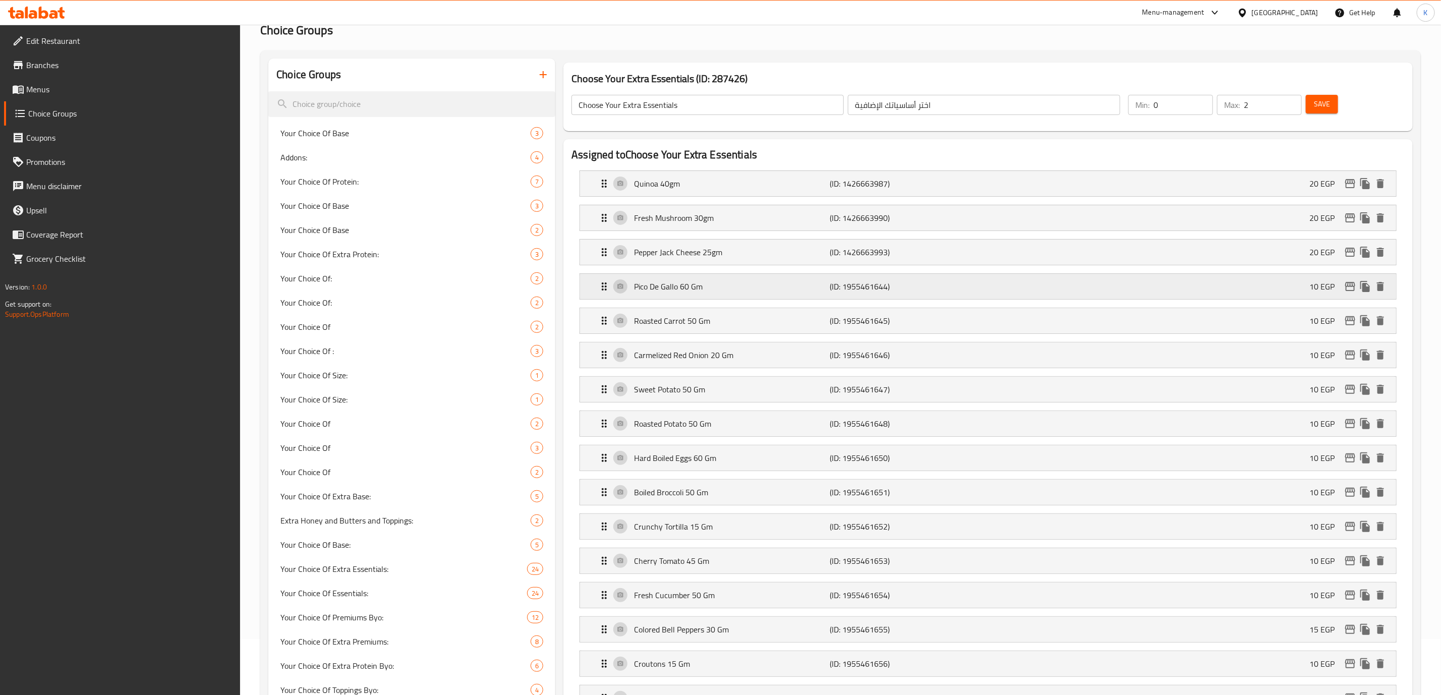
scroll to position [0, 0]
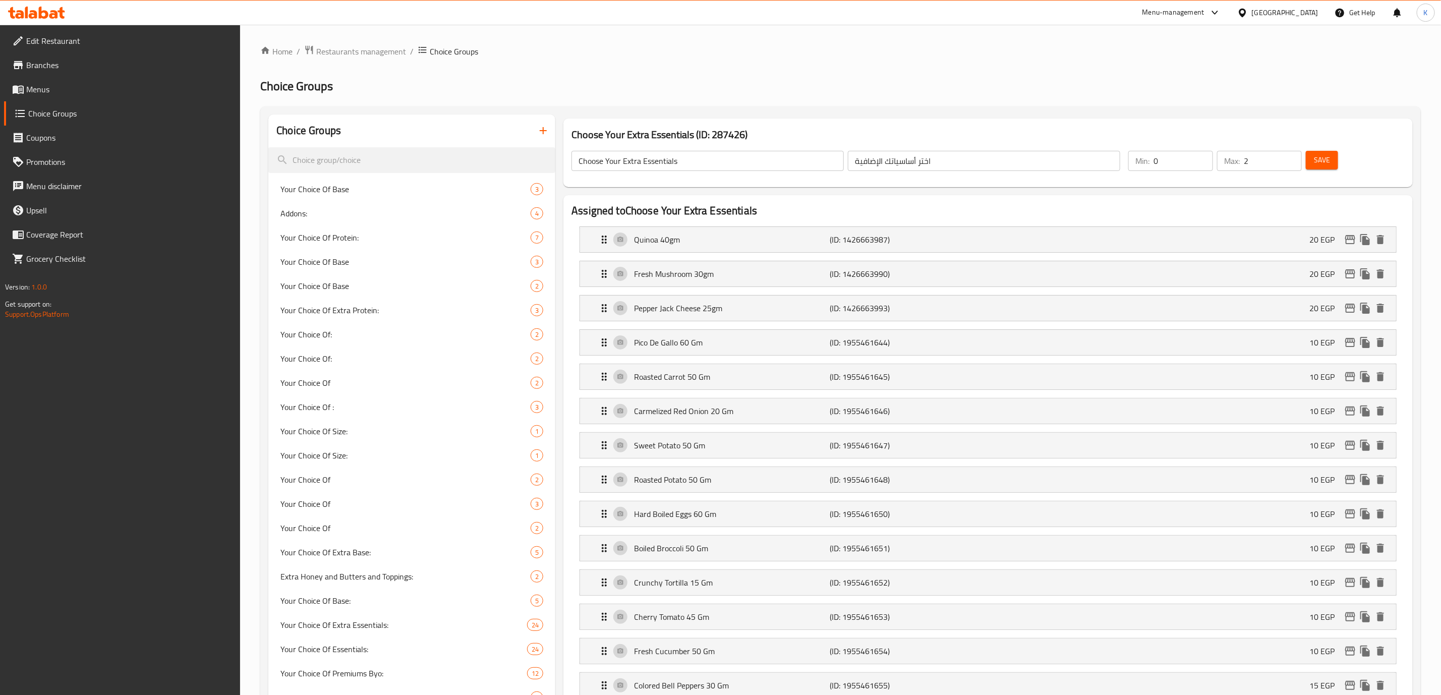
click at [1318, 162] on span "Save" at bounding box center [1322, 160] width 16 height 13
